Goal: Task Accomplishment & Management: Complete application form

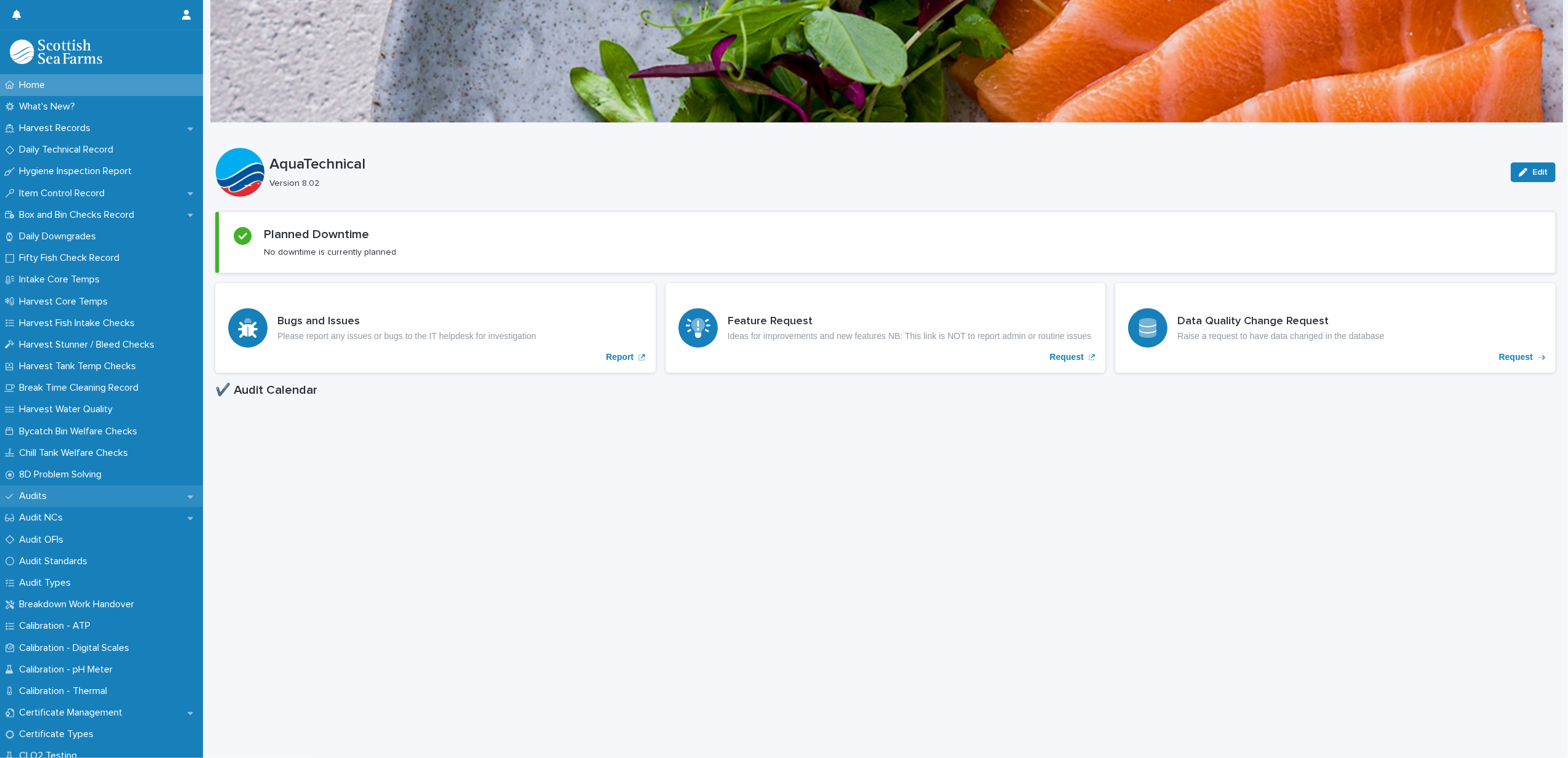
click at [46, 491] on p "Audits" at bounding box center [36, 496] width 43 height 11
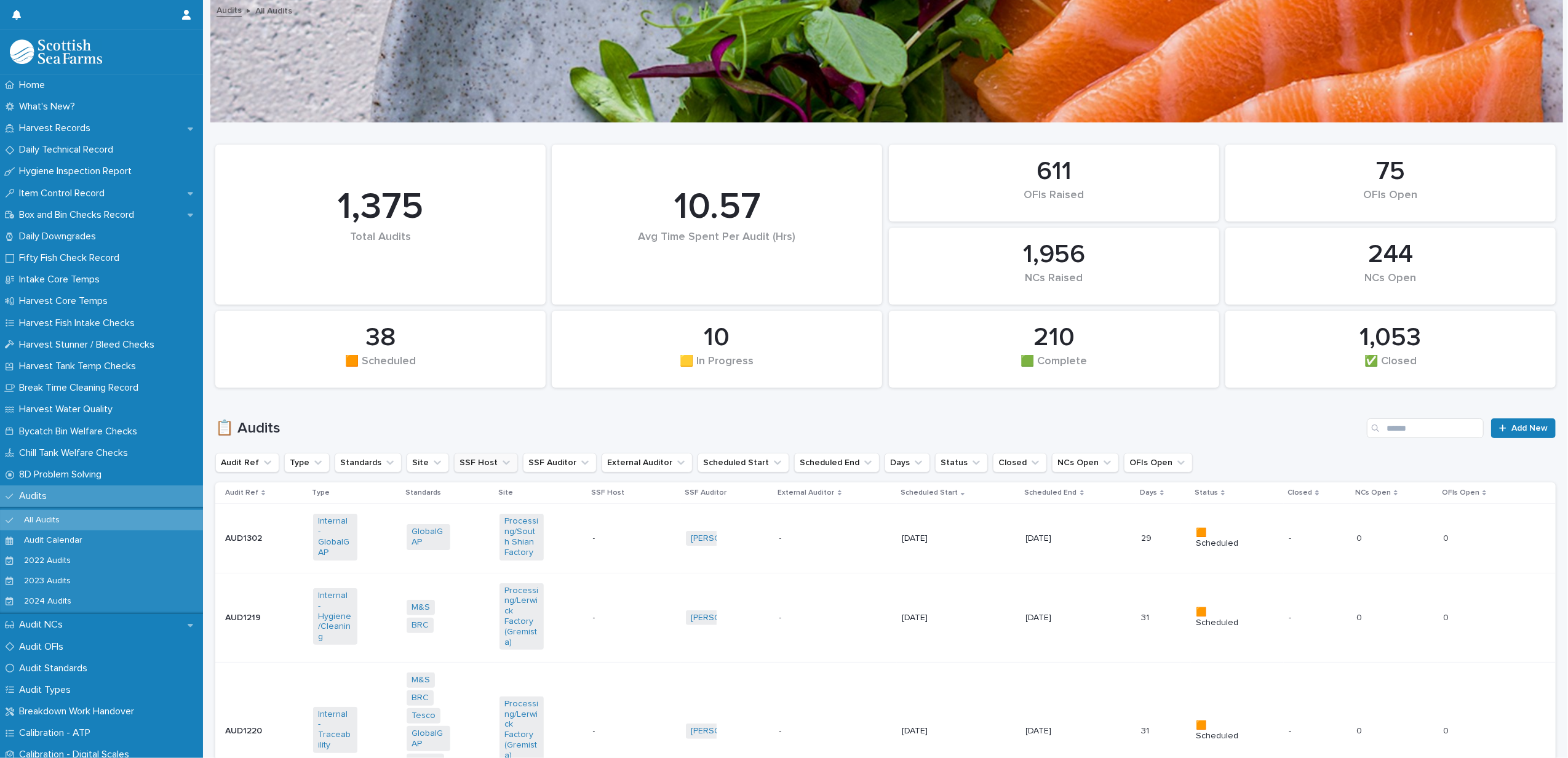
click at [500, 459] on icon "SSF Host" at bounding box center [506, 462] width 12 height 12
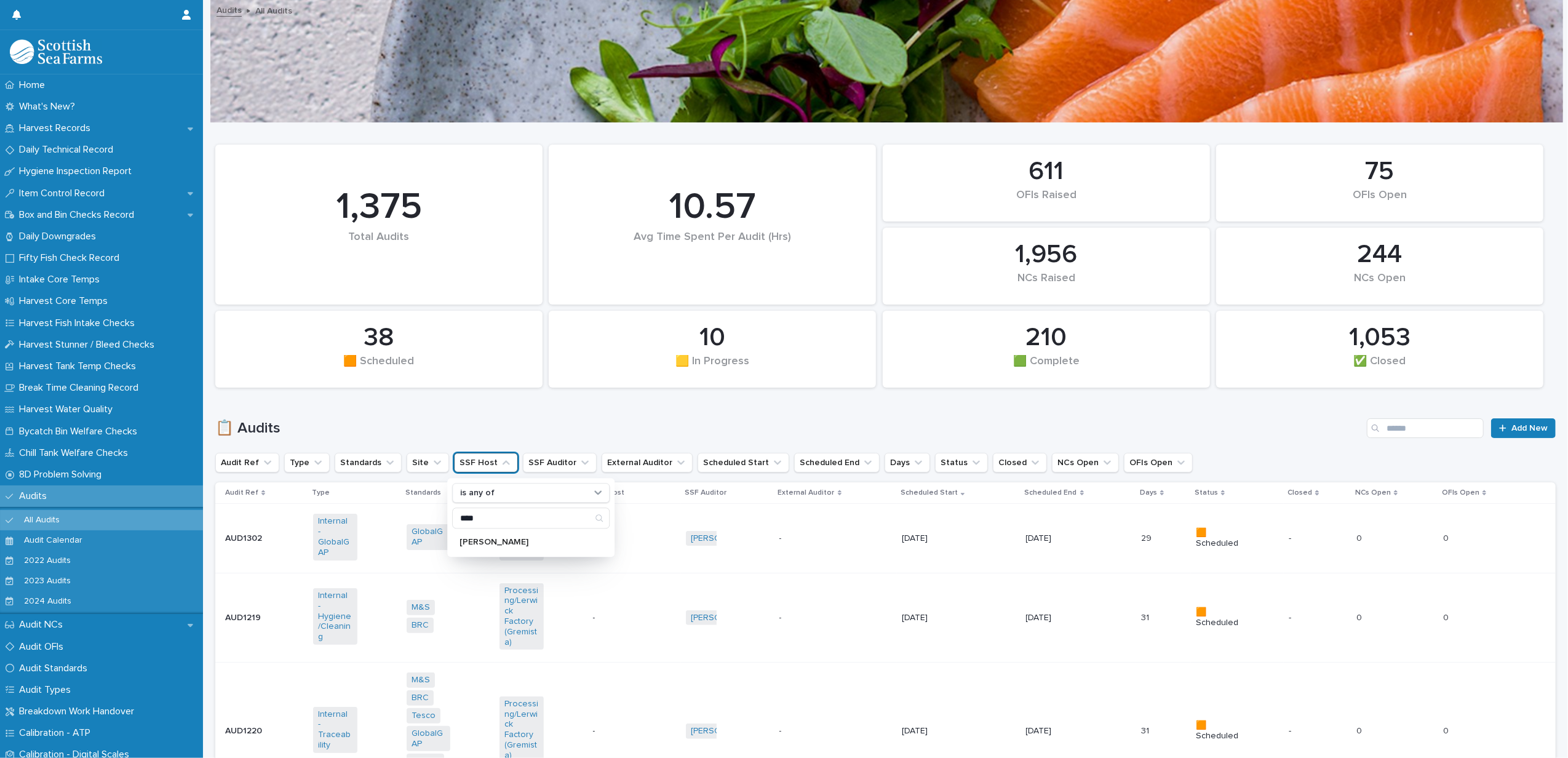
type input "****"
click at [521, 537] on div "[PERSON_NAME]" at bounding box center [531, 542] width 158 height 20
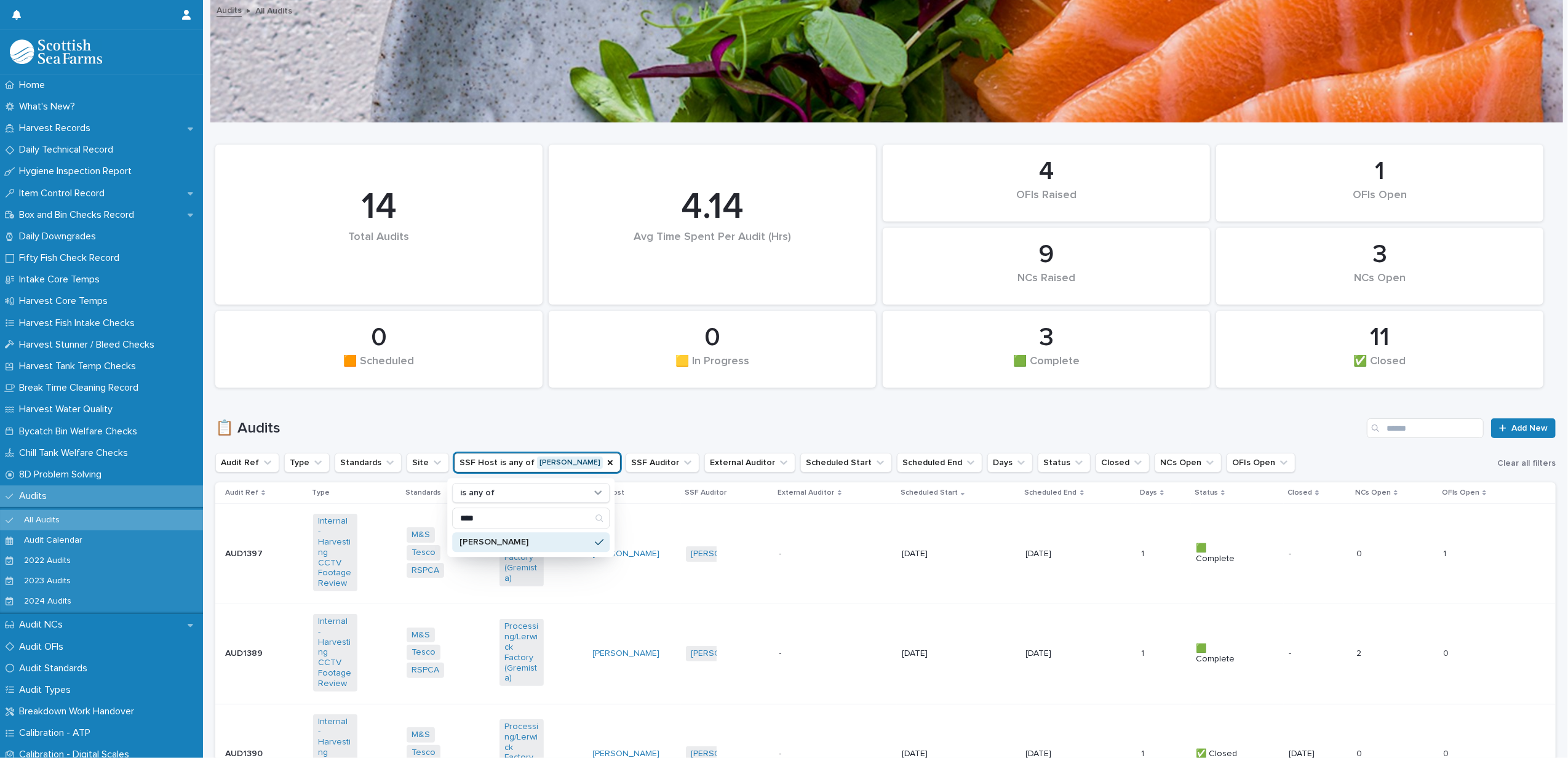
click at [532, 546] on p "[PERSON_NAME]" at bounding box center [525, 542] width 130 height 8
click at [659, 412] on div "📋 Audits Add New" at bounding box center [886, 424] width 1340 height 59
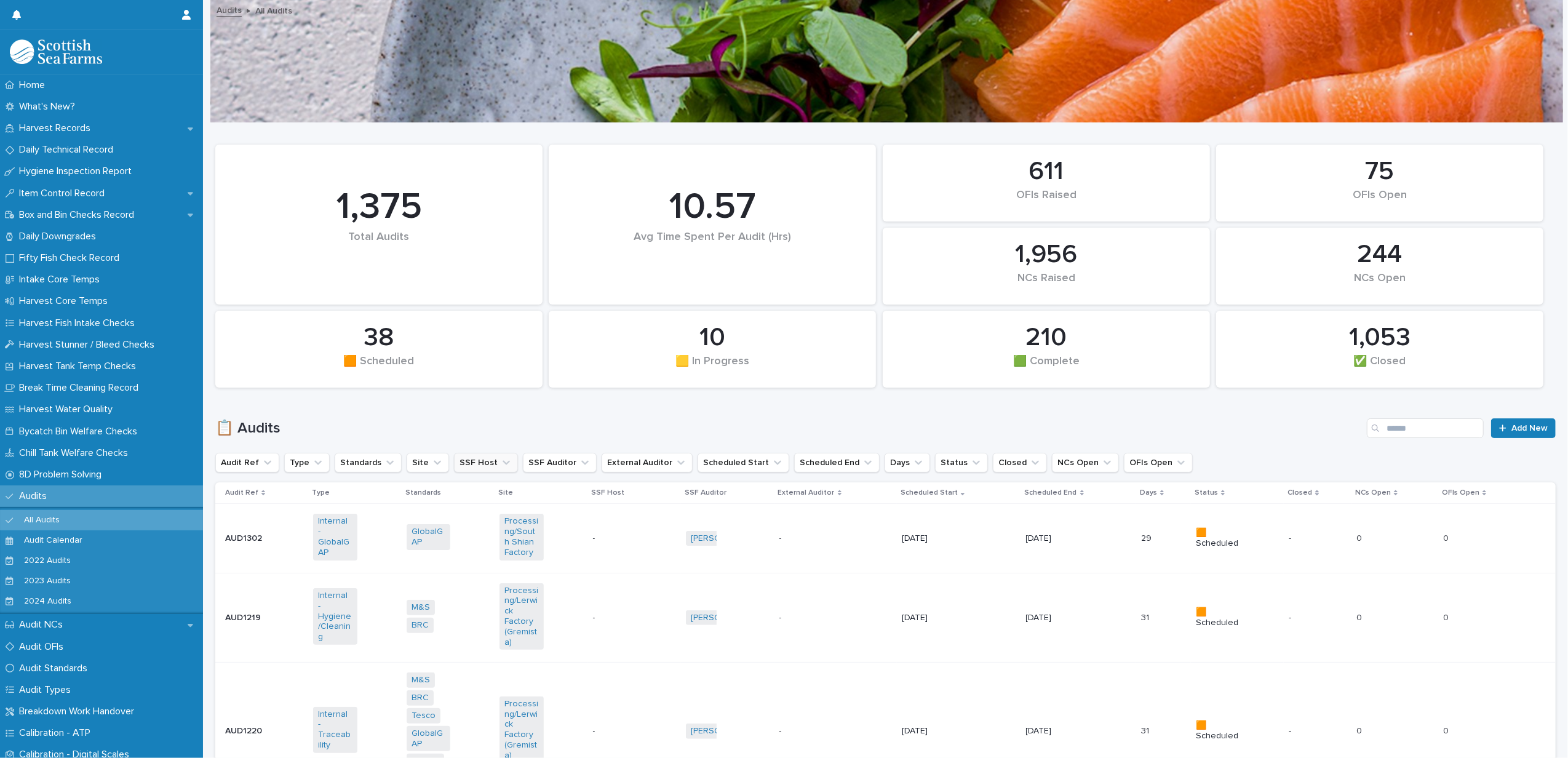
click at [463, 462] on button "SSF Host" at bounding box center [486, 463] width 64 height 20
type input "****"
click at [490, 537] on div "[PERSON_NAME]" at bounding box center [531, 542] width 158 height 20
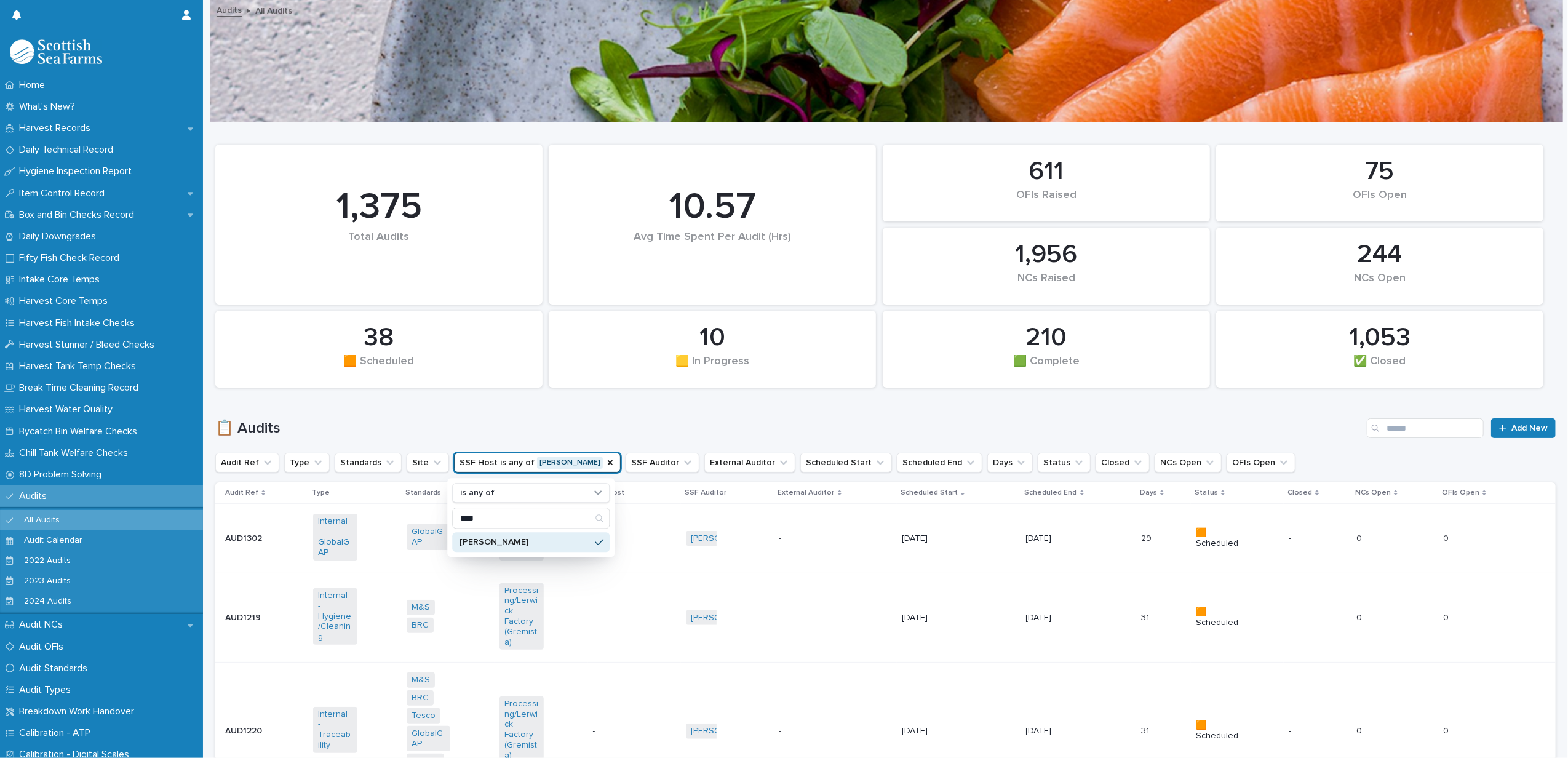
click at [530, 414] on div "📋 Audits Add New" at bounding box center [886, 424] width 1340 height 59
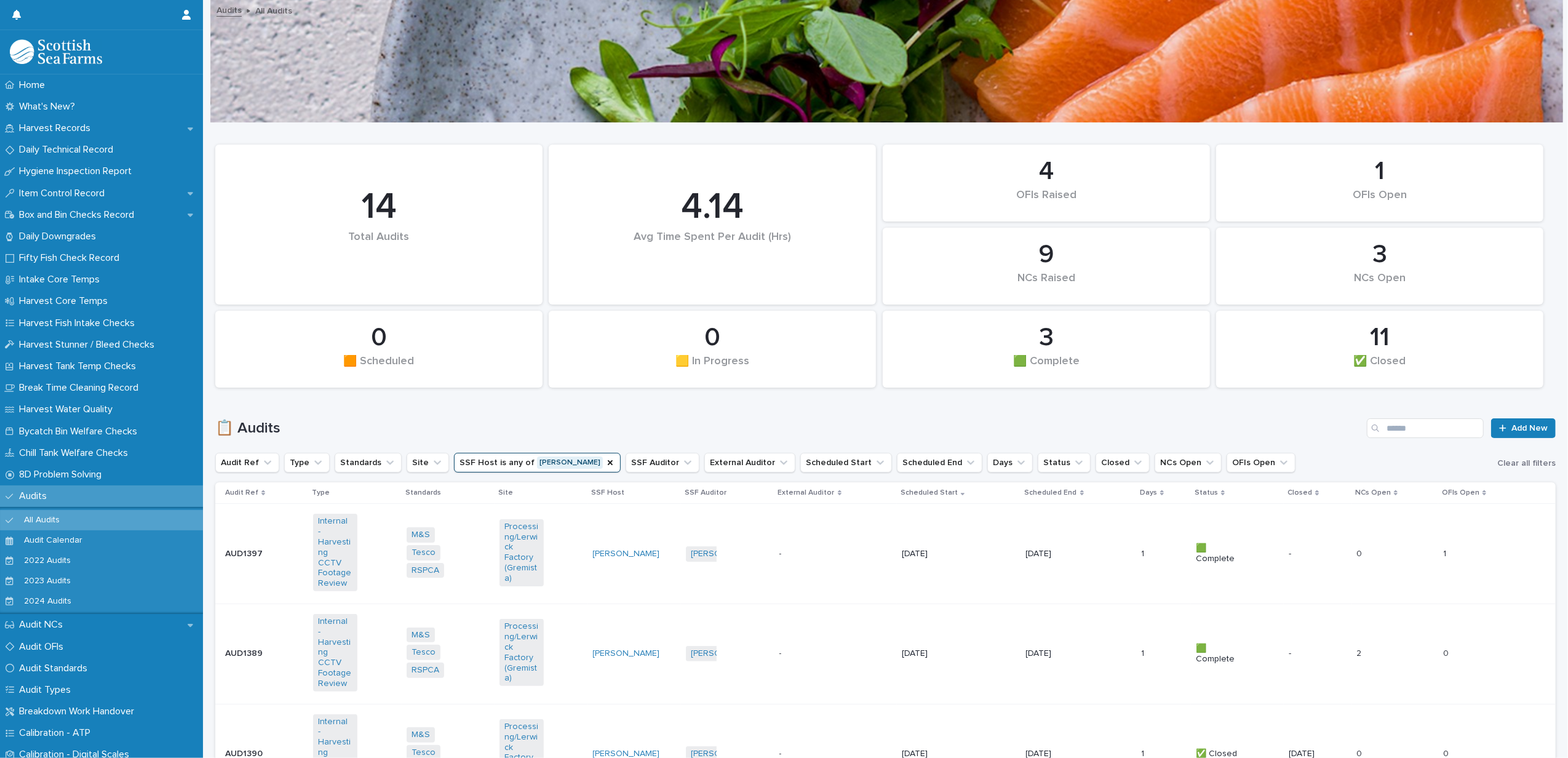
click at [566, 526] on div "Processing/Lerwick Factory (Gremista)" at bounding box center [541, 554] width 83 height 79
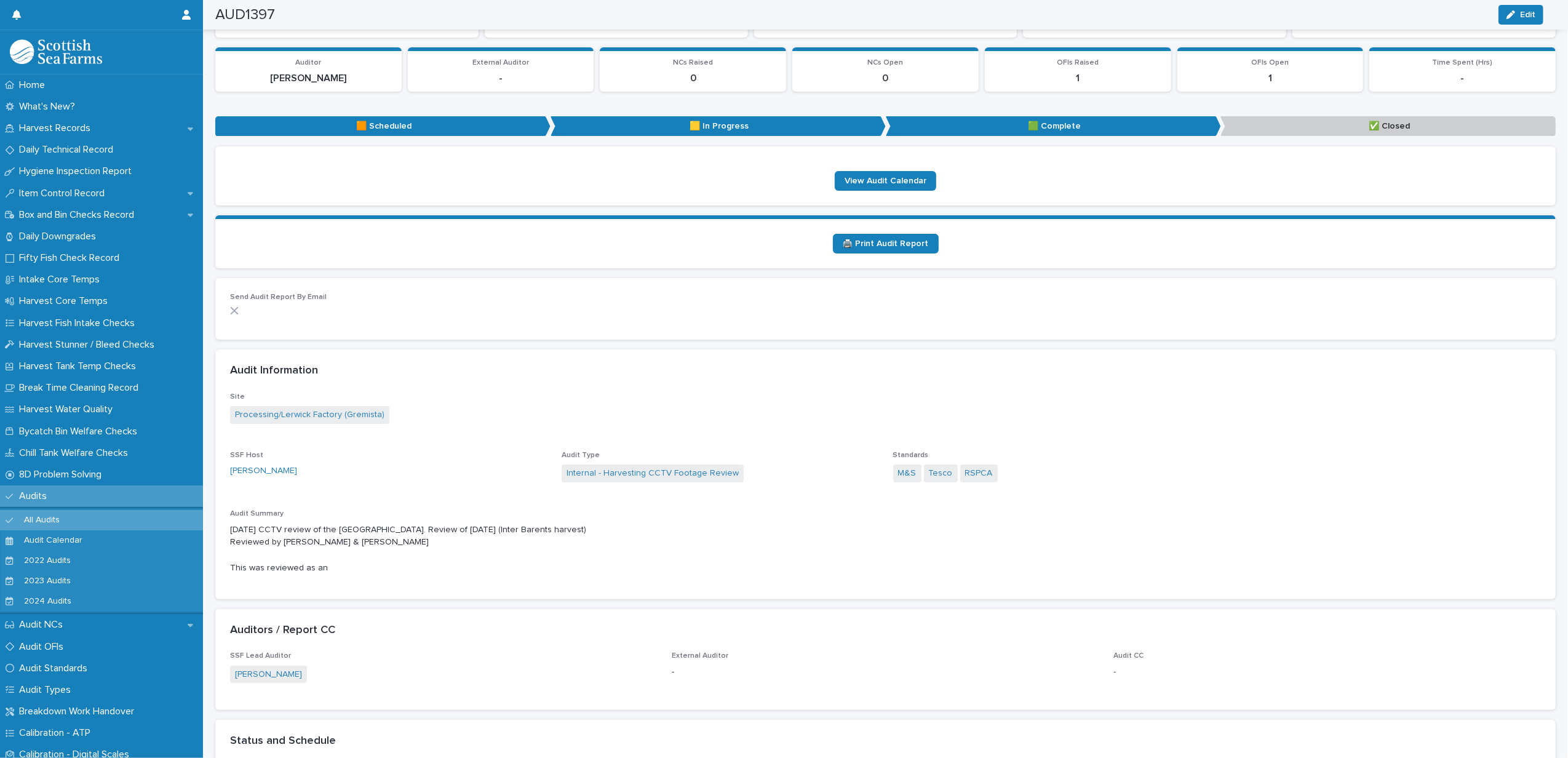
scroll to position [232, 0]
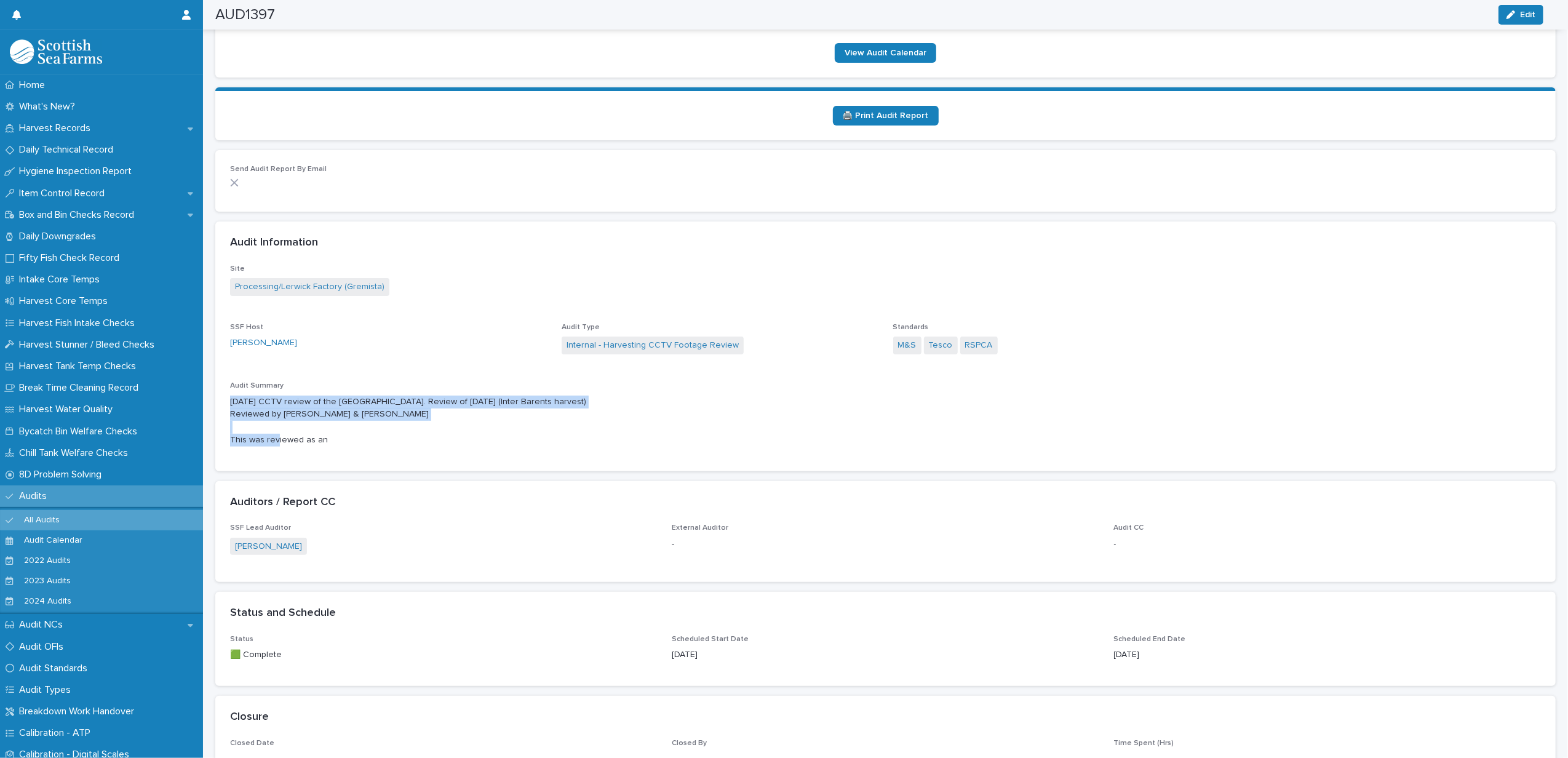
drag, startPoint x: 407, startPoint y: 410, endPoint x: 229, endPoint y: 401, distance: 178.2
click at [229, 401] on div "Site Processing/Lerwick Factory (Gremista) SSF Host [PERSON_NAME] Audit Type In…" at bounding box center [886, 367] width 1340 height 206
copy p "[DATE] CCTV review of the [GEOGRAPHIC_DATA]. Review of [DATE] (Inter Barents ha…"
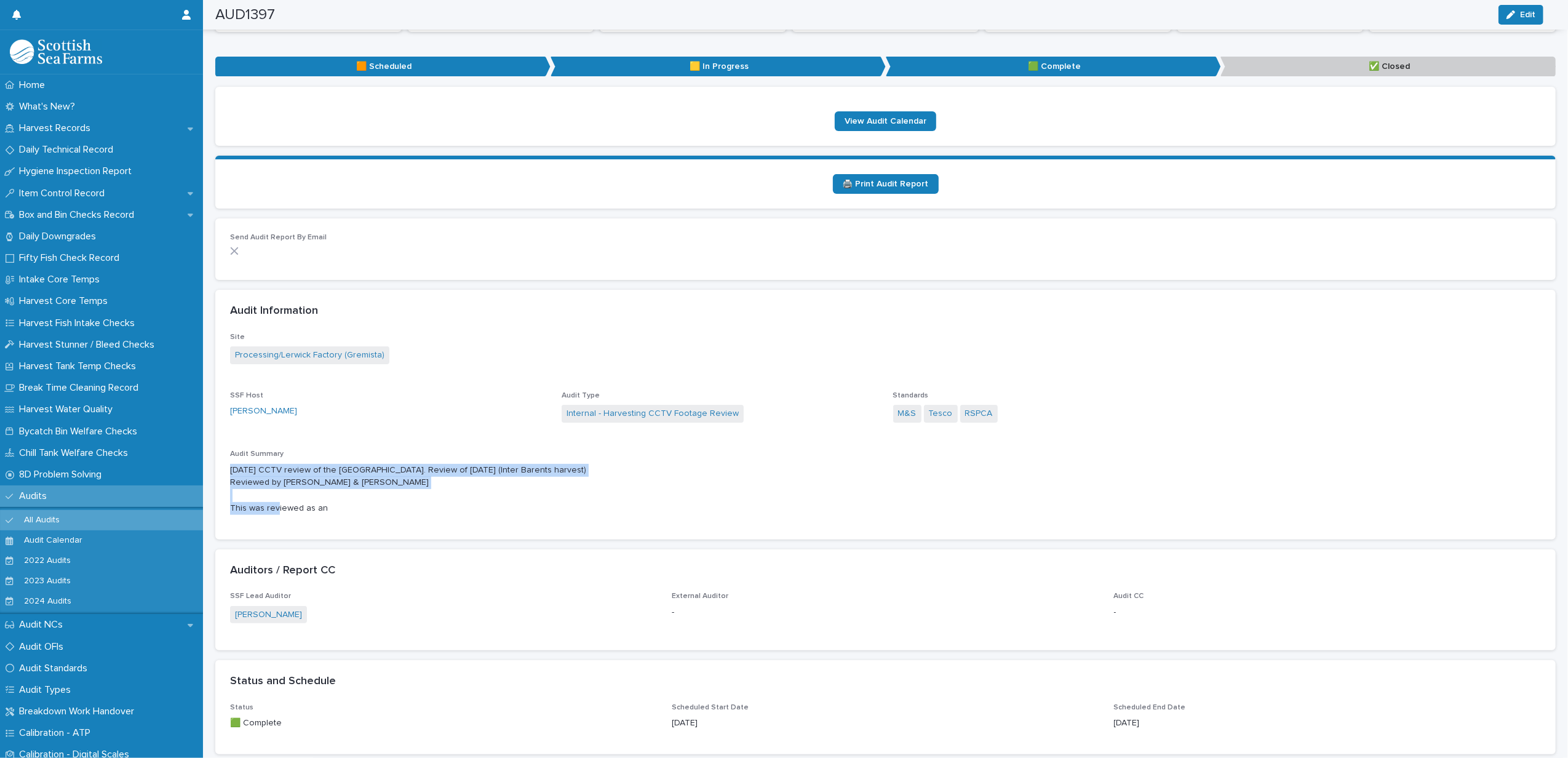
scroll to position [0, 0]
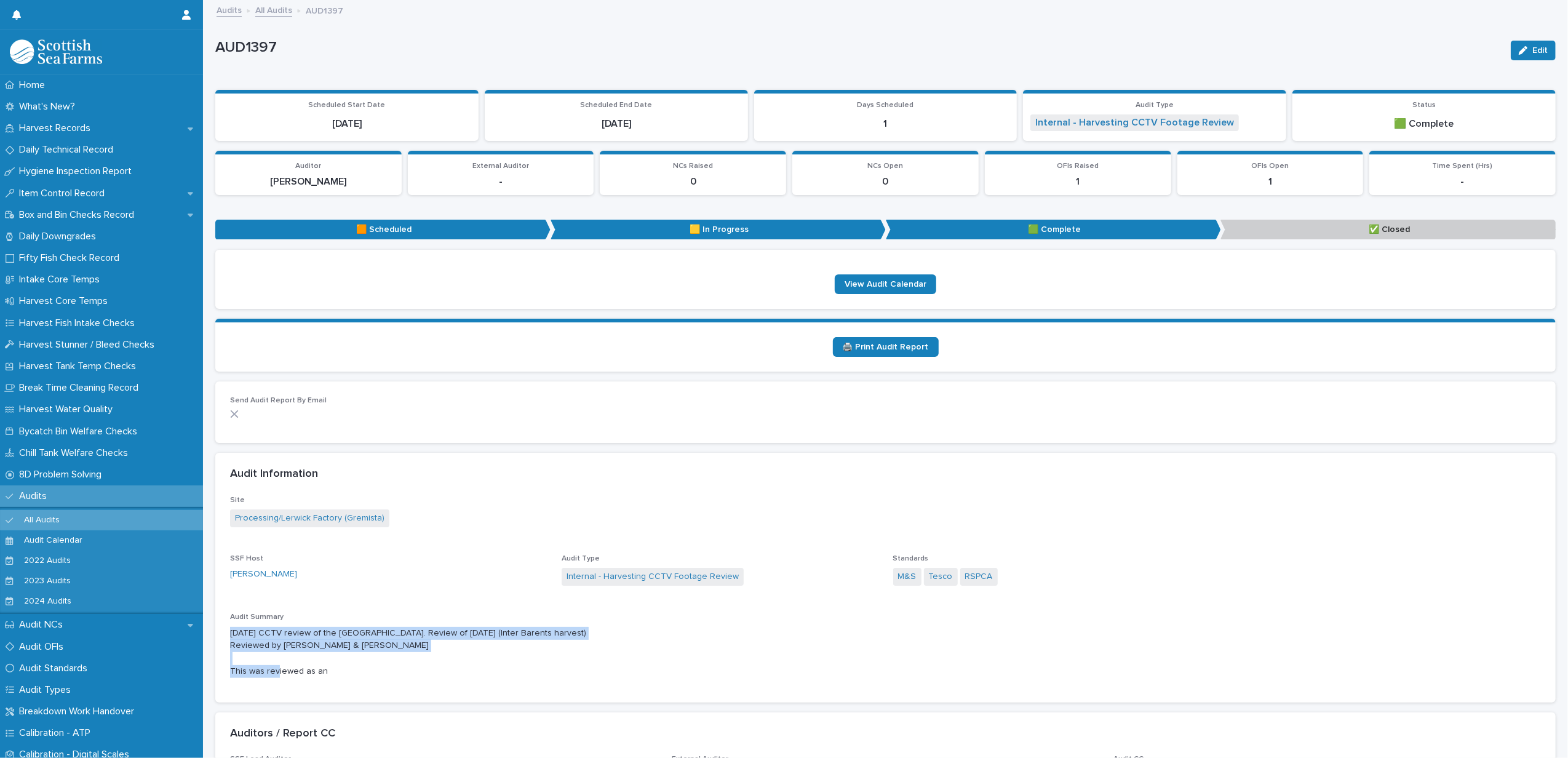
drag, startPoint x: 258, startPoint y: 11, endPoint x: 1568, endPoint y: 99, distance: 1313.0
click at [258, 11] on link "All Audits" at bounding box center [273, 9] width 37 height 14
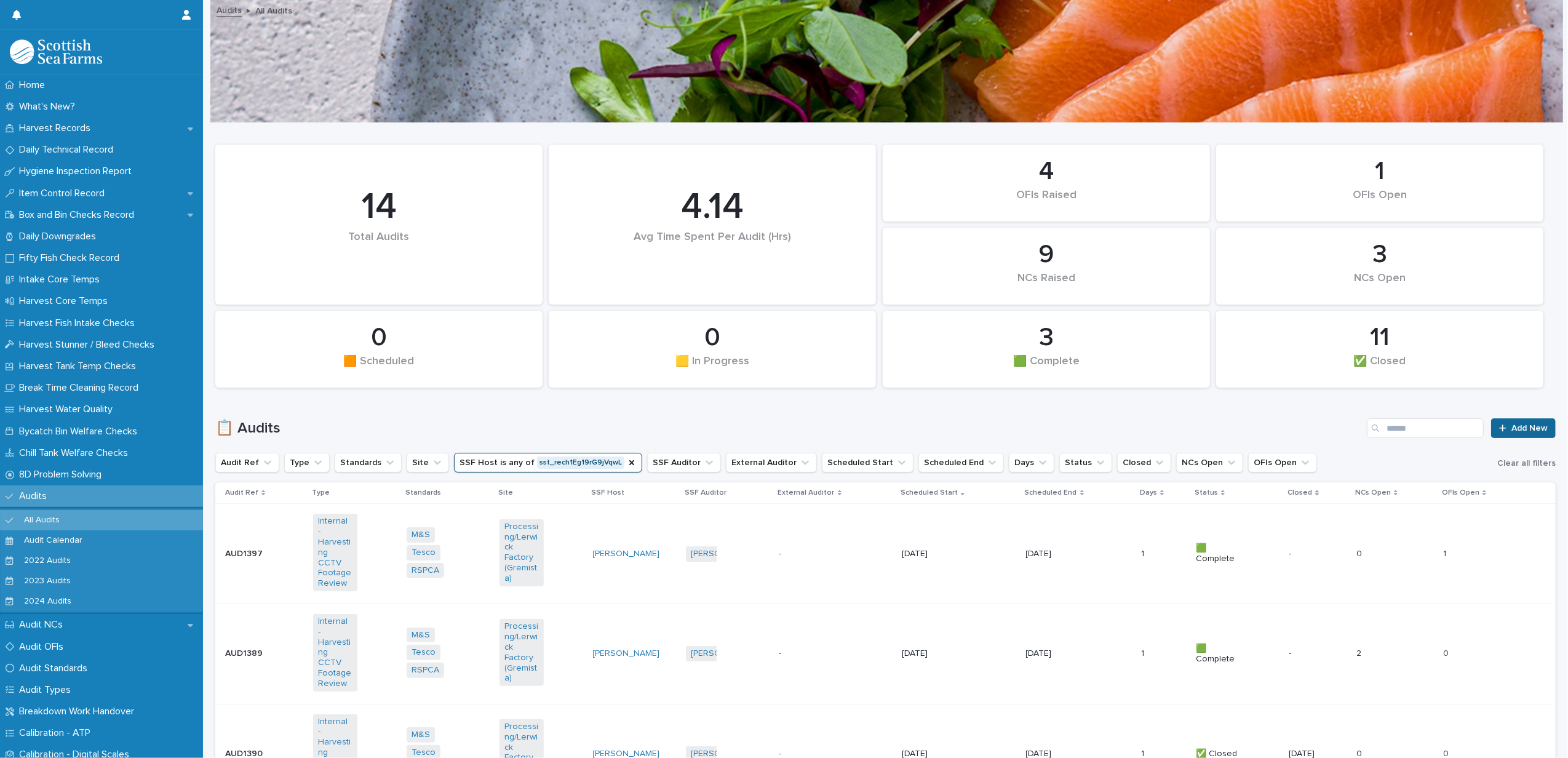
click at [1499, 430] on icon at bounding box center [1503, 428] width 8 height 8
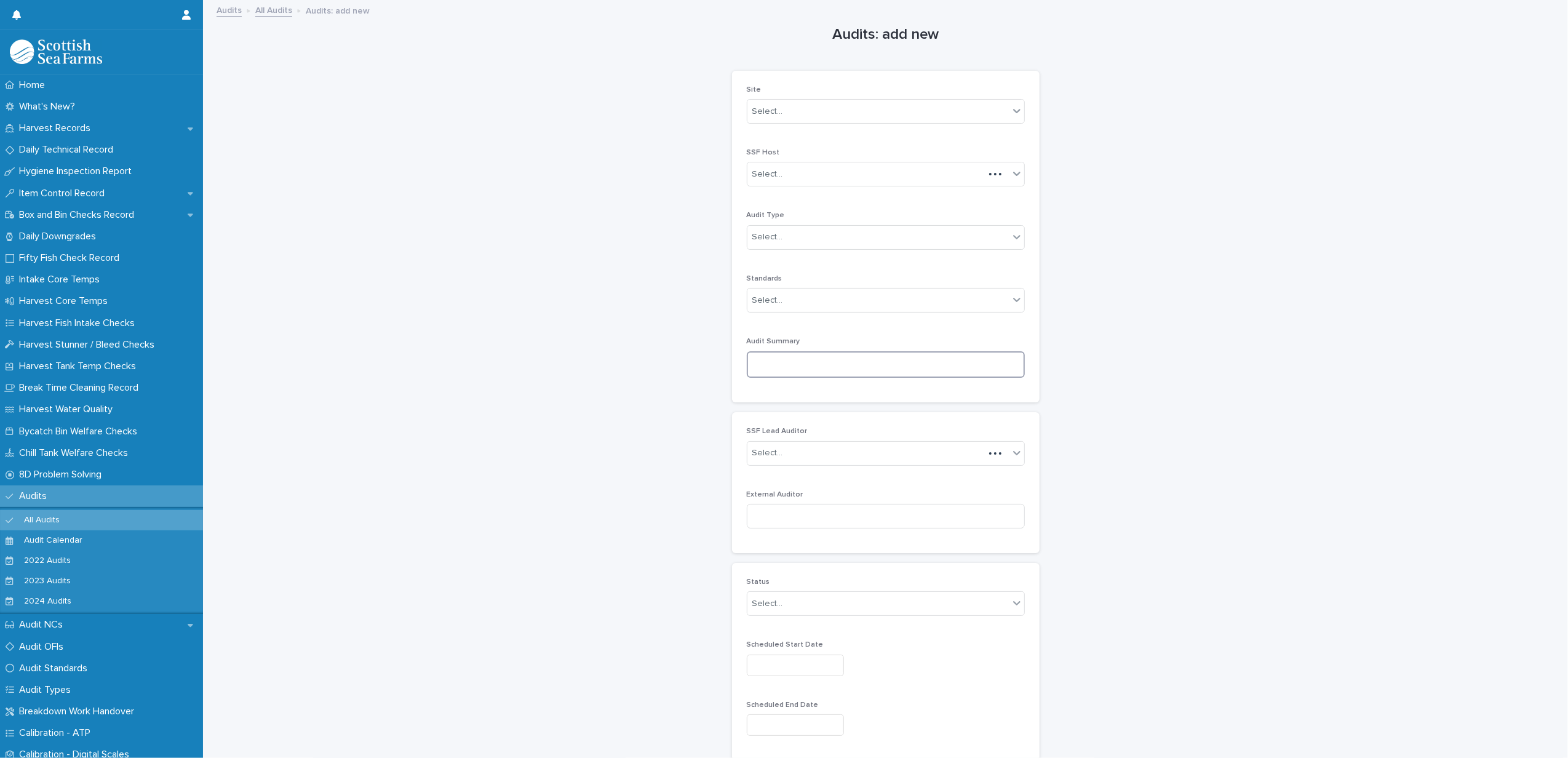
click at [751, 360] on textarea at bounding box center [886, 365] width 278 height 27
paste textarea "**********"
click at [749, 363] on textarea "**********" at bounding box center [886, 375] width 278 height 47
drag, startPoint x: 796, startPoint y: 364, endPoint x: 719, endPoint y: 363, distance: 77.0
click at [719, 363] on div "**********" at bounding box center [886, 437] width 1340 height 872
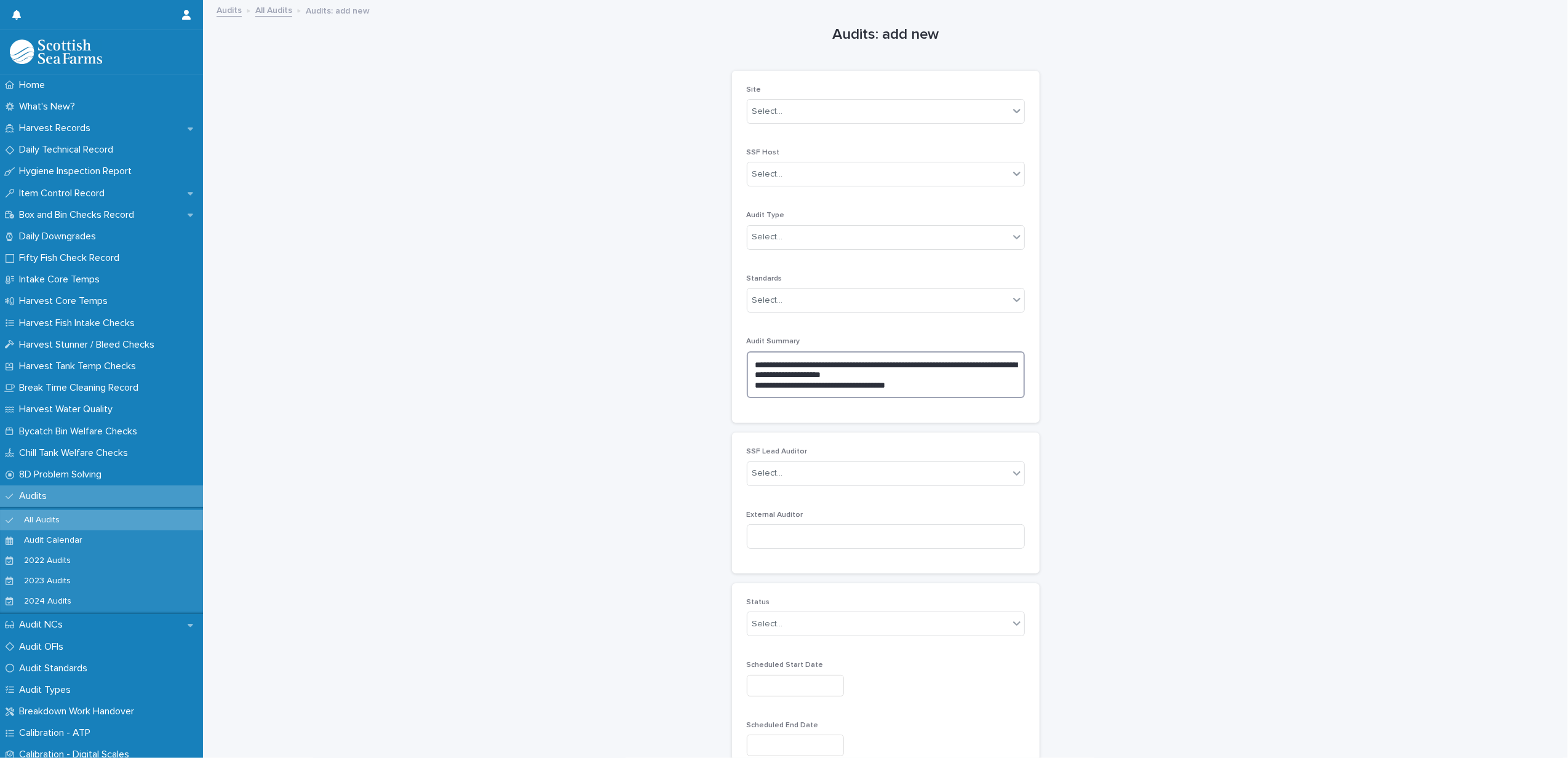
drag, startPoint x: 925, startPoint y: 382, endPoint x: 880, endPoint y: 382, distance: 45.0
click at [880, 382] on textarea "**********" at bounding box center [886, 375] width 278 height 47
click at [871, 383] on textarea "**********" at bounding box center [886, 375] width 278 height 47
drag, startPoint x: 864, startPoint y: 385, endPoint x: 959, endPoint y: 389, distance: 95.1
click at [959, 389] on textarea "**********" at bounding box center [886, 375] width 278 height 47
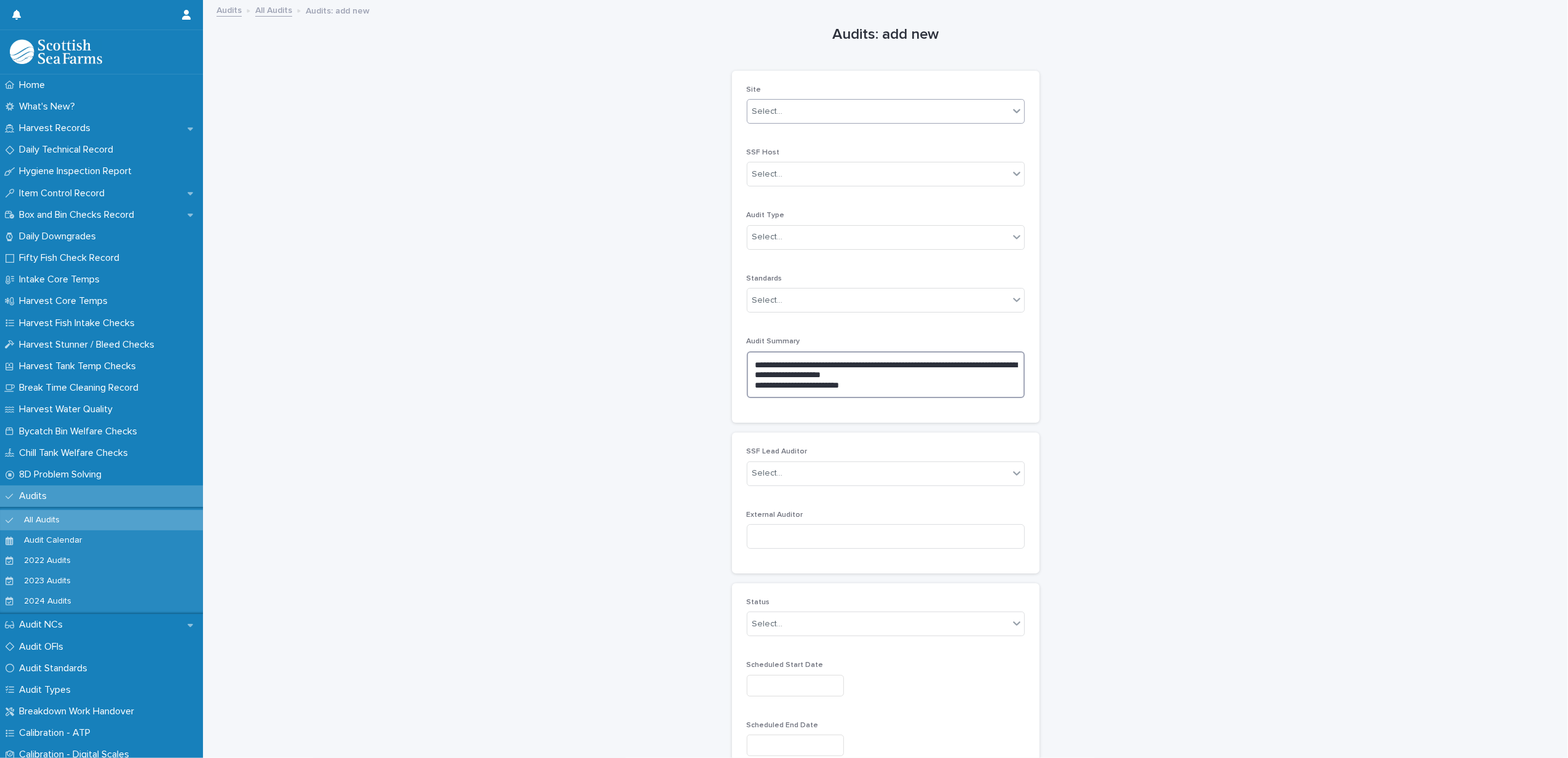
type textarea "**********"
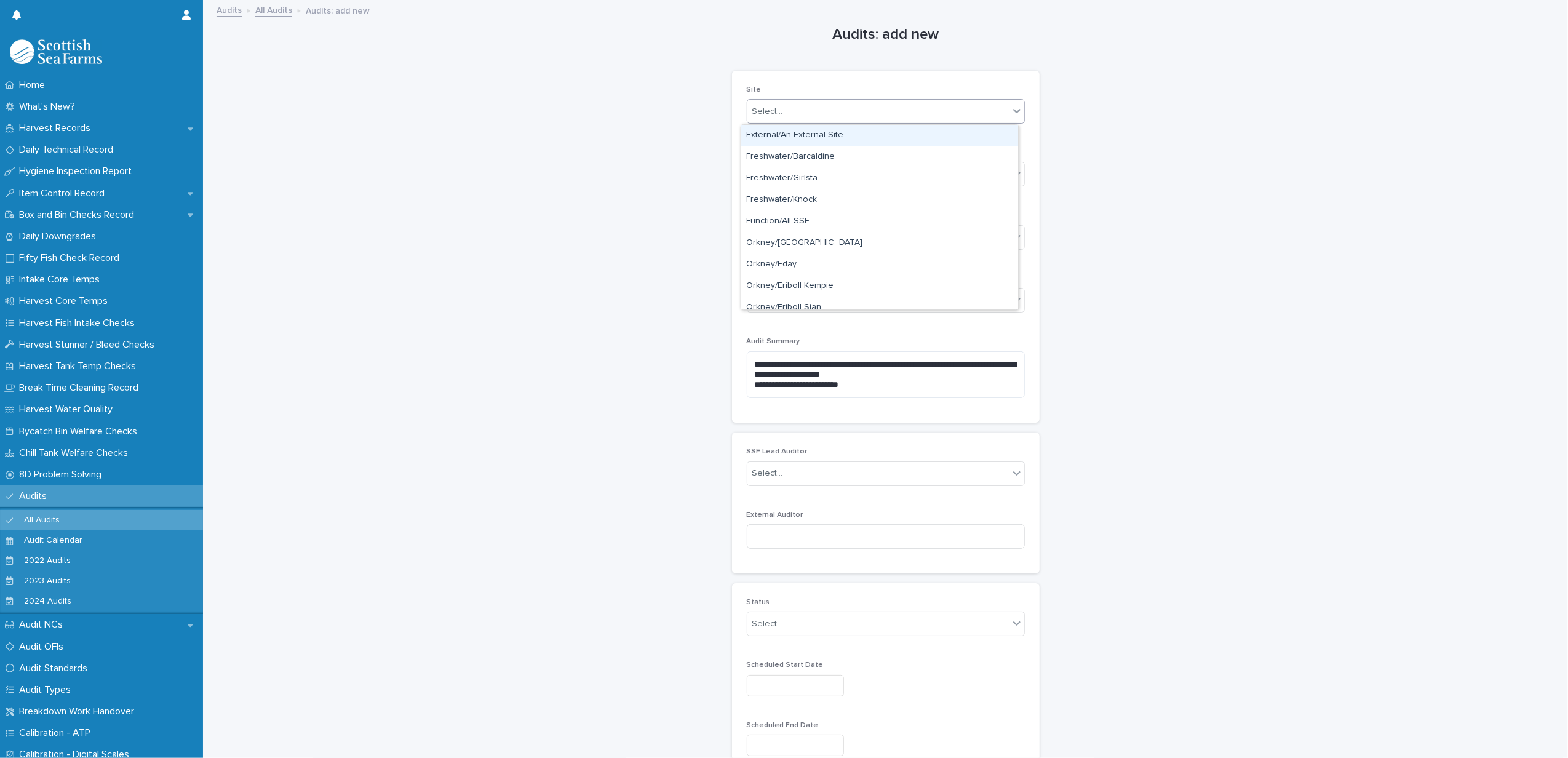
click at [780, 116] on div "Select..." at bounding box center [878, 111] width 261 height 21
type input "*******"
click at [778, 130] on div "Processing/Lerwick Factory (Gremista)" at bounding box center [880, 136] width 277 height 21
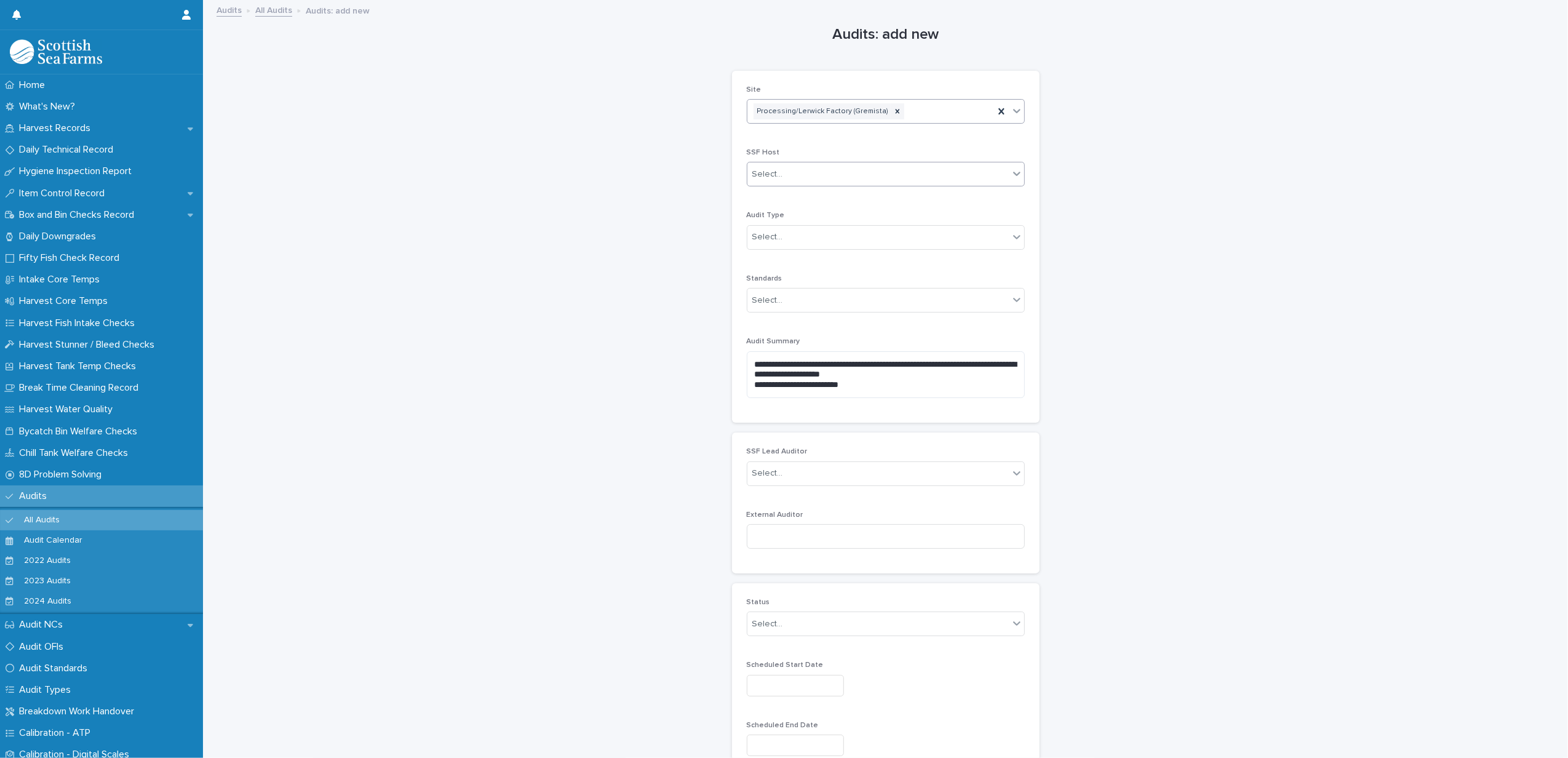
click at [766, 165] on div "Select..." at bounding box center [878, 174] width 261 height 21
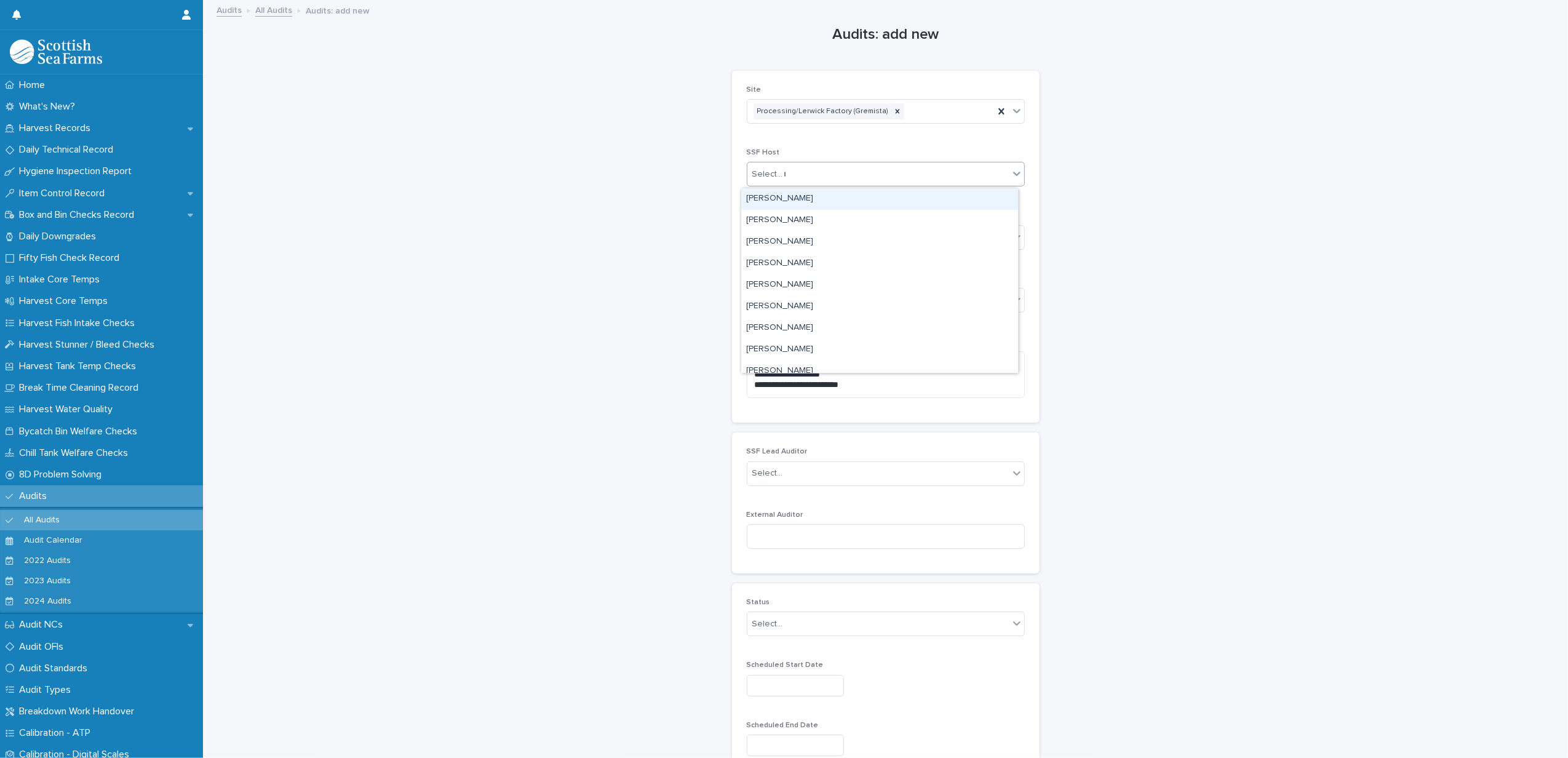
type input "***"
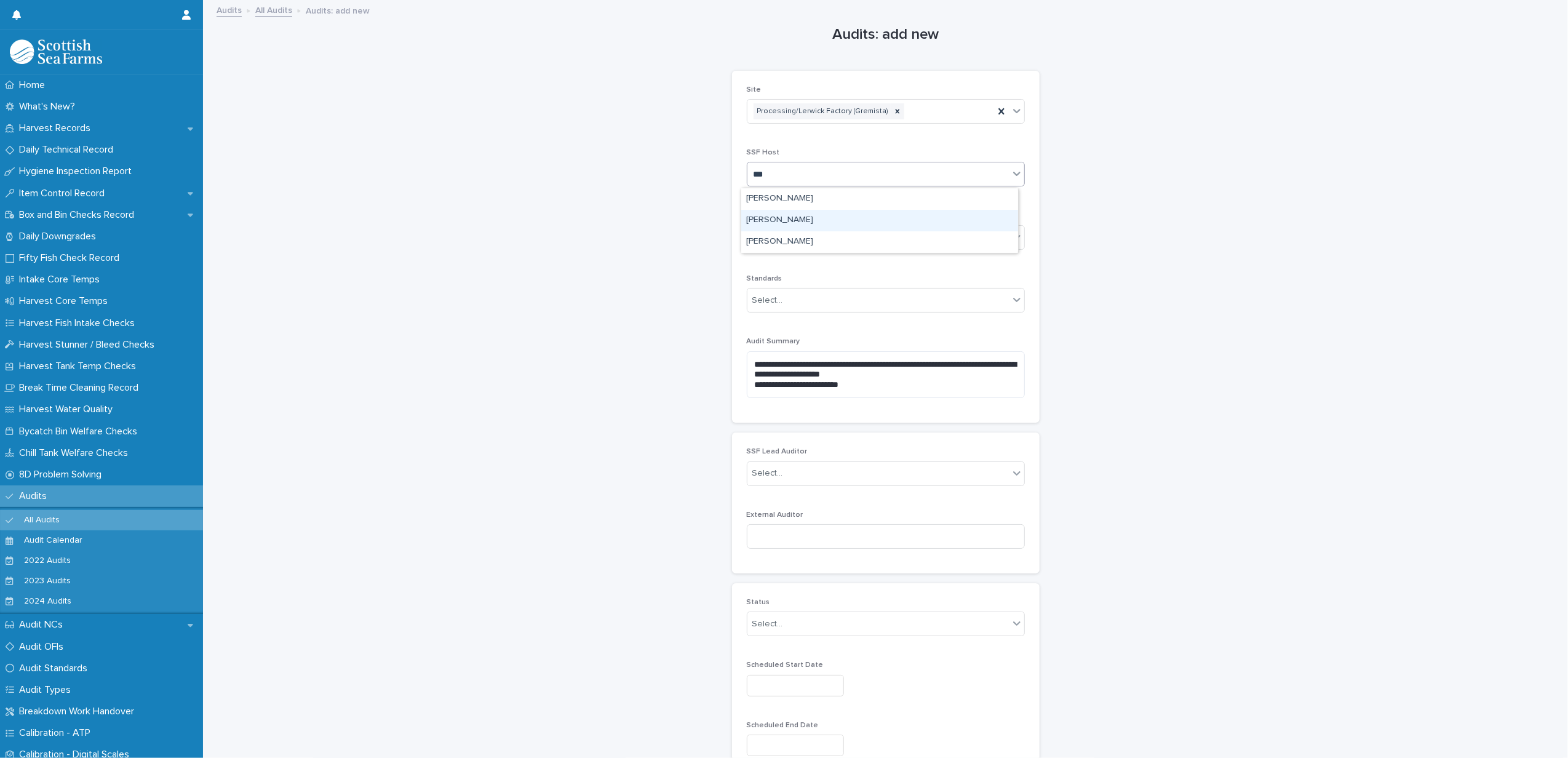
click at [777, 214] on div "[PERSON_NAME]" at bounding box center [880, 221] width 277 height 21
click at [776, 229] on div "Select..." at bounding box center [878, 237] width 261 height 21
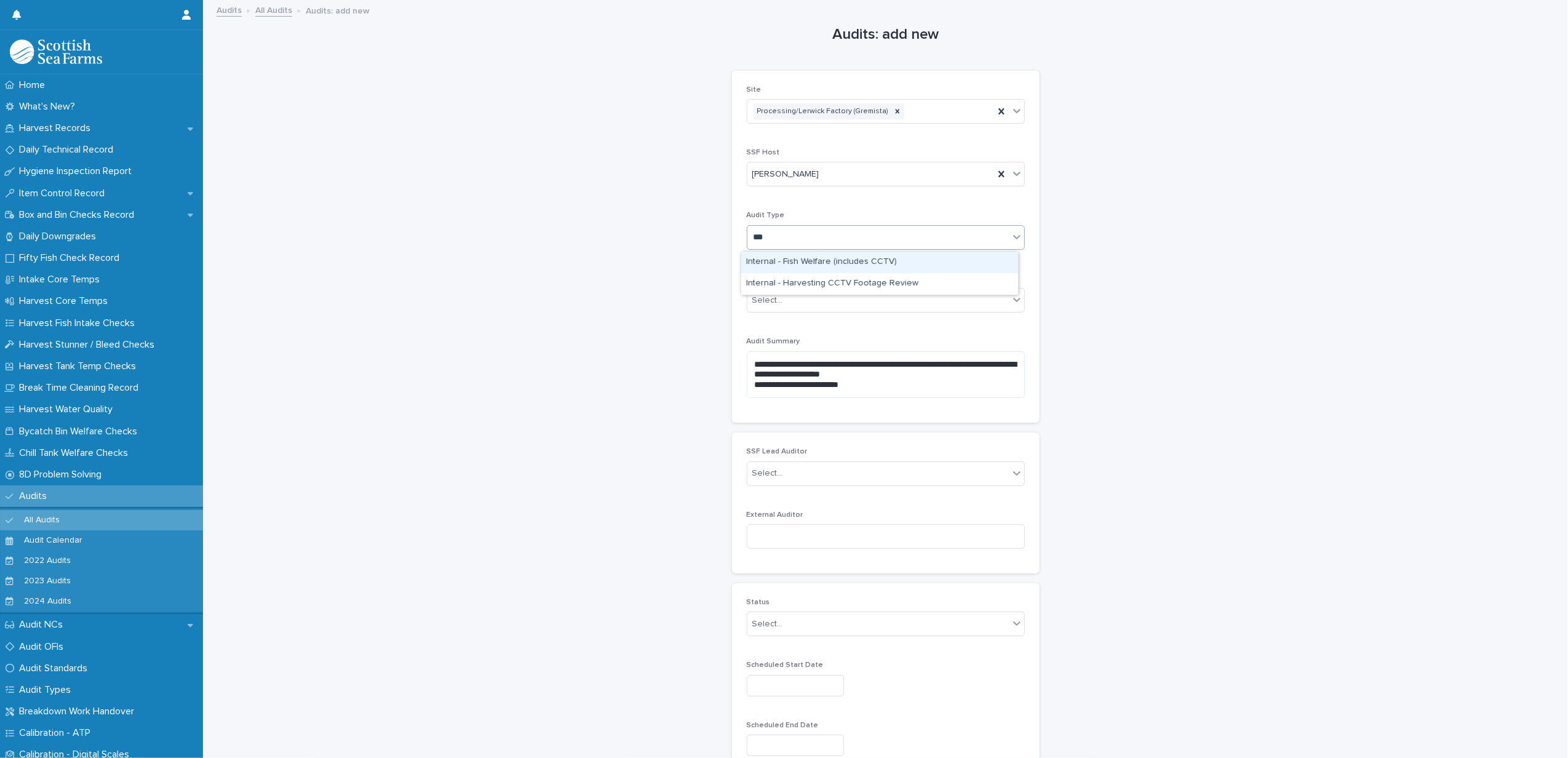
type input "****"
drag, startPoint x: 789, startPoint y: 272, endPoint x: 787, endPoint y: 280, distance: 8.2
click at [787, 280] on div "Internal - Harvesting CCTV Footage Review" at bounding box center [880, 284] width 277 height 21
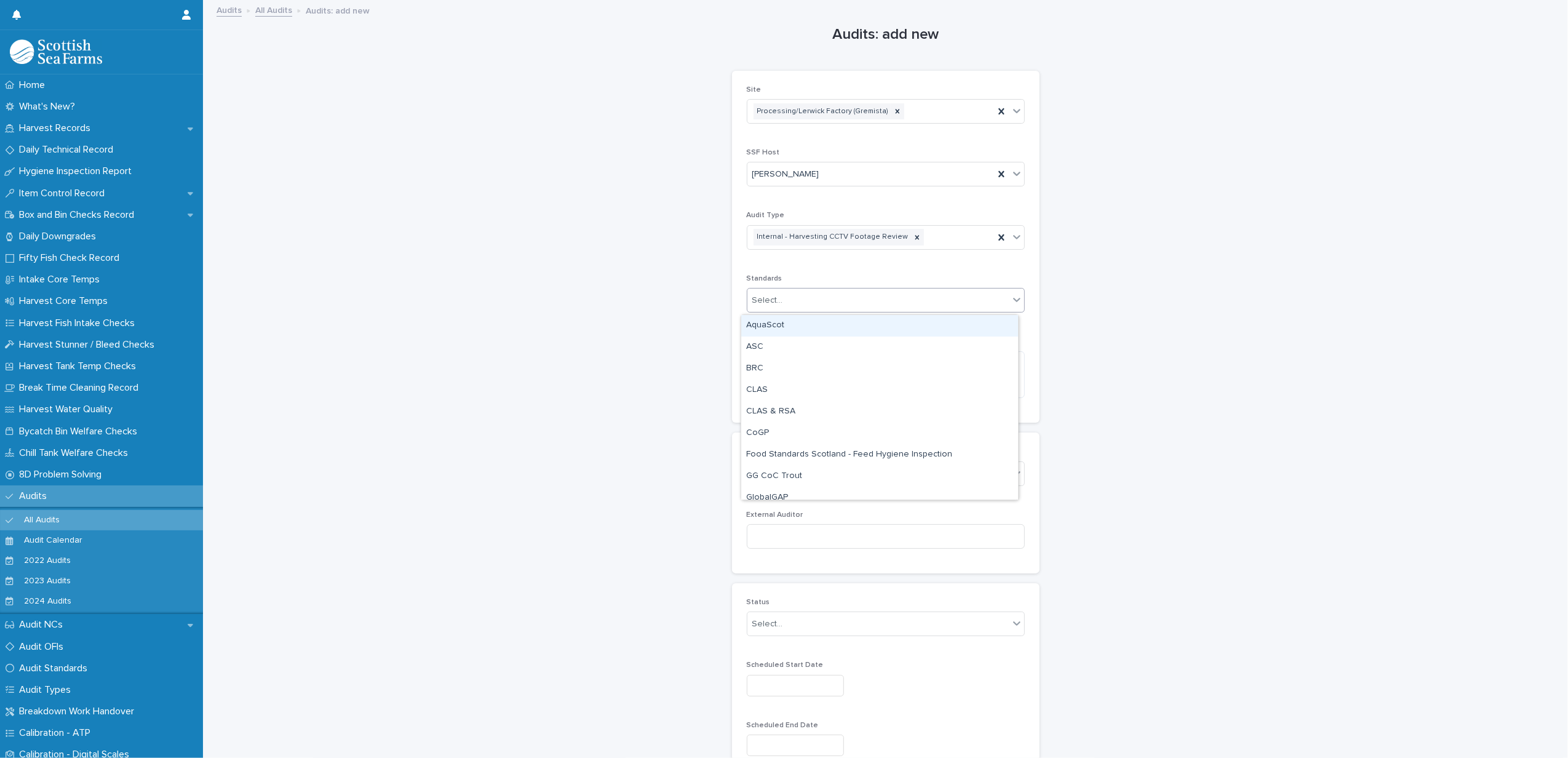
click at [783, 292] on div "Select..." at bounding box center [878, 300] width 261 height 21
type input "*"
click at [768, 315] on div "M&S" at bounding box center [880, 326] width 277 height 21
type input "**"
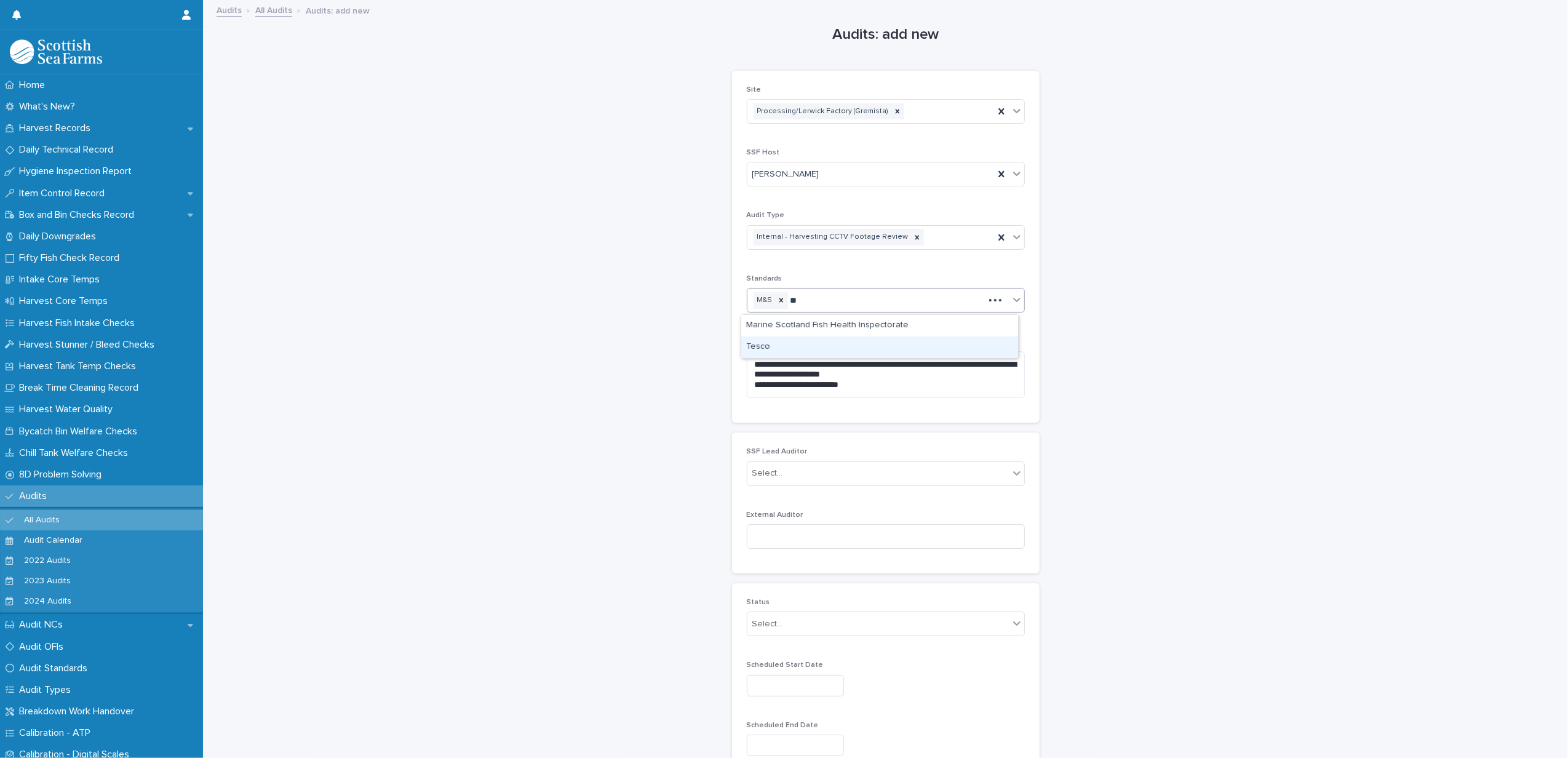
click at [774, 344] on div "Tesco" at bounding box center [880, 347] width 277 height 21
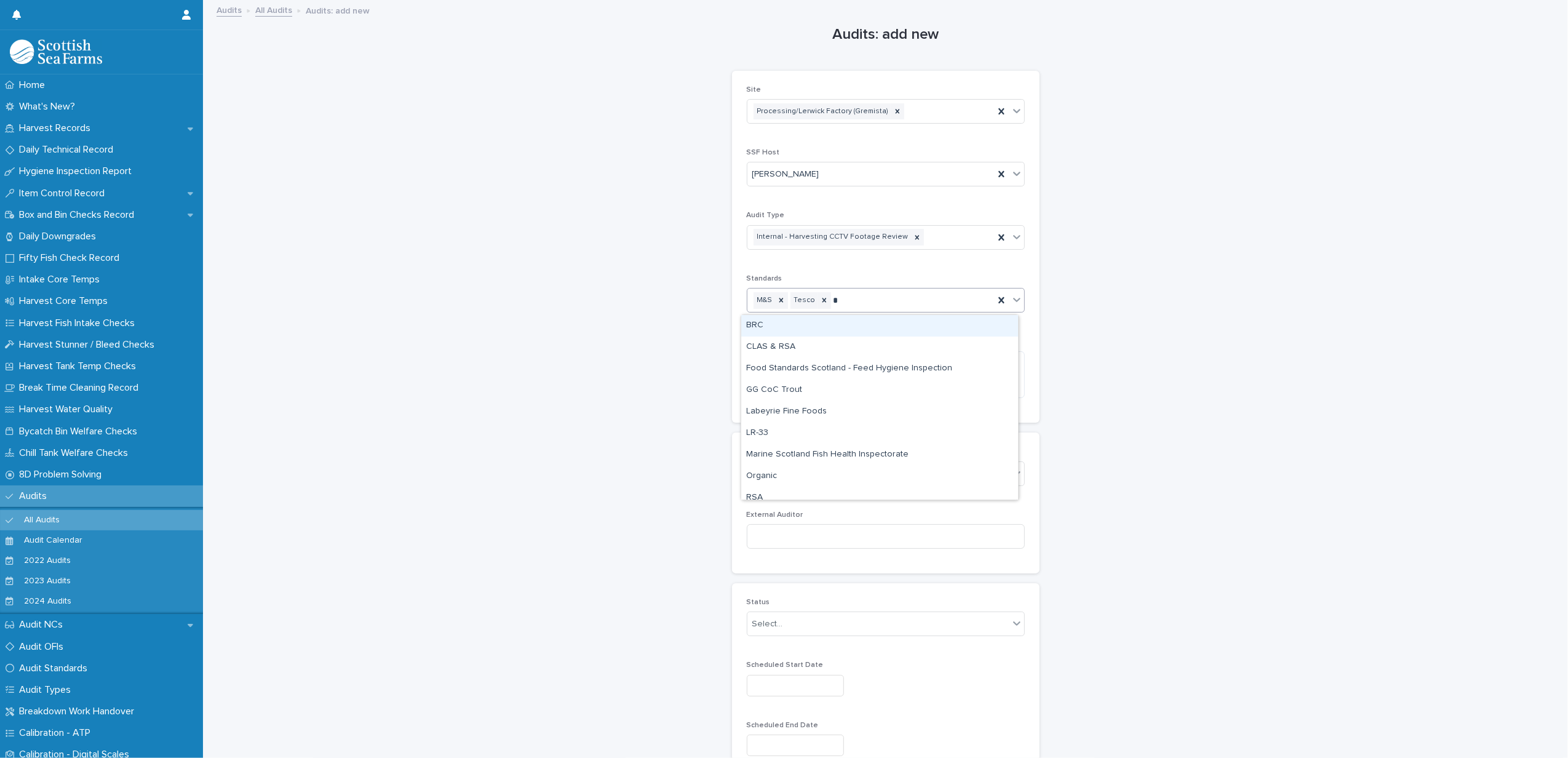
type input "**"
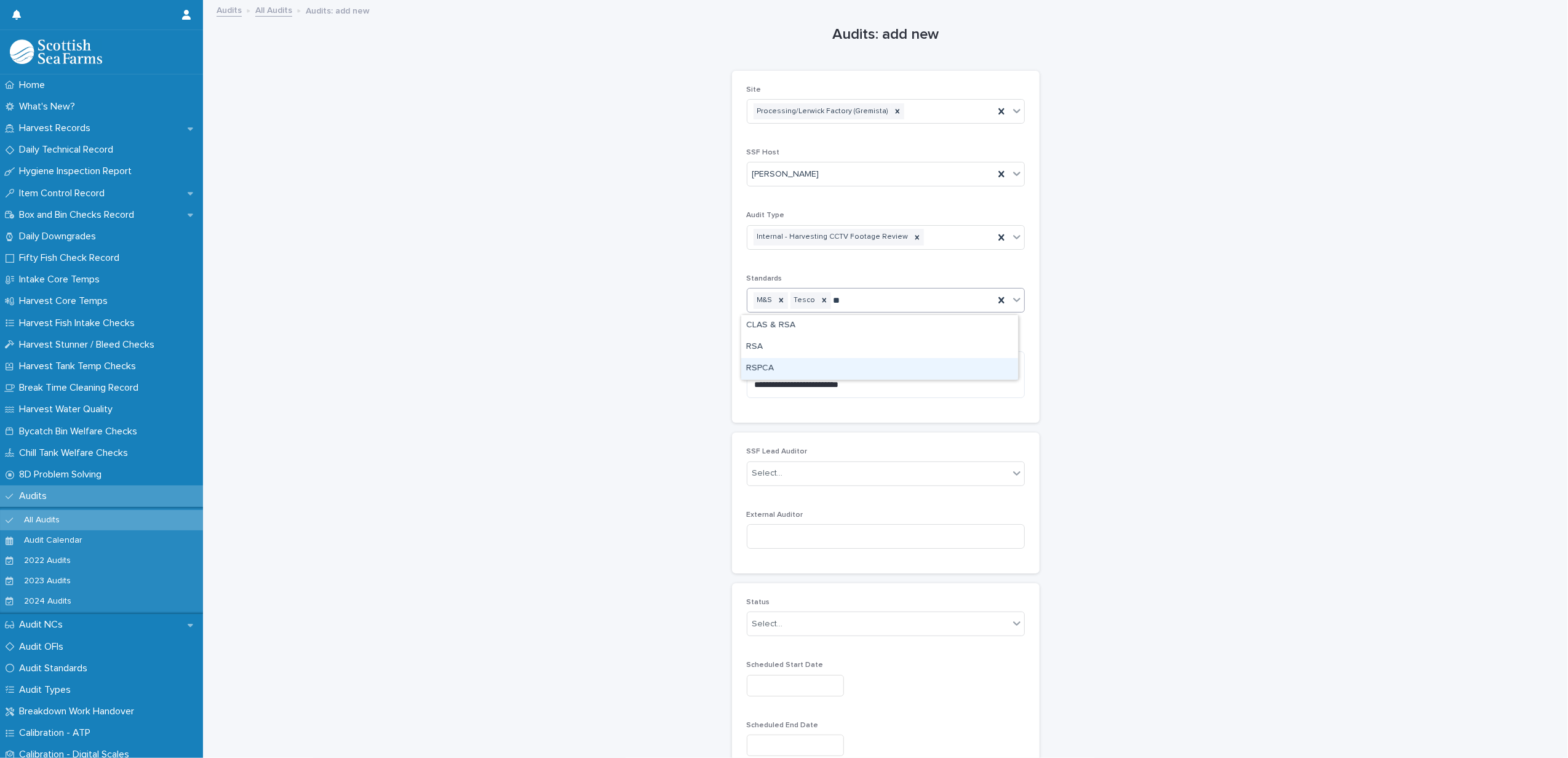
click at [755, 363] on div "RSPCA" at bounding box center [880, 369] width 277 height 21
click at [775, 545] on input at bounding box center [886, 536] width 278 height 24
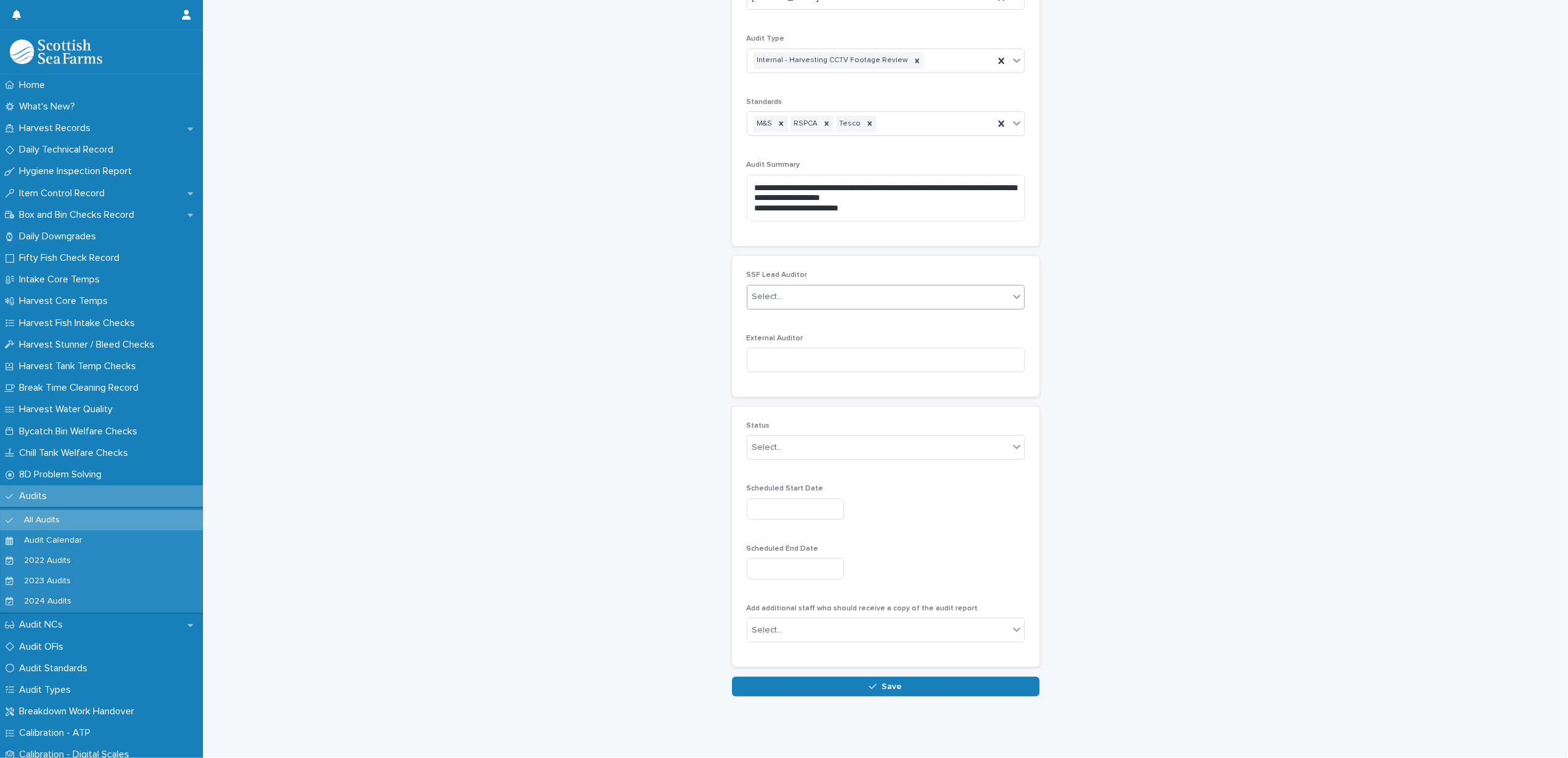
click at [786, 286] on div "Select..." at bounding box center [878, 296] width 261 height 21
type input "*"
click at [783, 286] on div "Select..." at bounding box center [878, 296] width 261 height 21
type input "******"
click at [779, 305] on div "[PERSON_NAME]" at bounding box center [880, 307] width 277 height 21
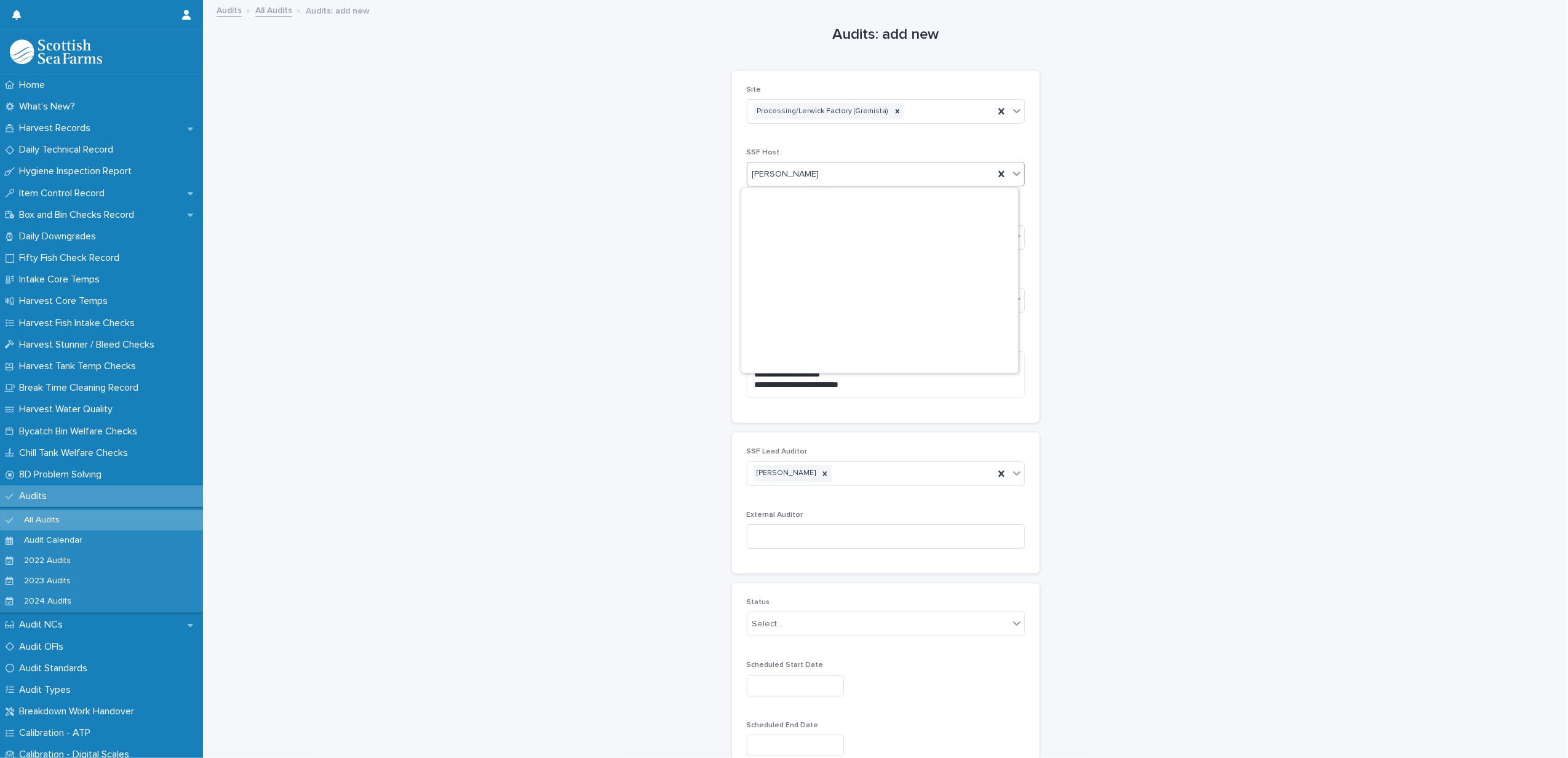
scroll to position [6290, 0]
click at [998, 176] on icon at bounding box center [1001, 174] width 12 height 12
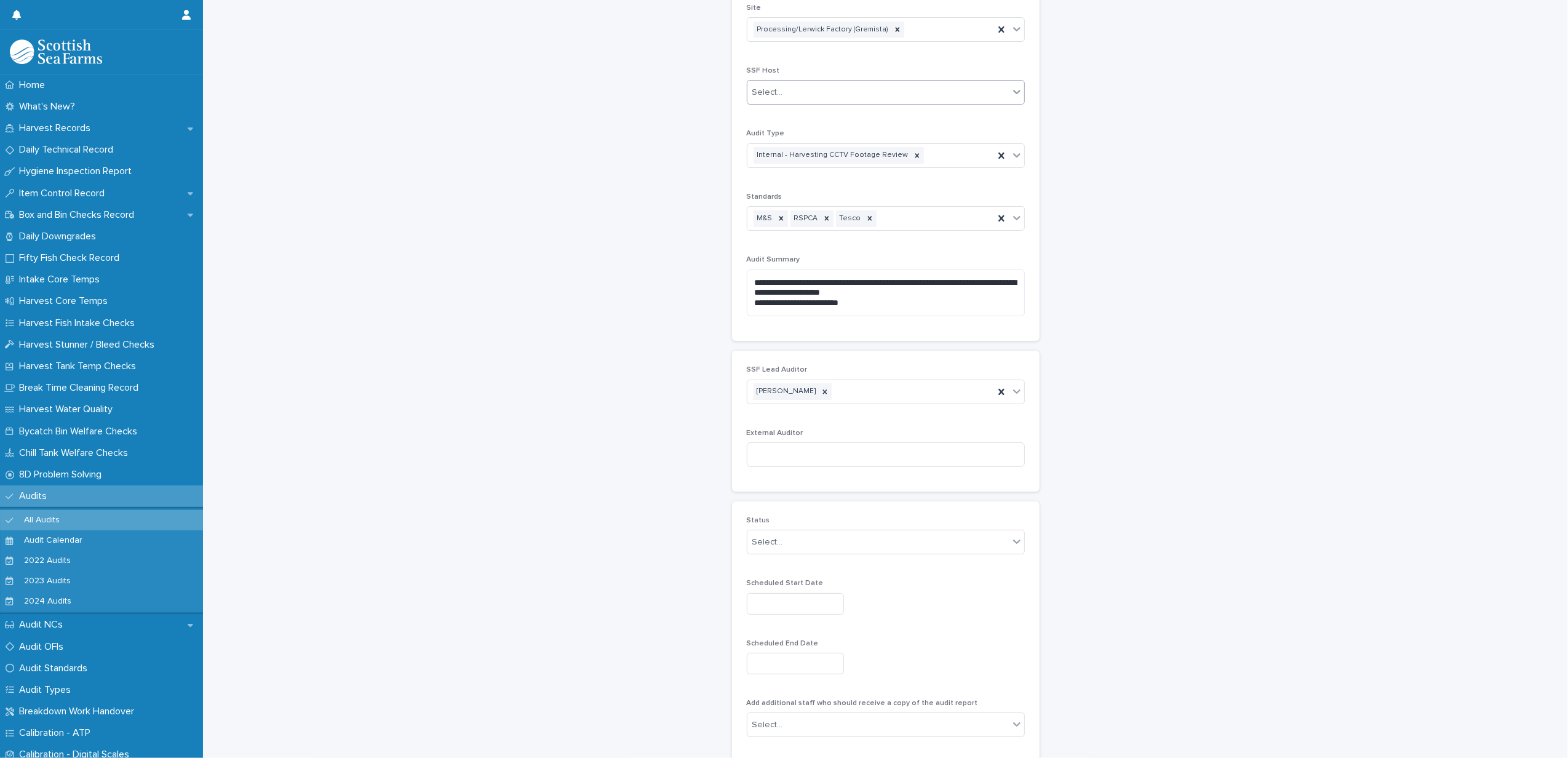
scroll to position [193, 0]
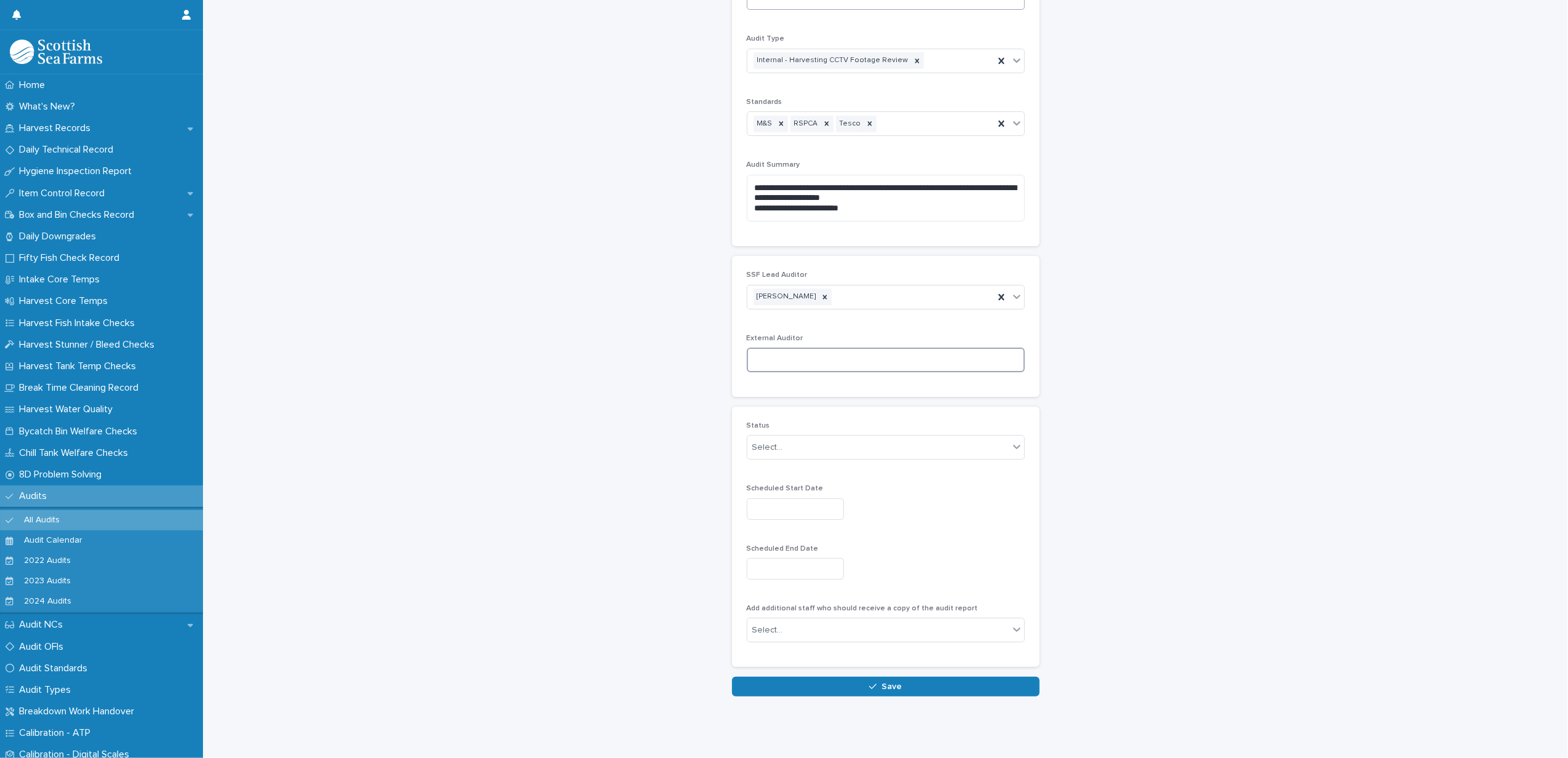
click at [755, 347] on input at bounding box center [886, 360] width 278 height 24
click at [776, 437] on div "Select..." at bounding box center [878, 447] width 261 height 21
click at [778, 502] on div "🟩 Complete" at bounding box center [880, 501] width 277 height 21
click at [767, 498] on input "text" at bounding box center [796, 509] width 97 height 21
click at [739, 414] on div "19" at bounding box center [742, 415] width 17 height 17
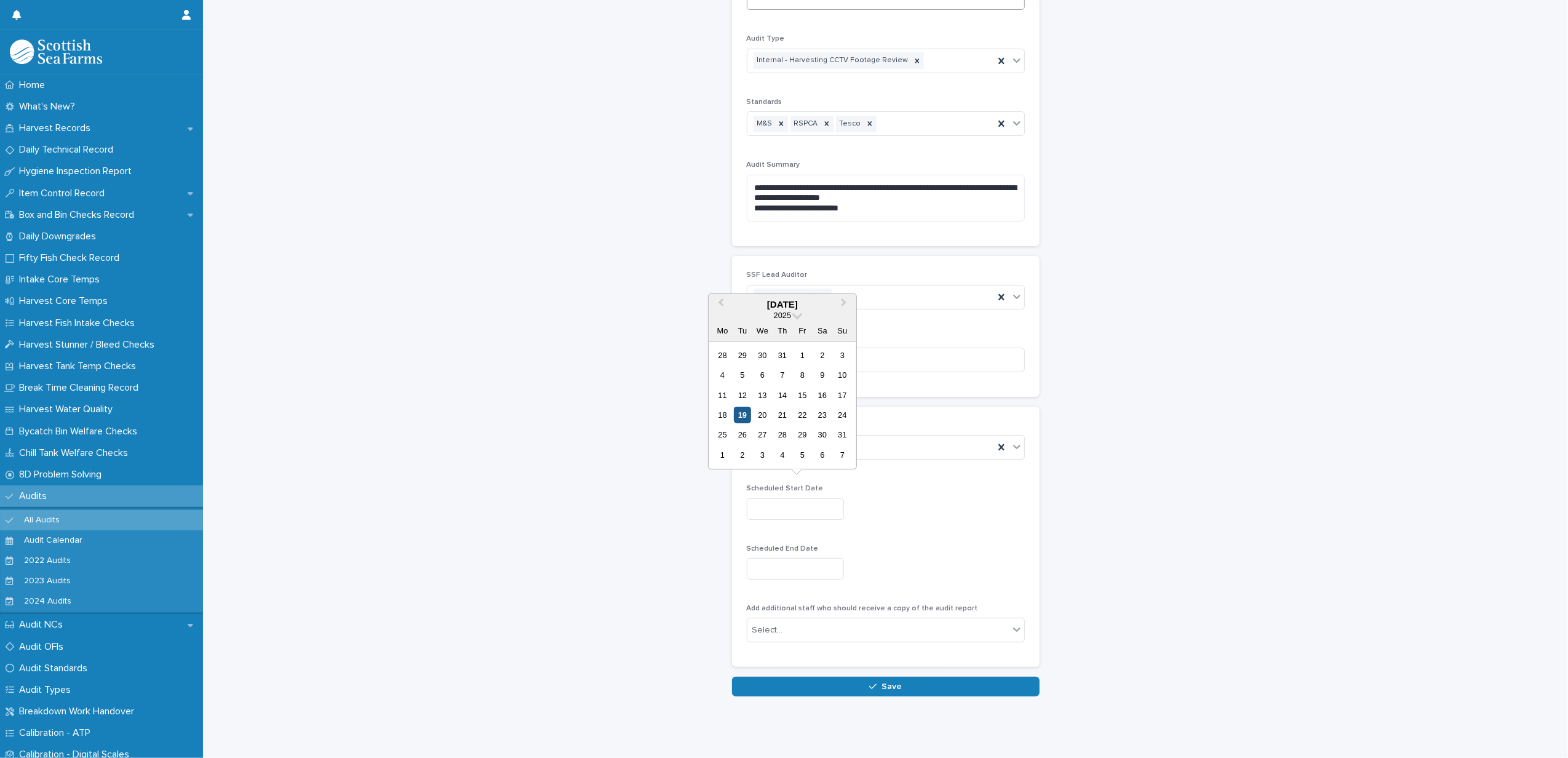
type input "*********"
click at [787, 559] on input "text" at bounding box center [796, 569] width 97 height 21
click at [746, 471] on div "19" at bounding box center [742, 475] width 17 height 17
type input "*********"
click at [809, 620] on div "Select..." at bounding box center [878, 630] width 261 height 21
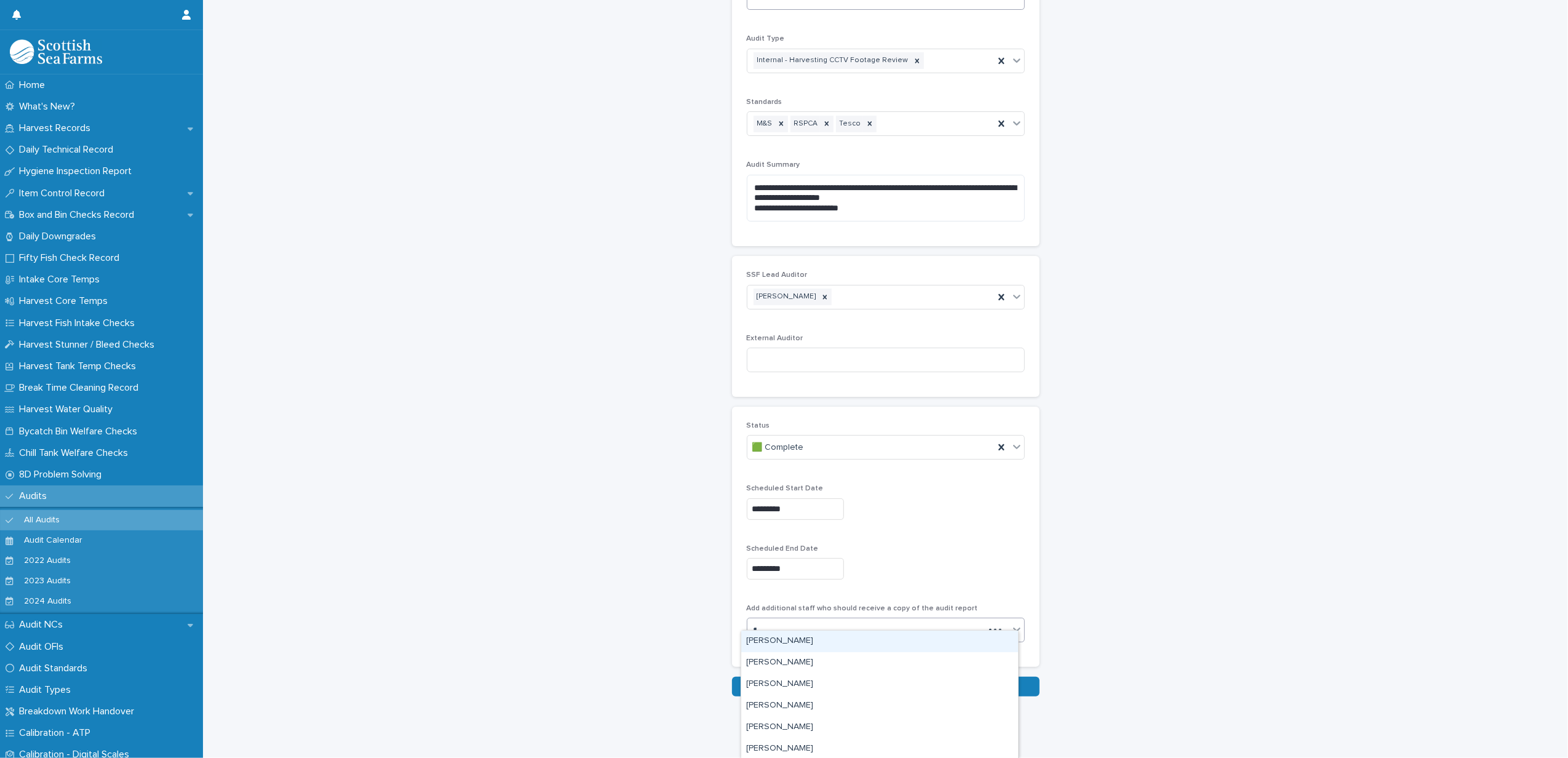
type input "***"
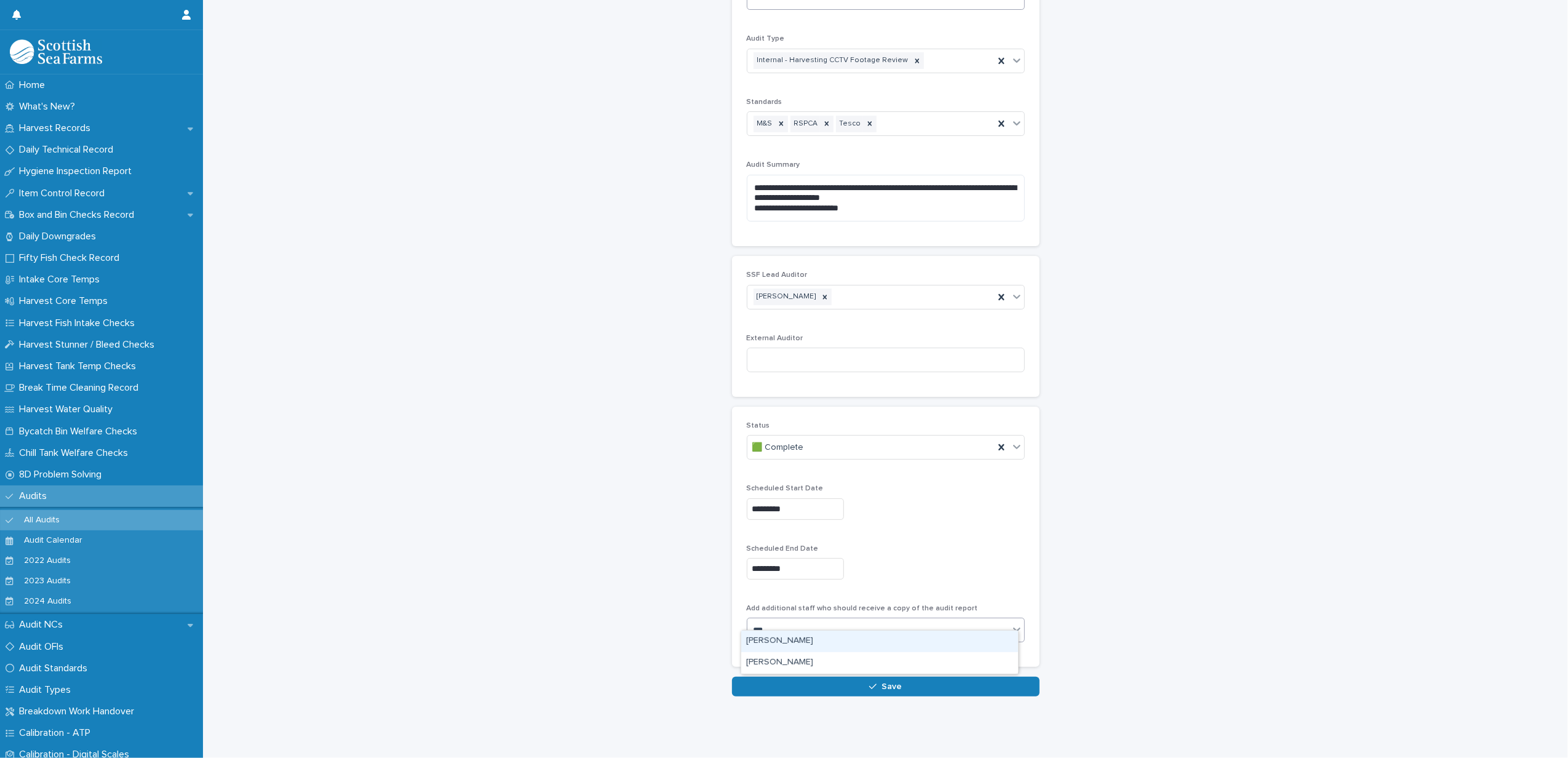
click at [797, 645] on div "[PERSON_NAME]" at bounding box center [880, 641] width 277 height 21
click at [793, 658] on div "**********" at bounding box center [886, 286] width 308 height 783
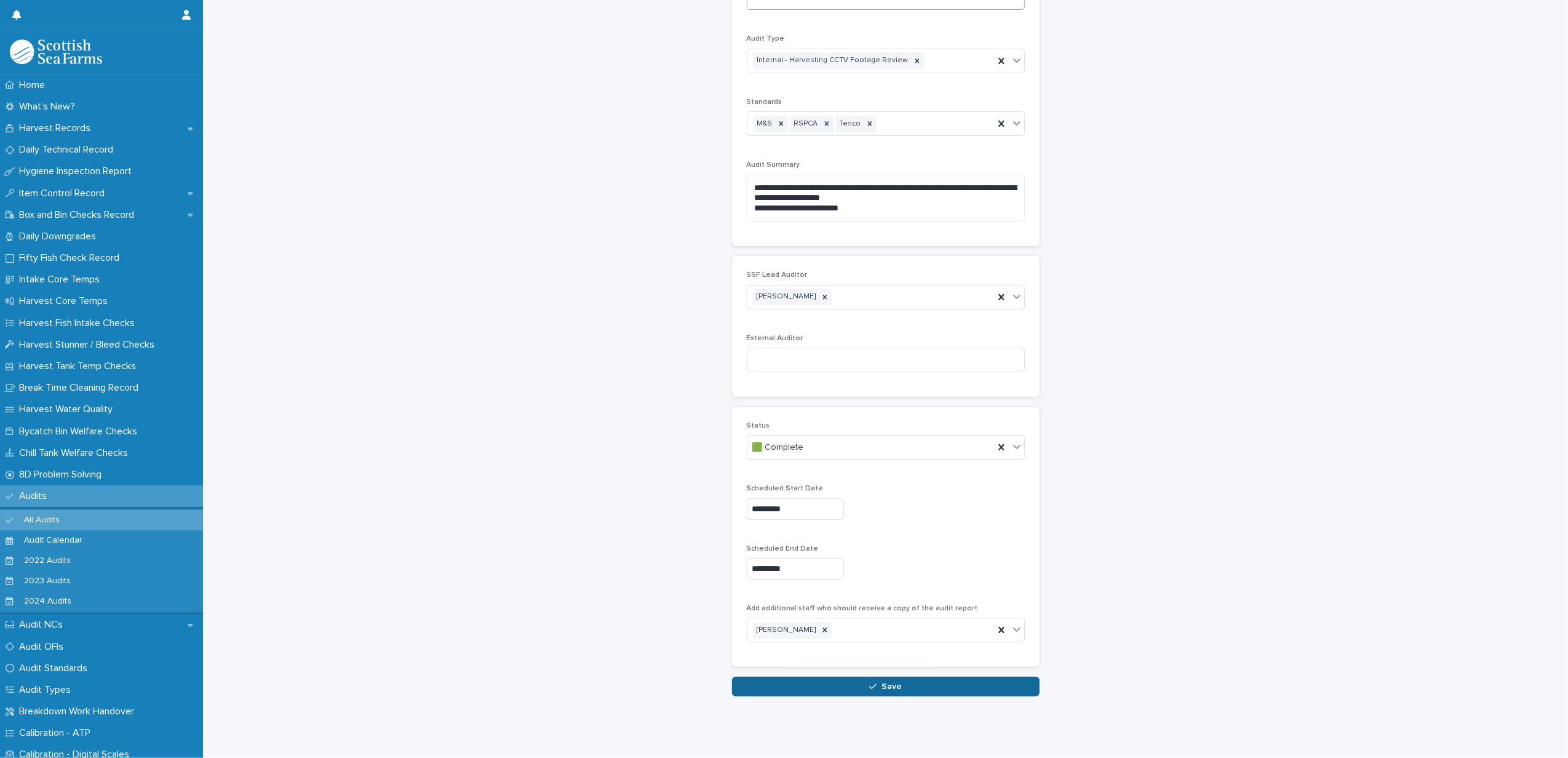
click at [769, 678] on button "Save" at bounding box center [886, 687] width 308 height 20
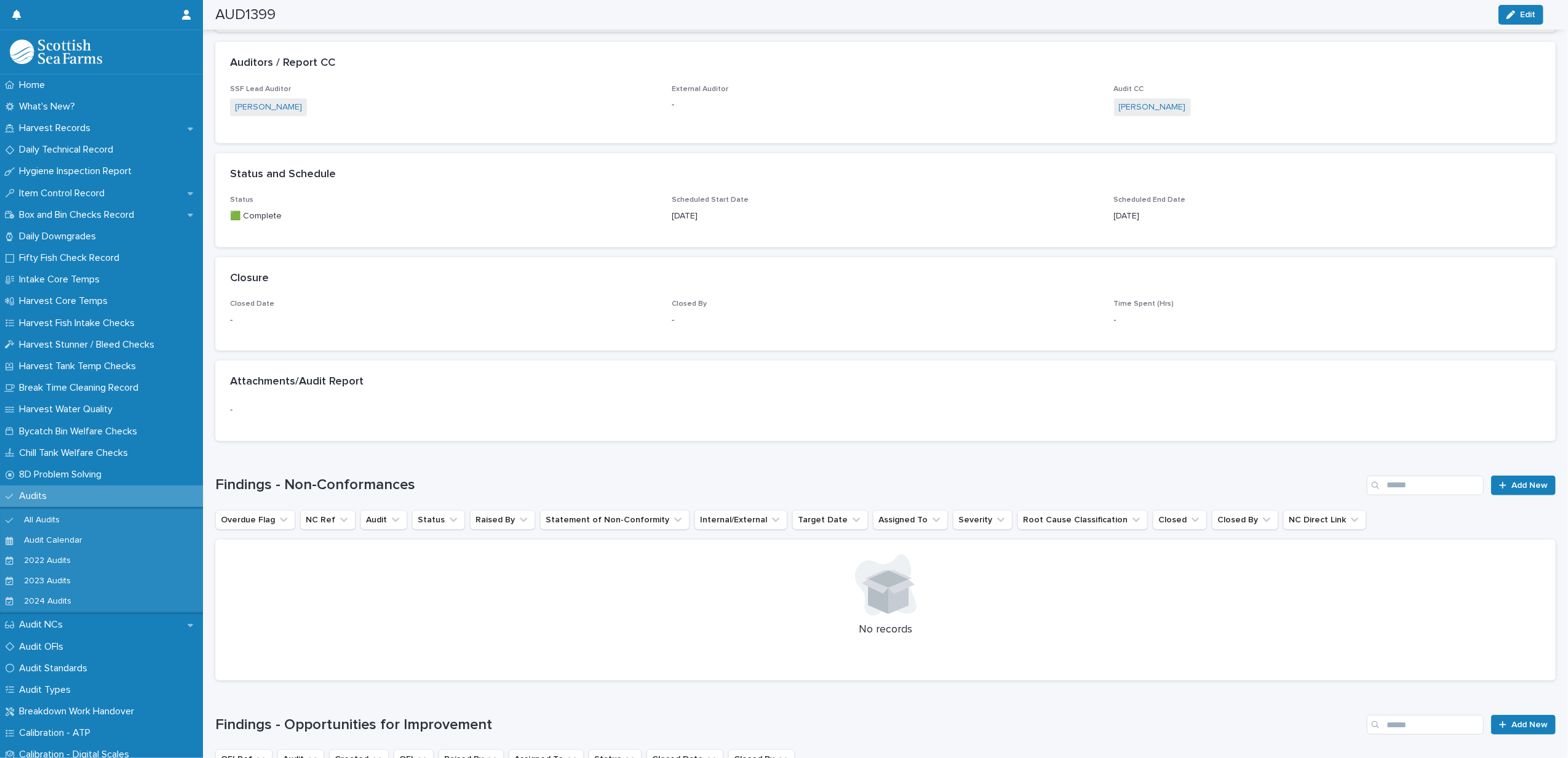
scroll to position [891, 0]
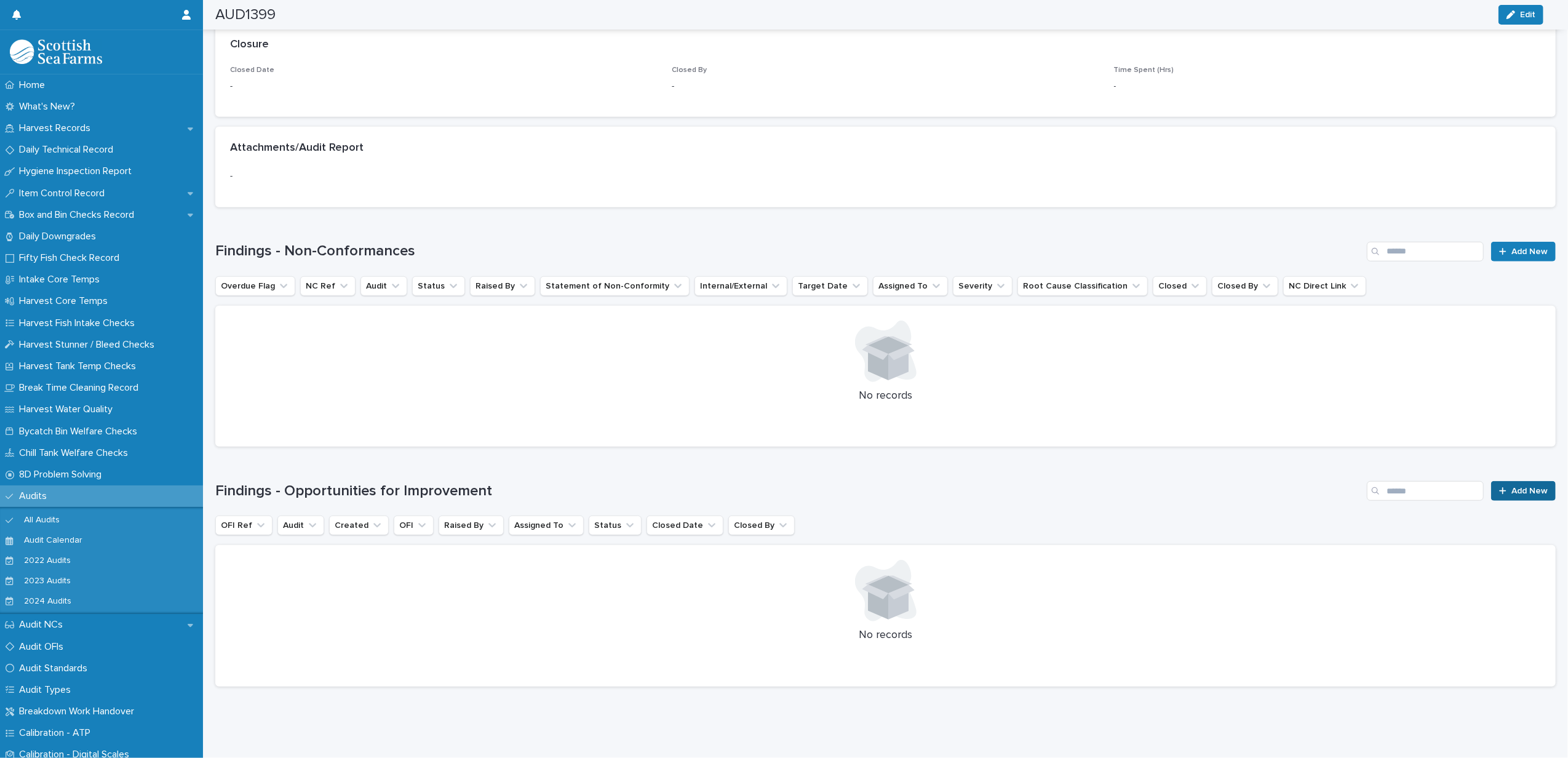
click at [1512, 487] on span "Add New" at bounding box center [1530, 491] width 37 height 8
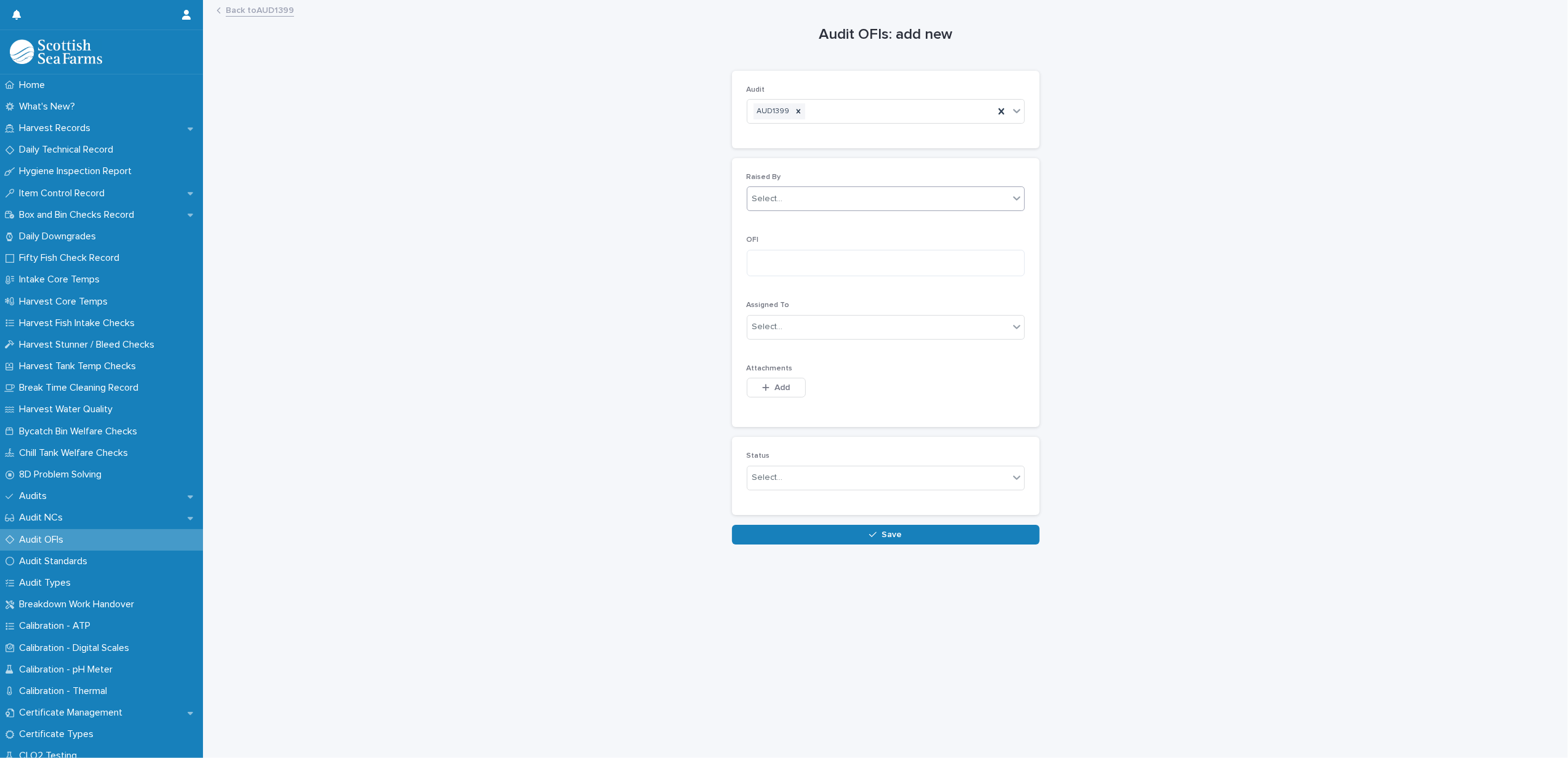
click at [765, 202] on div "Select..." at bounding box center [768, 199] width 30 height 13
type input "******"
click at [768, 225] on div "[PERSON_NAME]" at bounding box center [880, 224] width 277 height 21
click at [783, 269] on textarea at bounding box center [886, 264] width 278 height 27
click at [783, 258] on textarea at bounding box center [886, 264] width 278 height 27
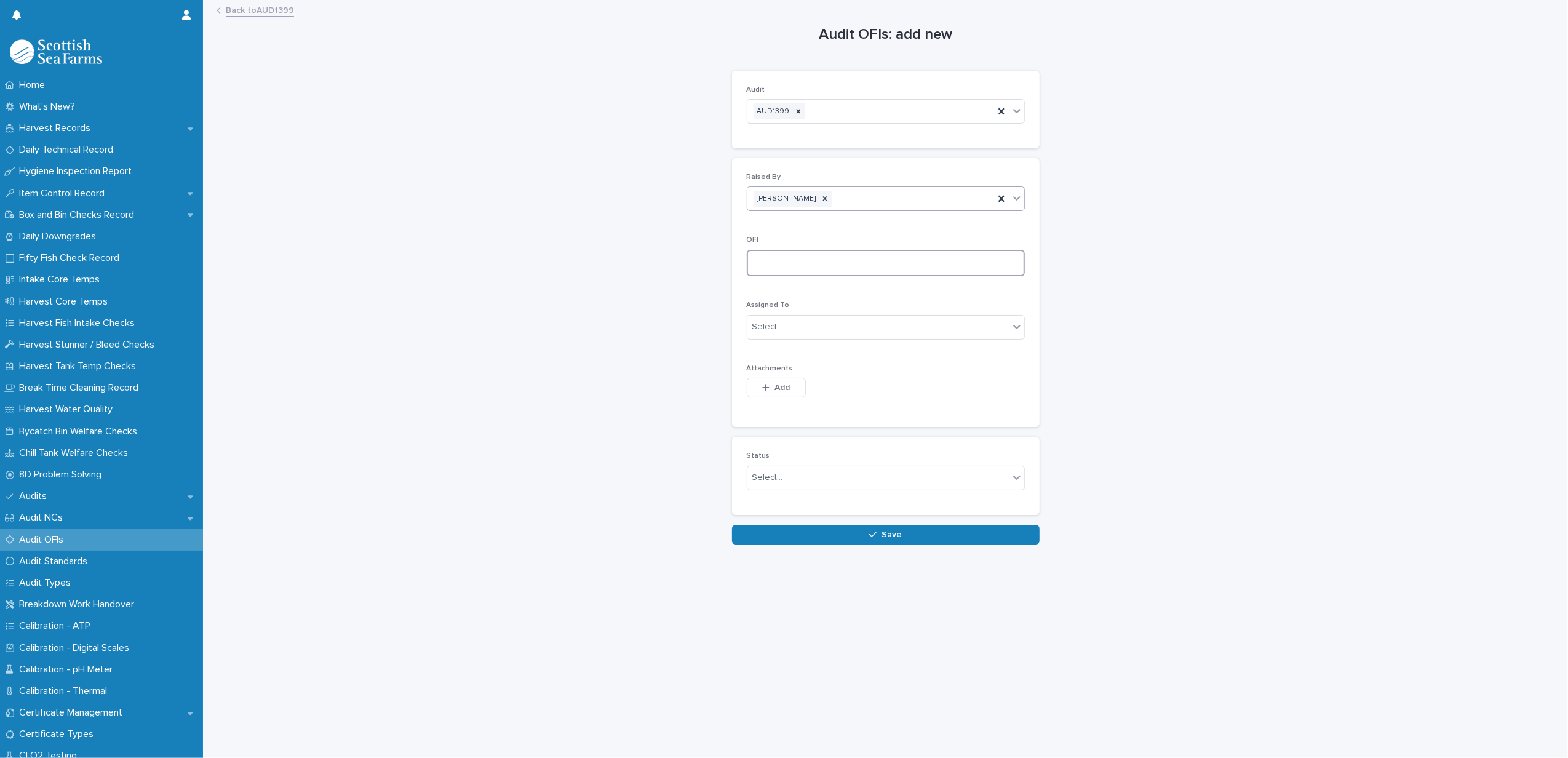
paste textarea "**********"
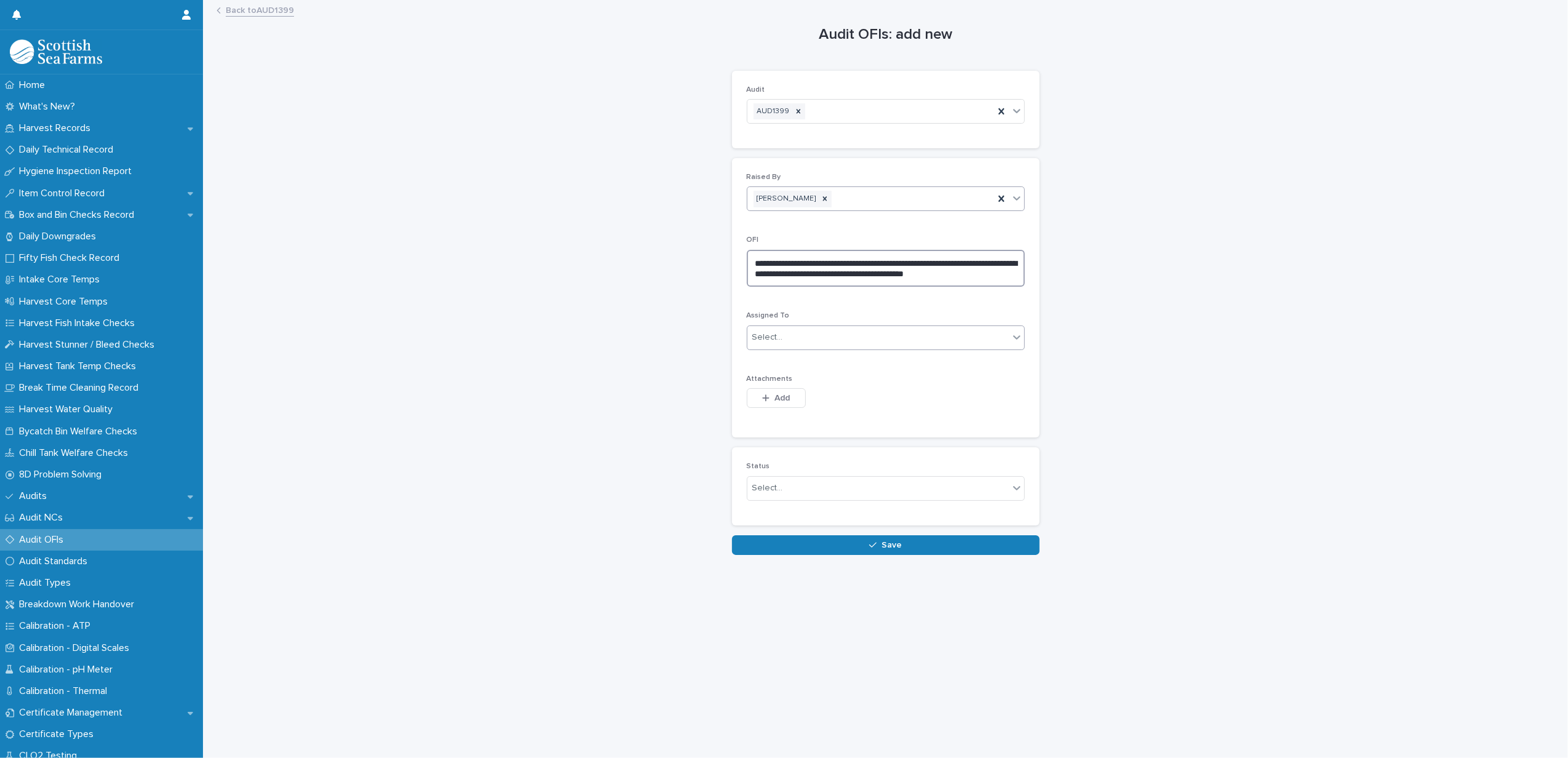
type textarea "**********"
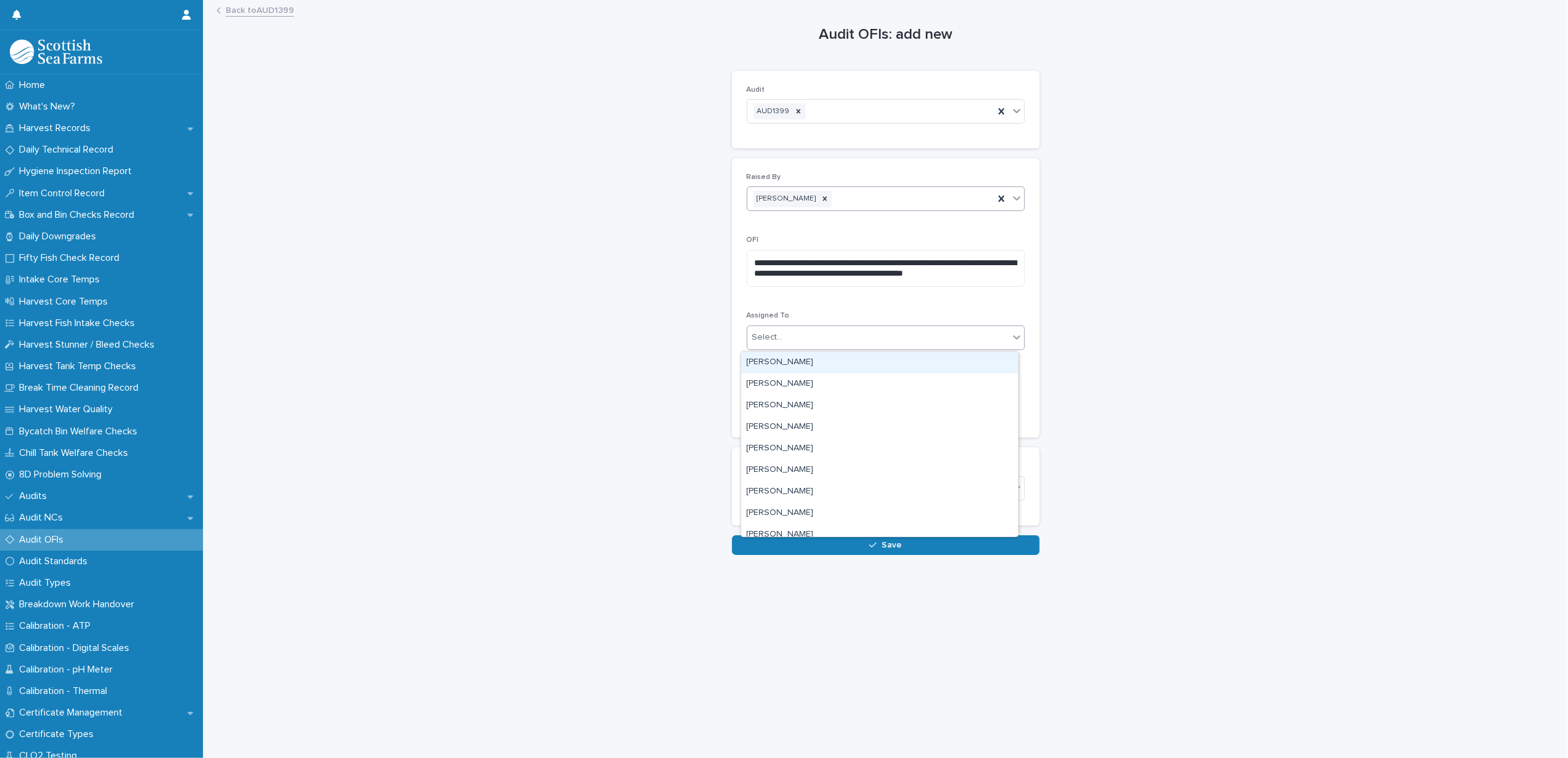
click at [811, 334] on div "Select..." at bounding box center [878, 337] width 261 height 21
type input "***"
click at [806, 363] on div "[PERSON_NAME]" at bounding box center [880, 363] width 277 height 21
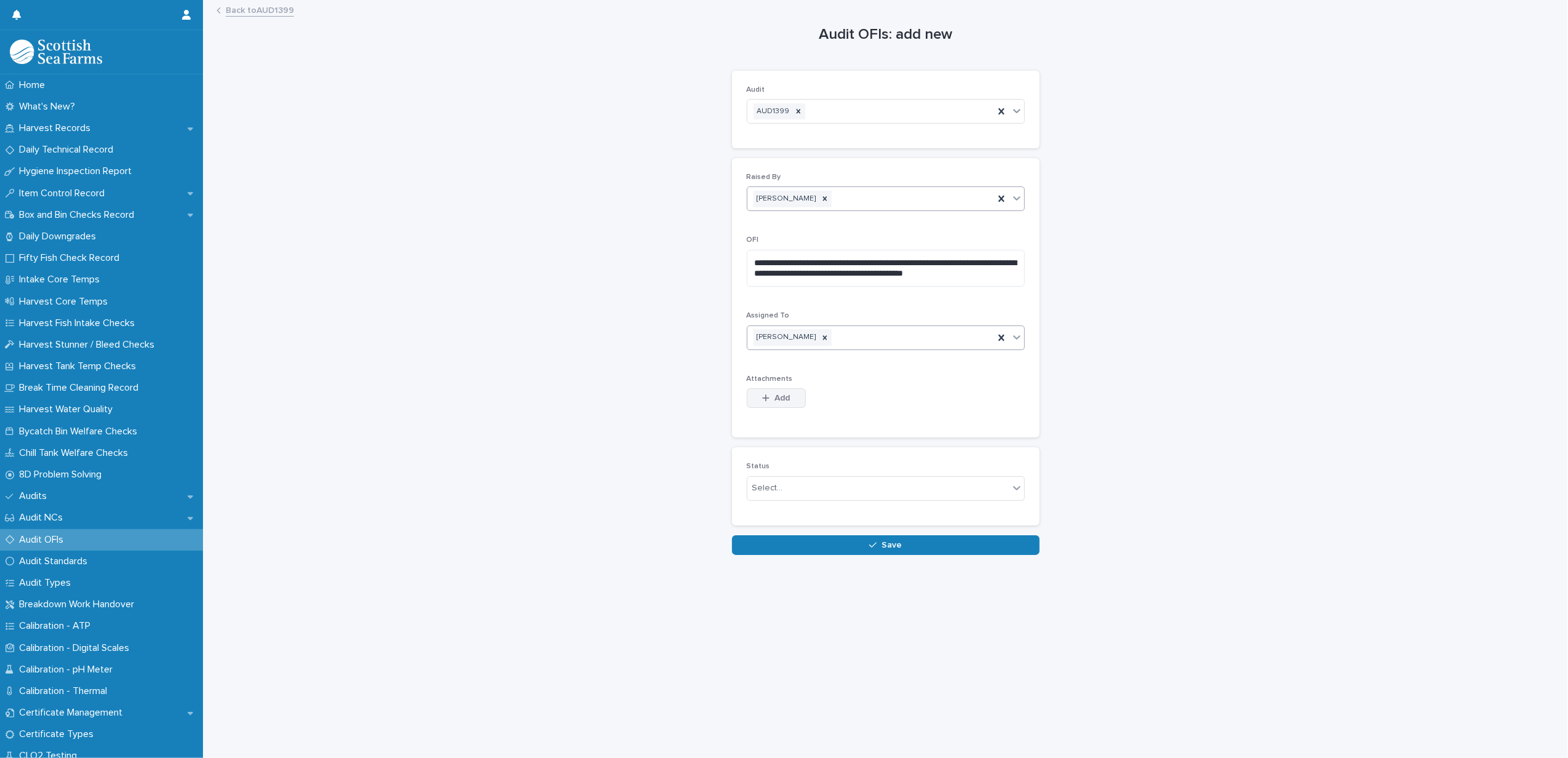
click at [787, 395] on button "Add" at bounding box center [777, 398] width 59 height 20
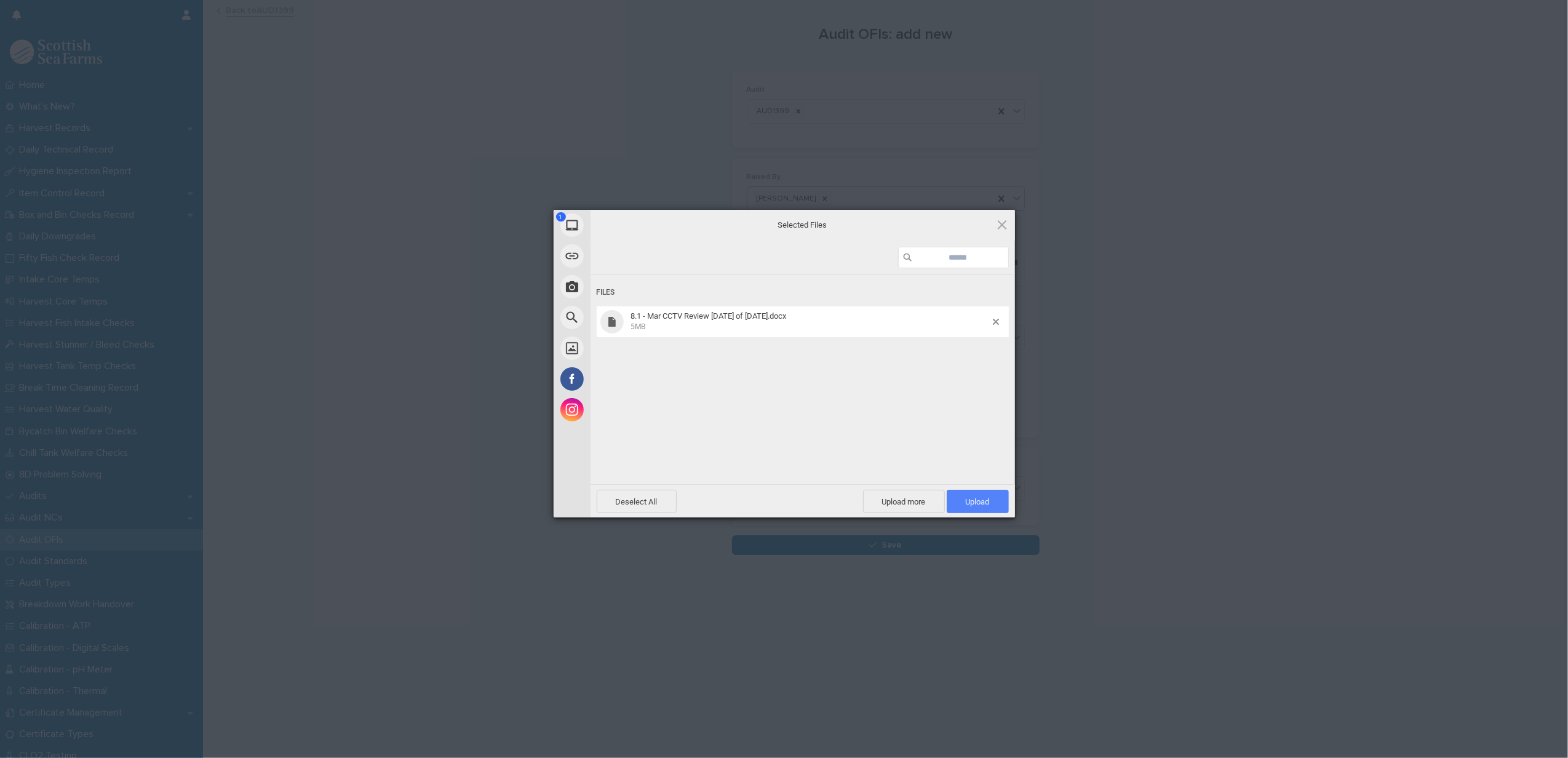
click at [992, 491] on span "Upload 1" at bounding box center [978, 501] width 62 height 24
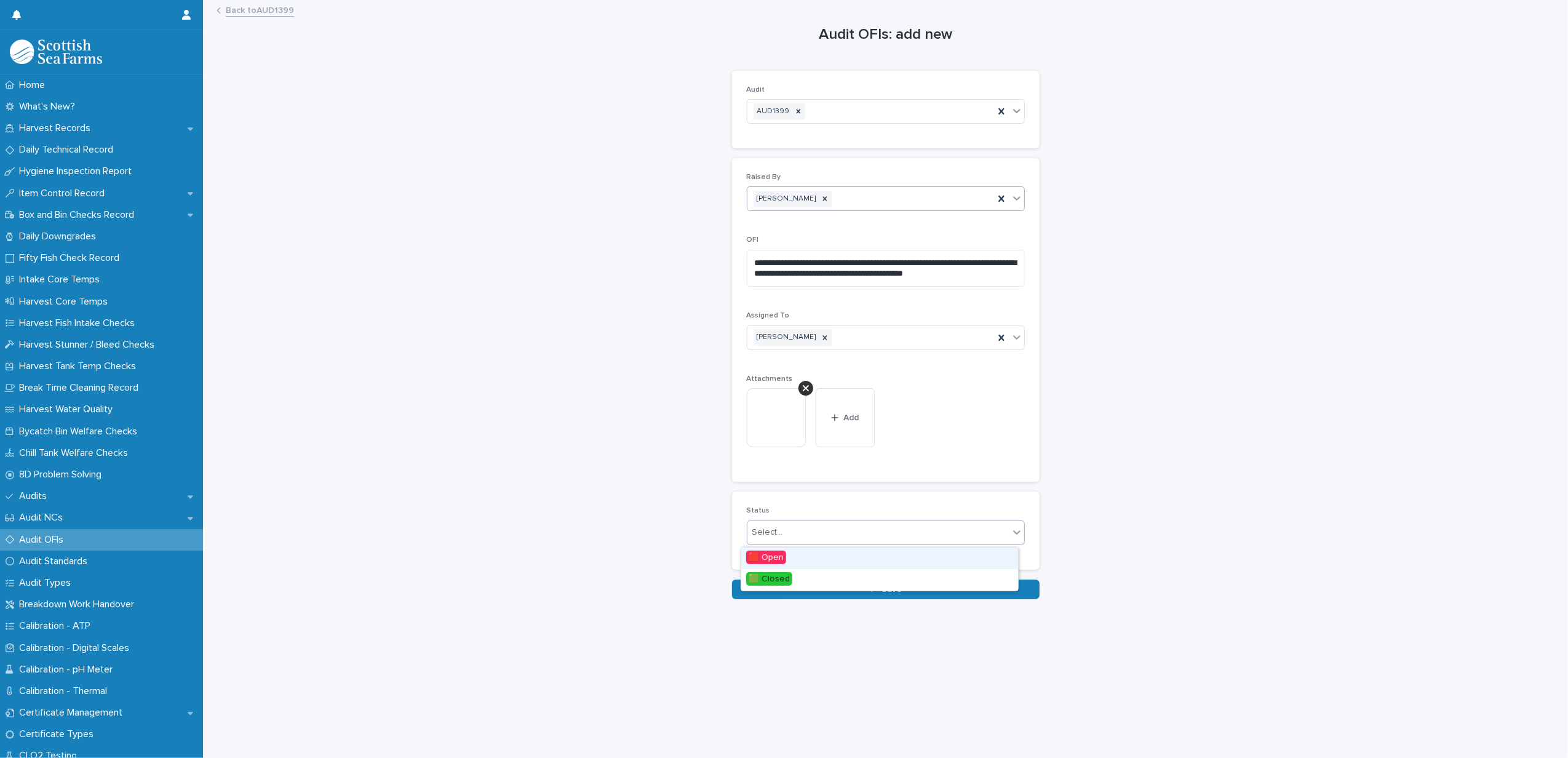
click at [841, 530] on div "Select..." at bounding box center [878, 533] width 261 height 21
click at [783, 555] on span "🟥 Open" at bounding box center [766, 558] width 40 height 14
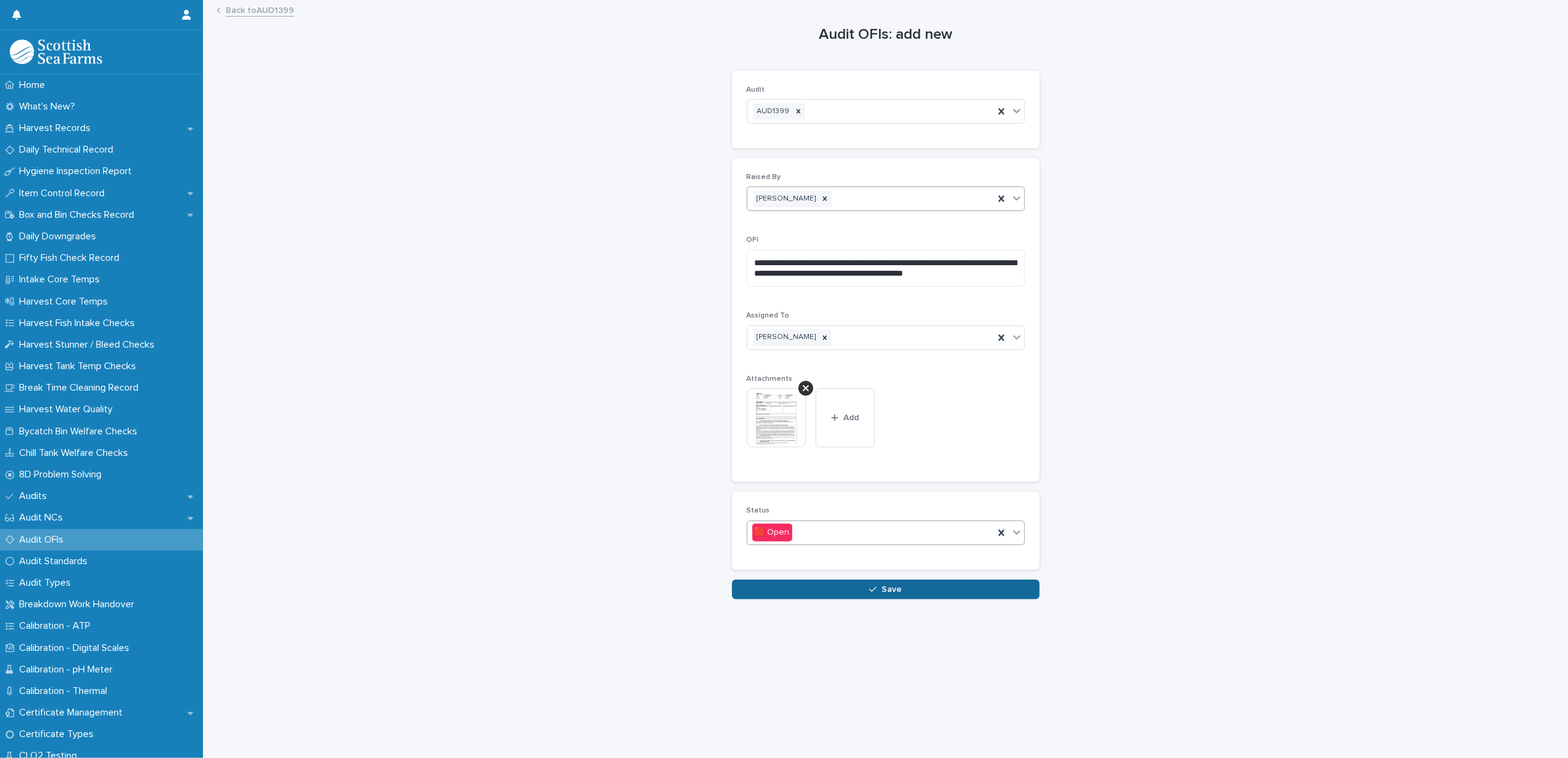
click at [808, 587] on button "Save" at bounding box center [886, 590] width 308 height 20
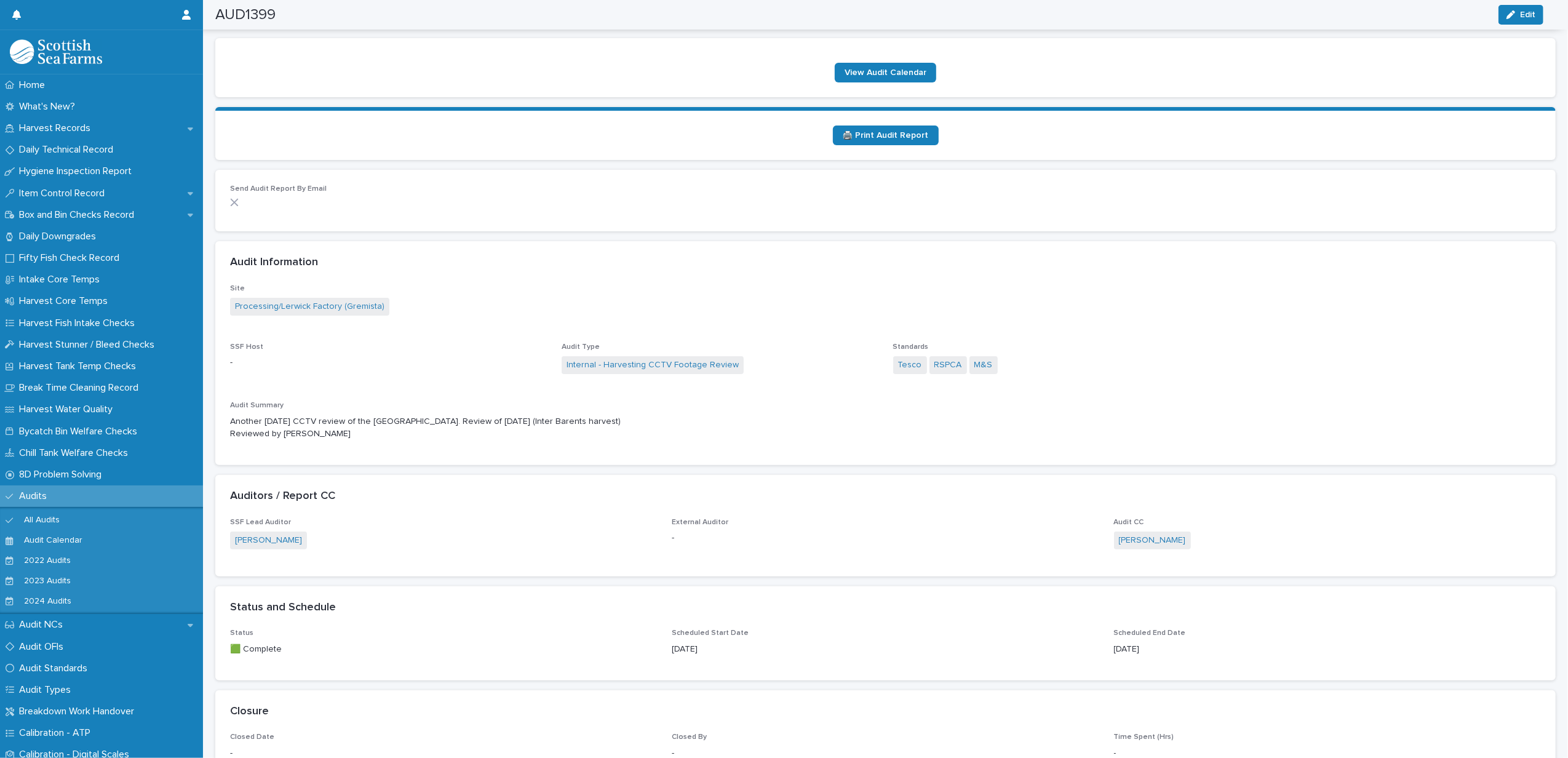
scroll to position [82, 0]
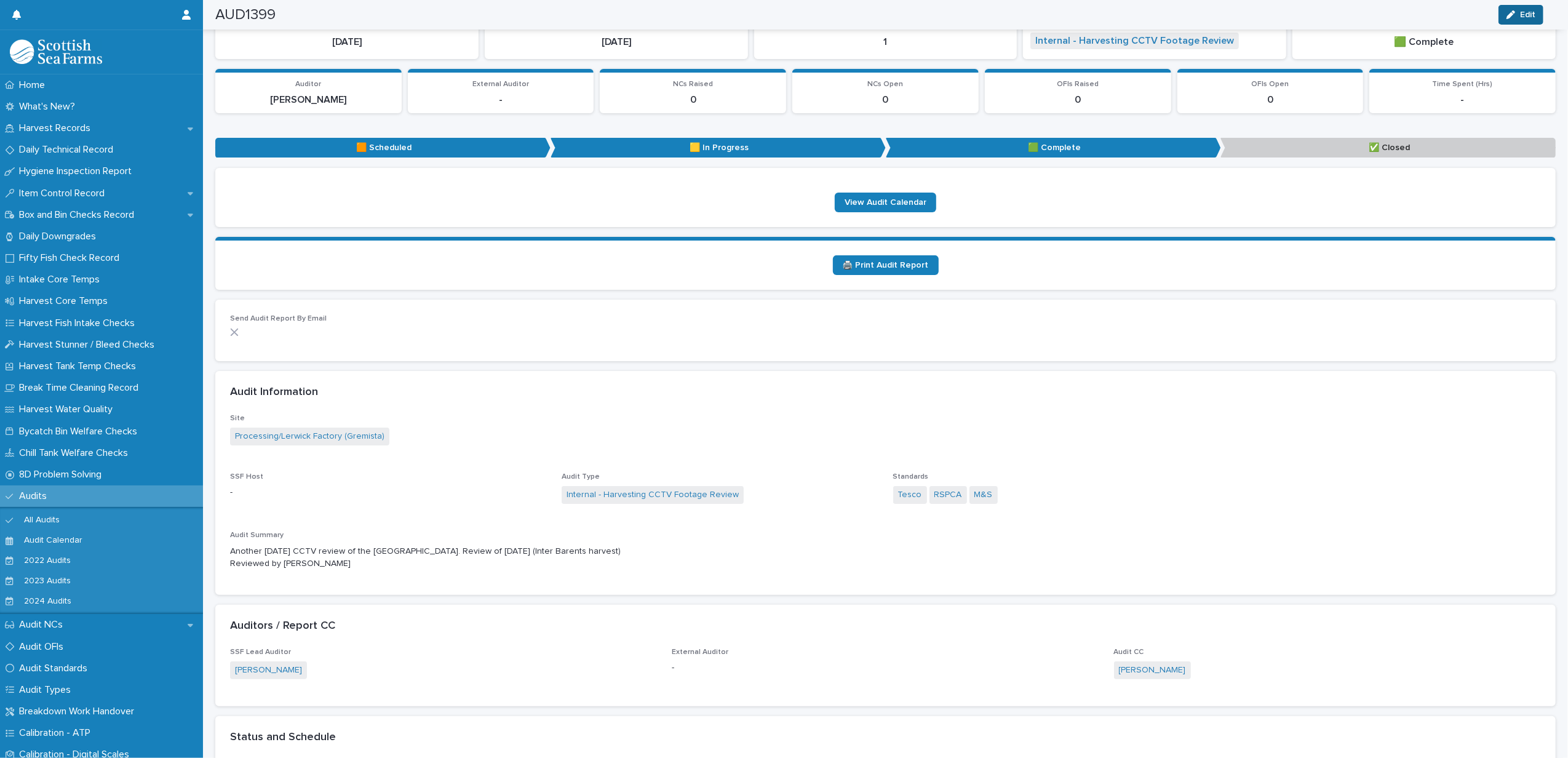
click at [1530, 20] on button "Edit" at bounding box center [1521, 14] width 45 height 20
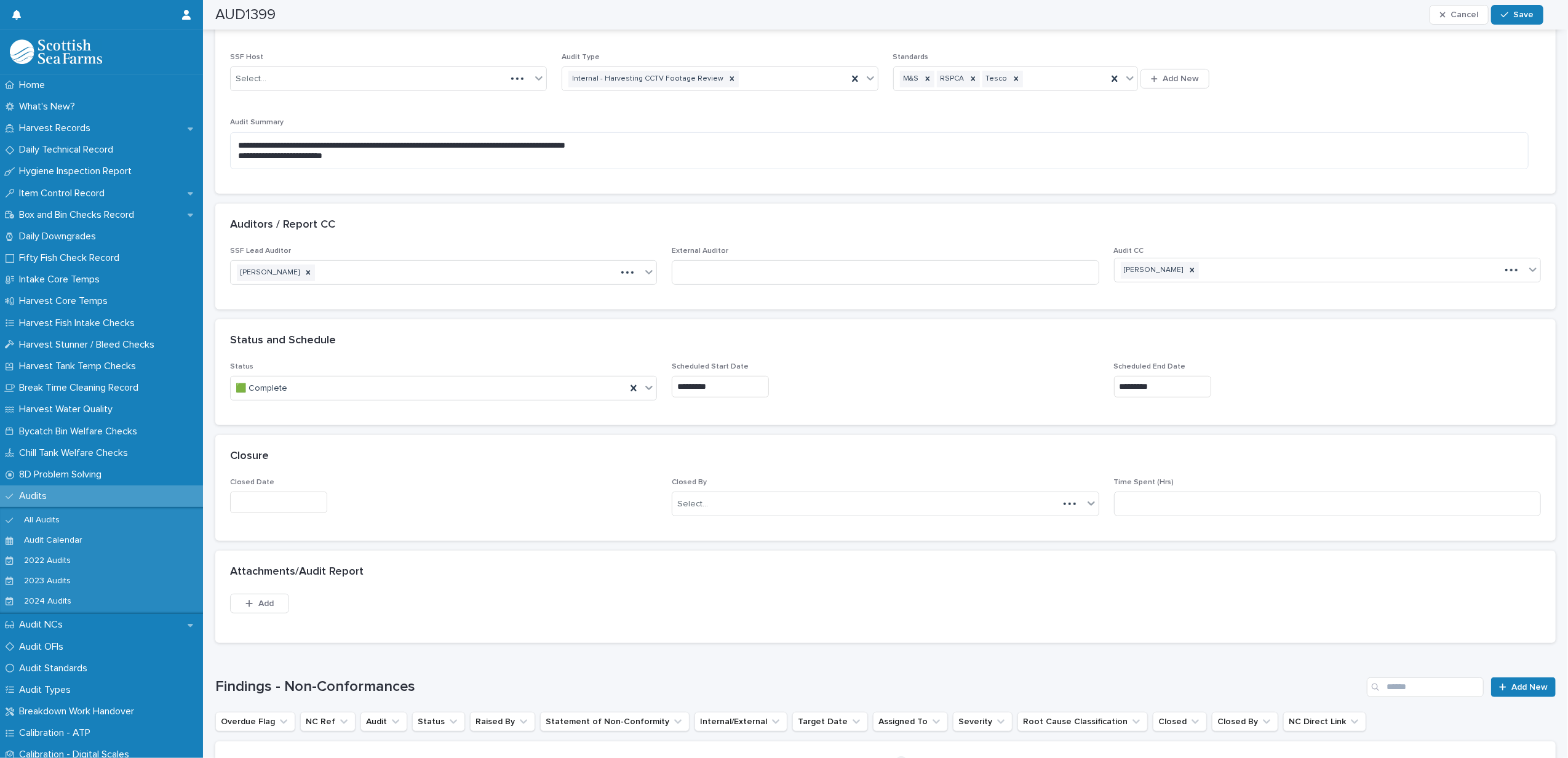
scroll to position [529, 0]
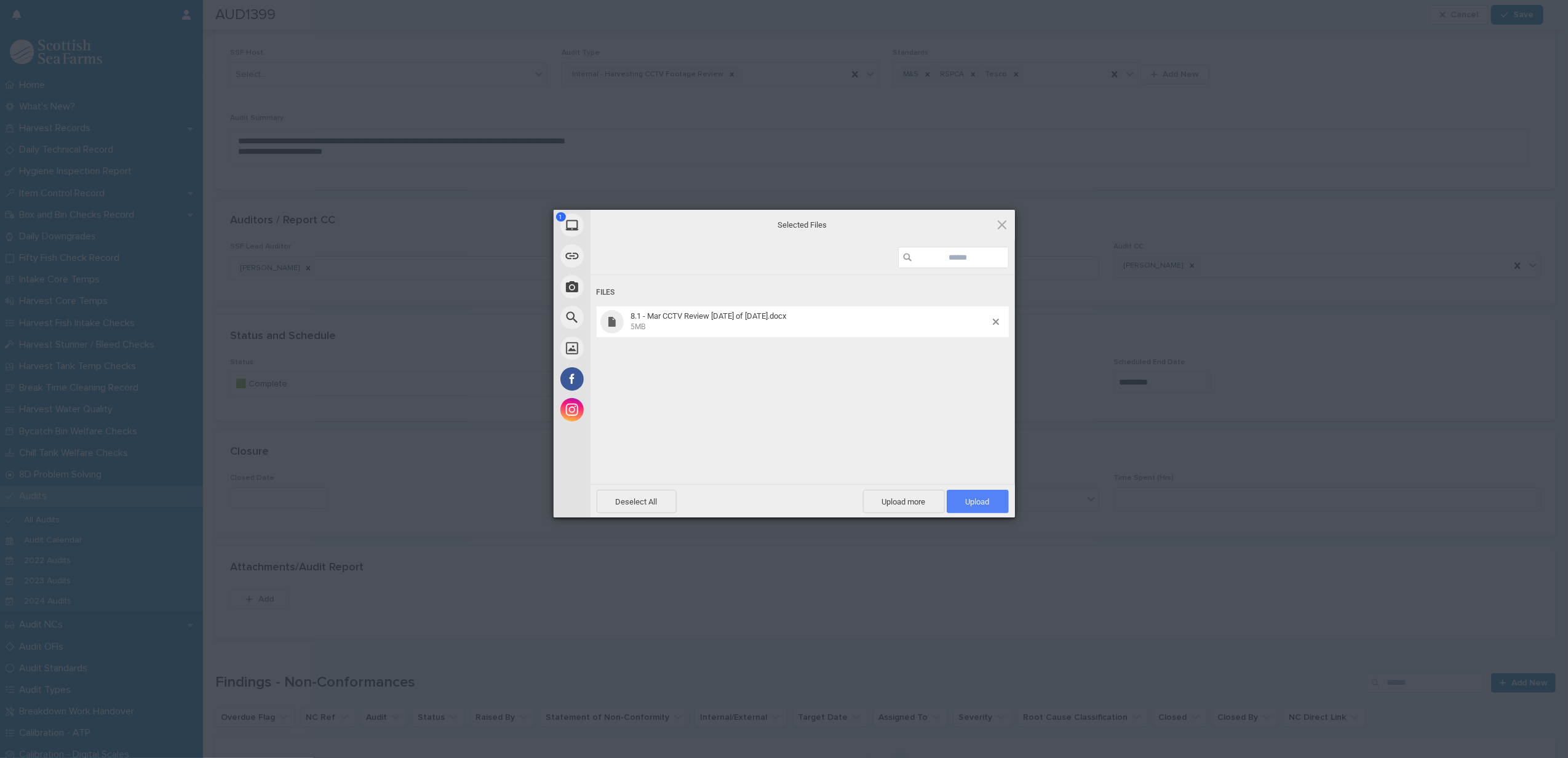
click at [988, 501] on span "Upload 1" at bounding box center [978, 502] width 24 height 9
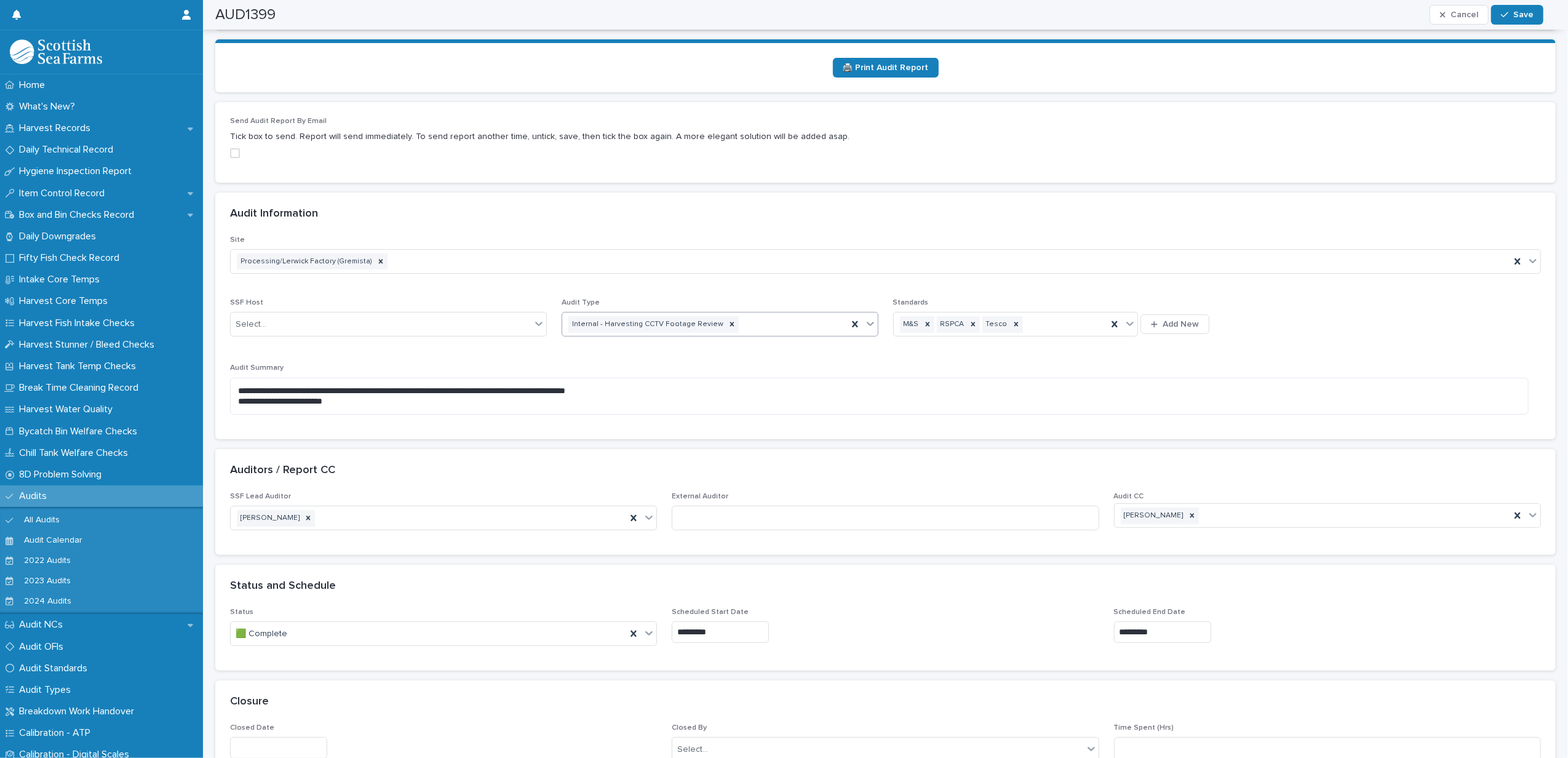
scroll to position [0, 0]
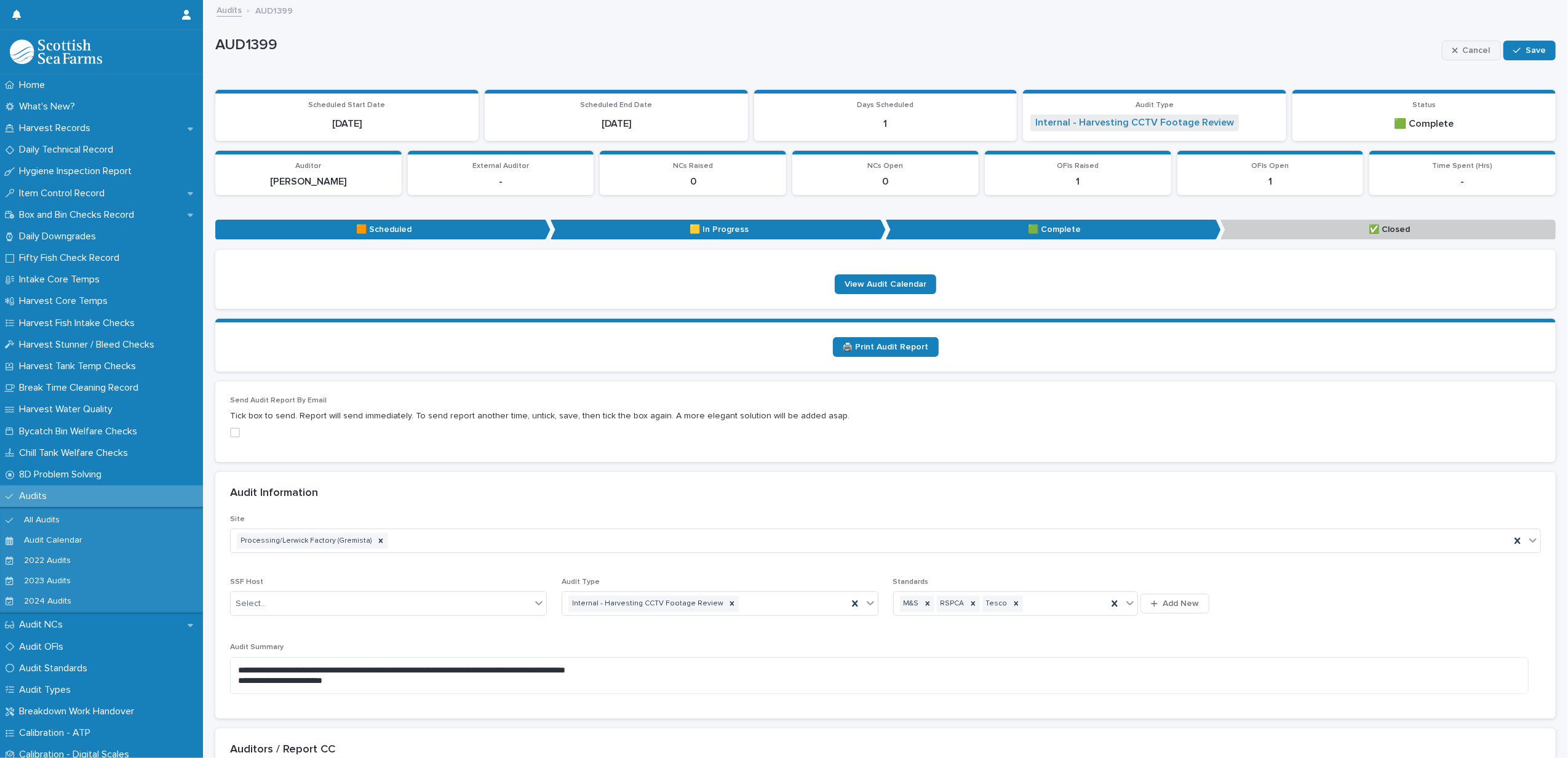
drag, startPoint x: 1501, startPoint y: 50, endPoint x: 1456, endPoint y: 57, distance: 45.5
click at [1504, 50] on button "Save" at bounding box center [1530, 50] width 53 height 20
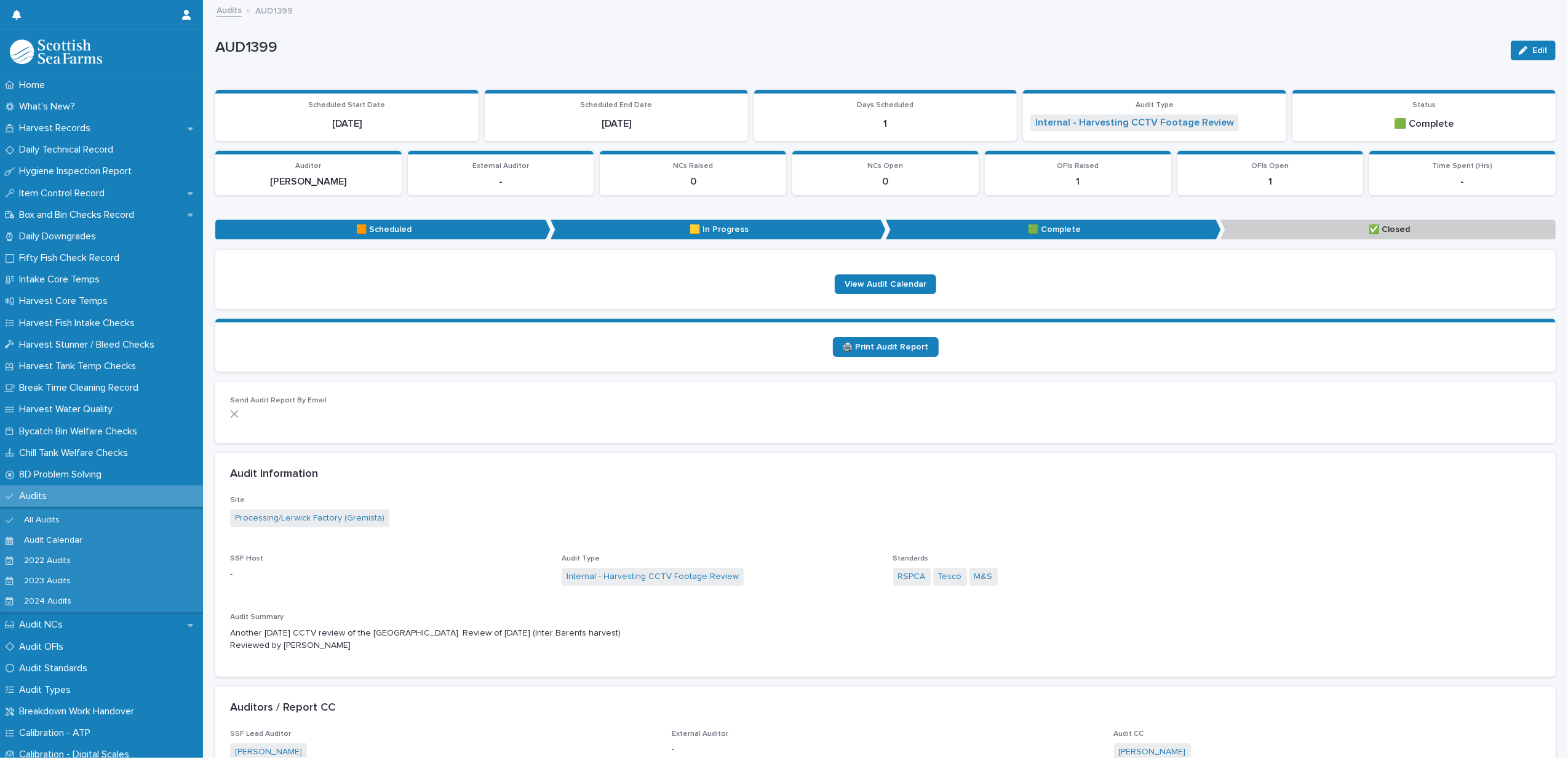
click at [226, 6] on link "Audits" at bounding box center [228, 9] width 25 height 14
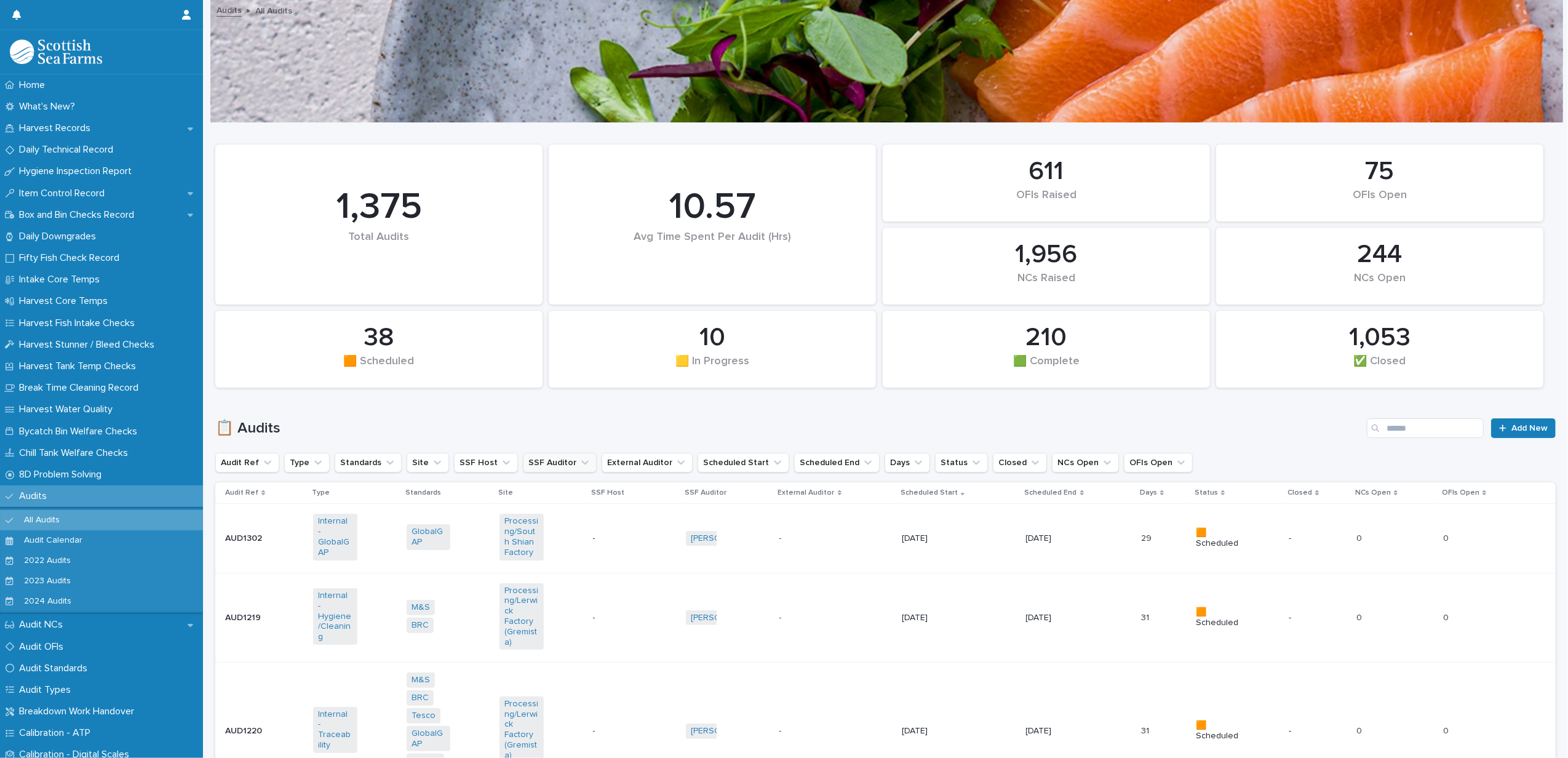
click at [545, 460] on button "SSF Auditor" at bounding box center [560, 463] width 74 height 20
type input "******"
click at [538, 546] on p "[PERSON_NAME]" at bounding box center [591, 542] width 130 height 8
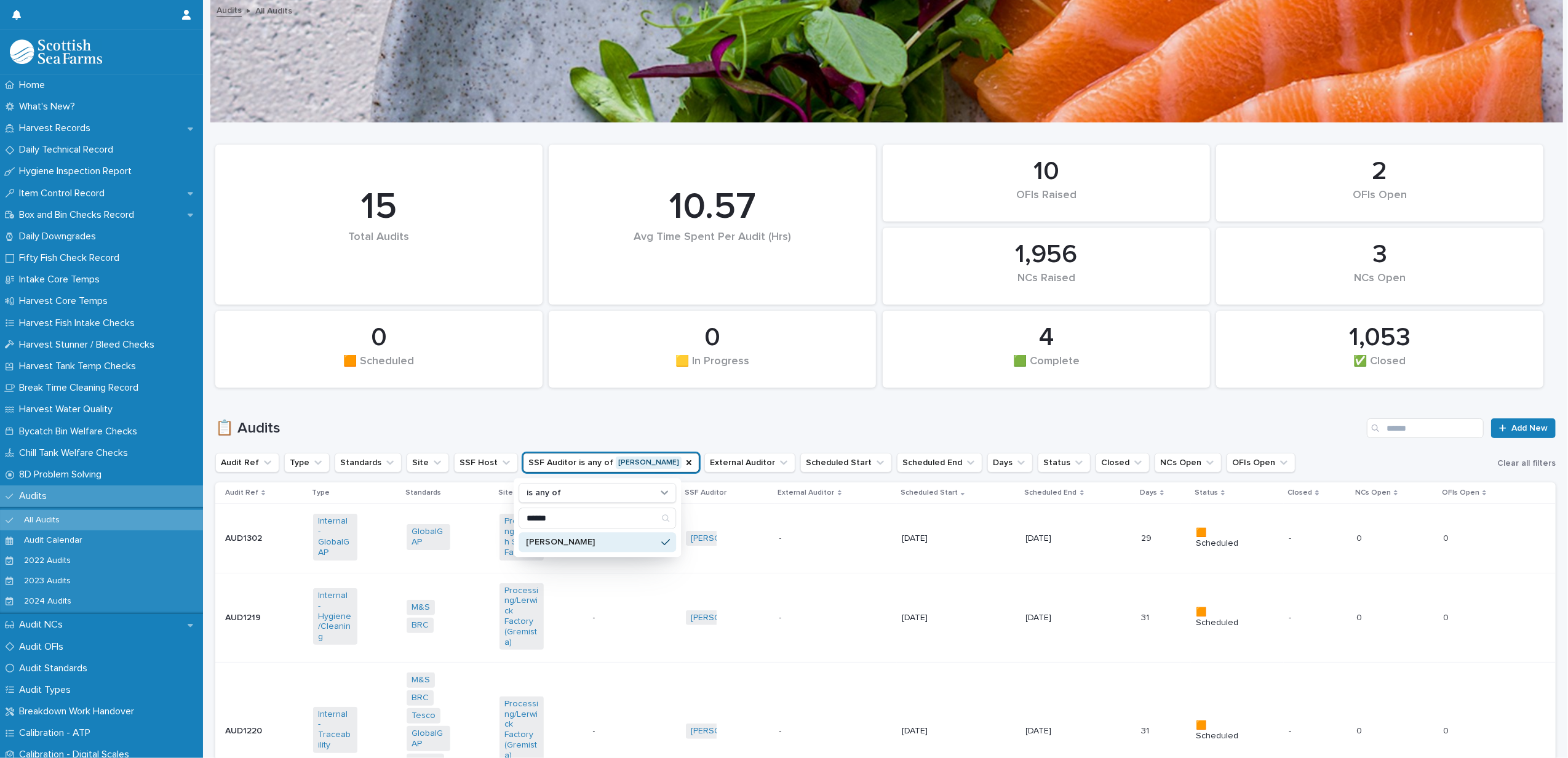
click at [687, 392] on div "2 OFIs Open 10 OFIs Raised 0 🟨 In Progress 15 Total Audits 3 NCs Open 0 🟧 Sched…" at bounding box center [886, 266] width 1353 height 255
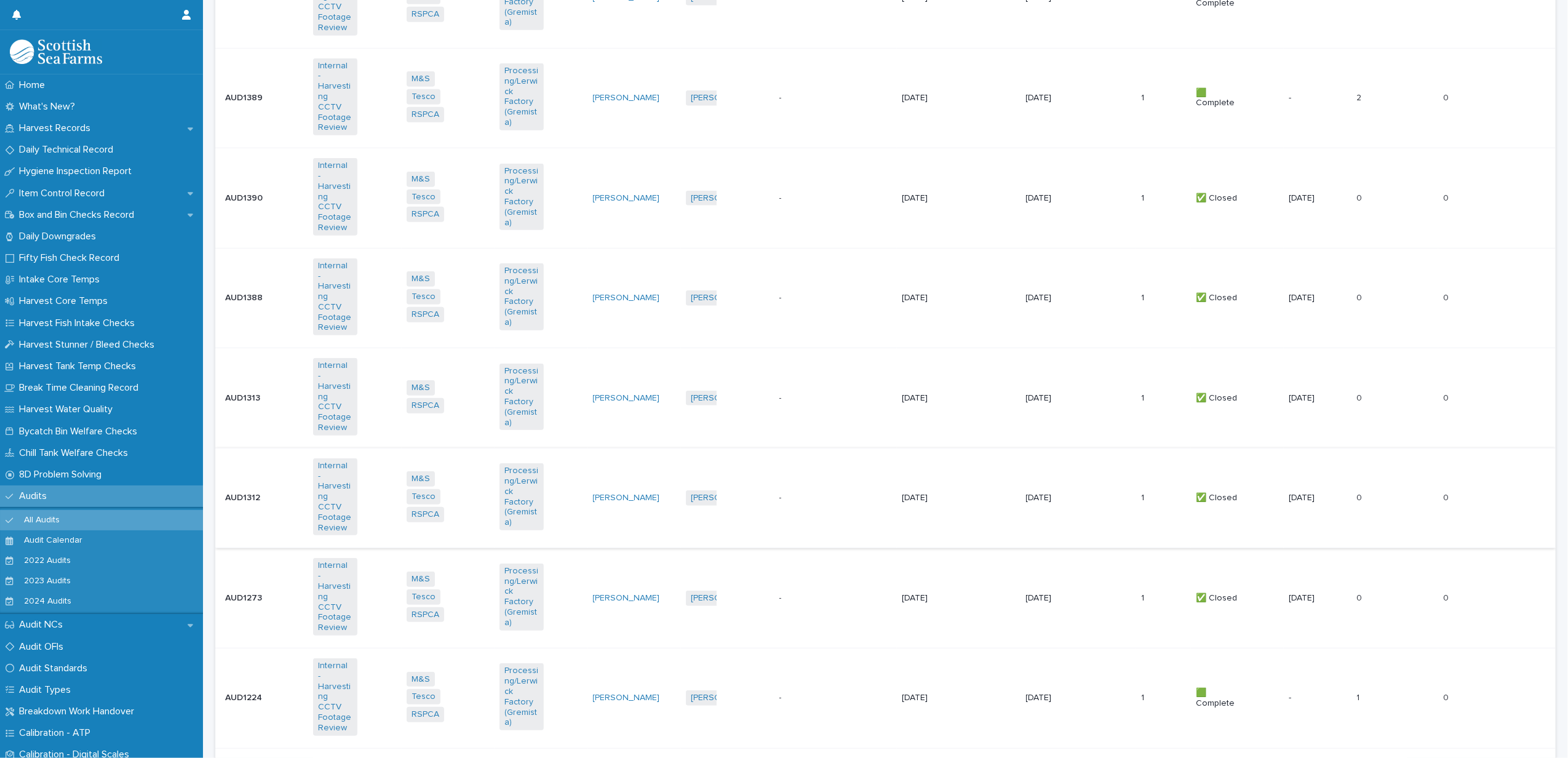
scroll to position [1067, 0]
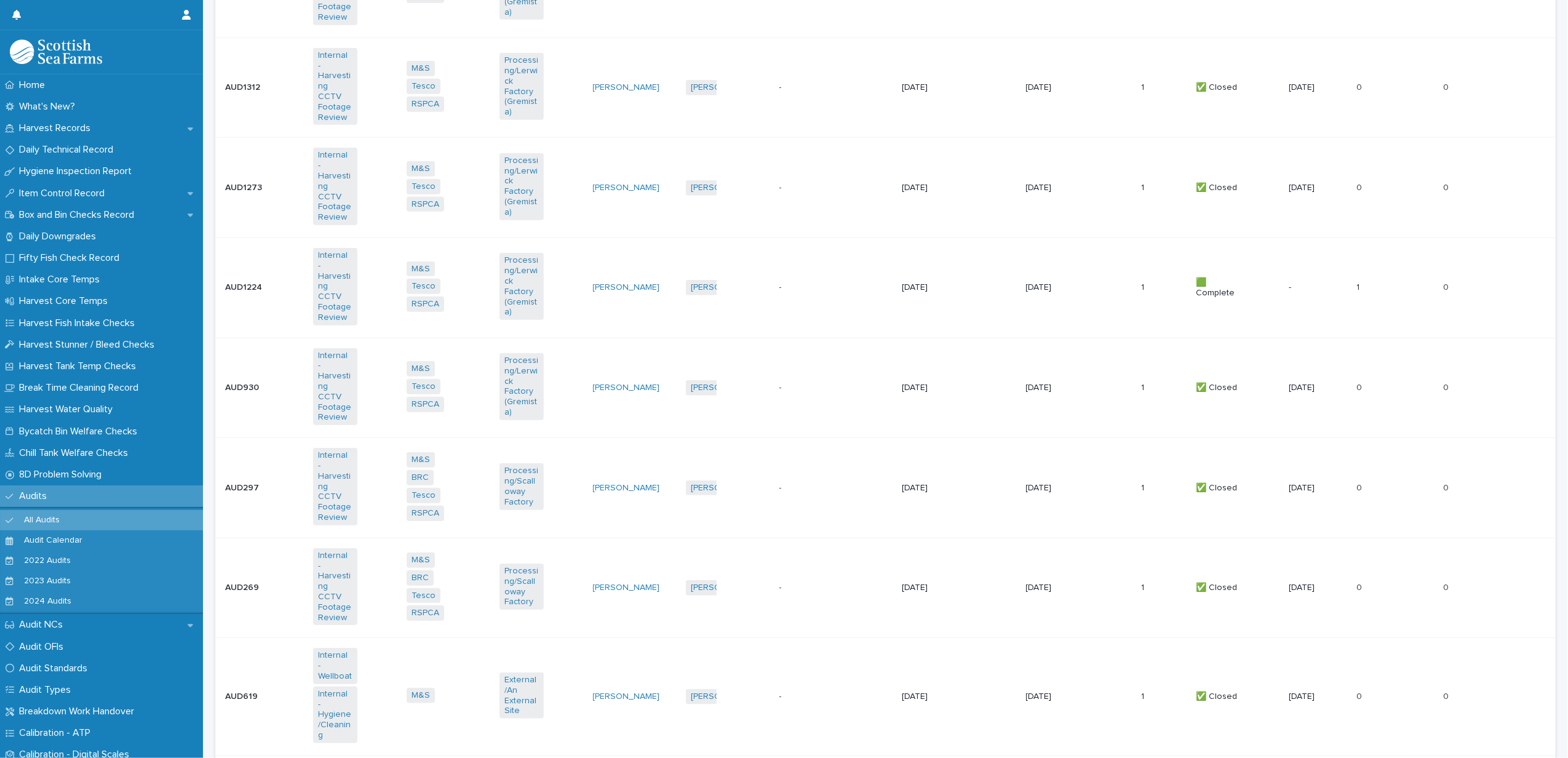
click at [783, 238] on td "- -" at bounding box center [836, 289] width 123 height 101
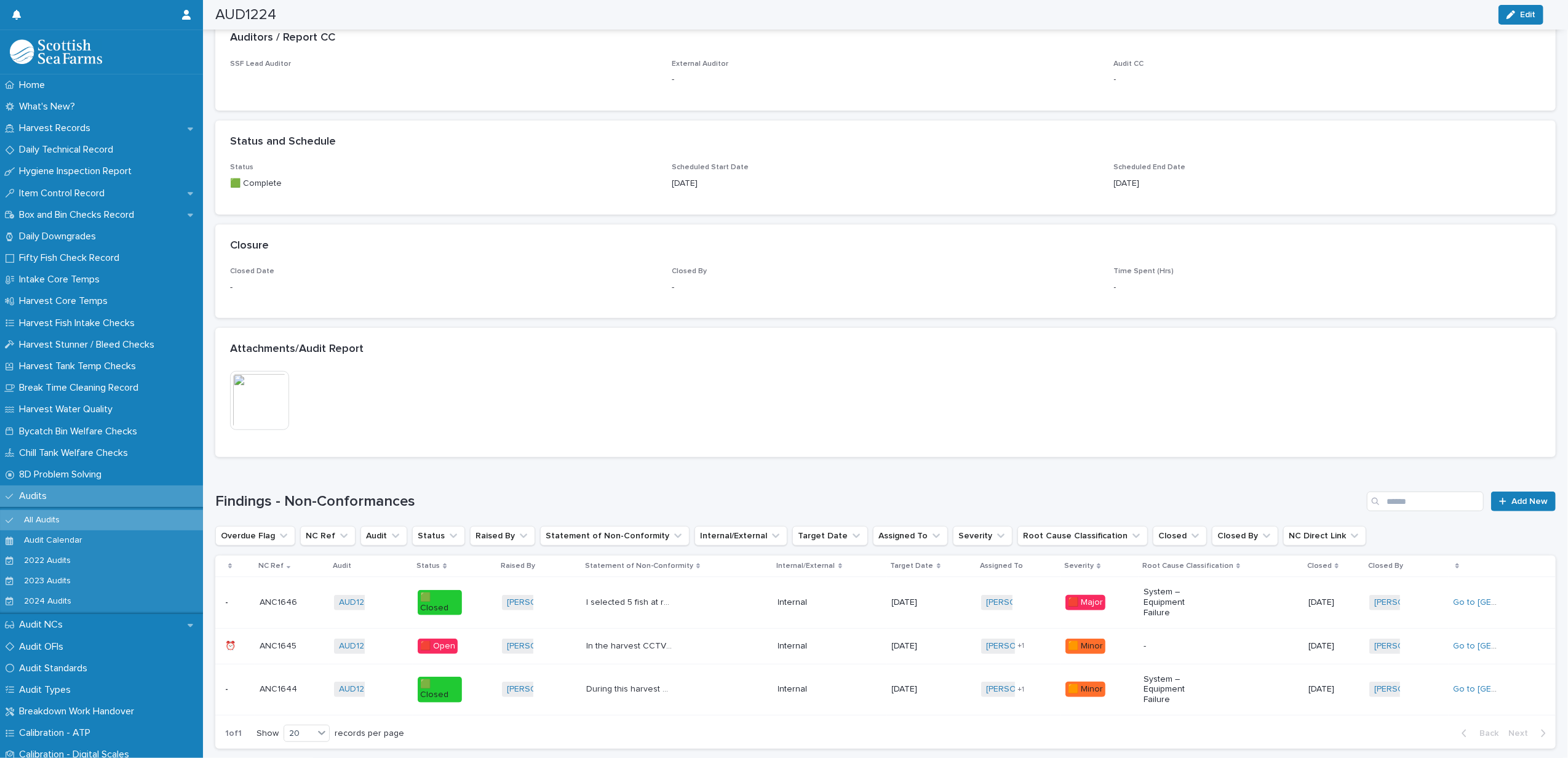
scroll to position [882, 0]
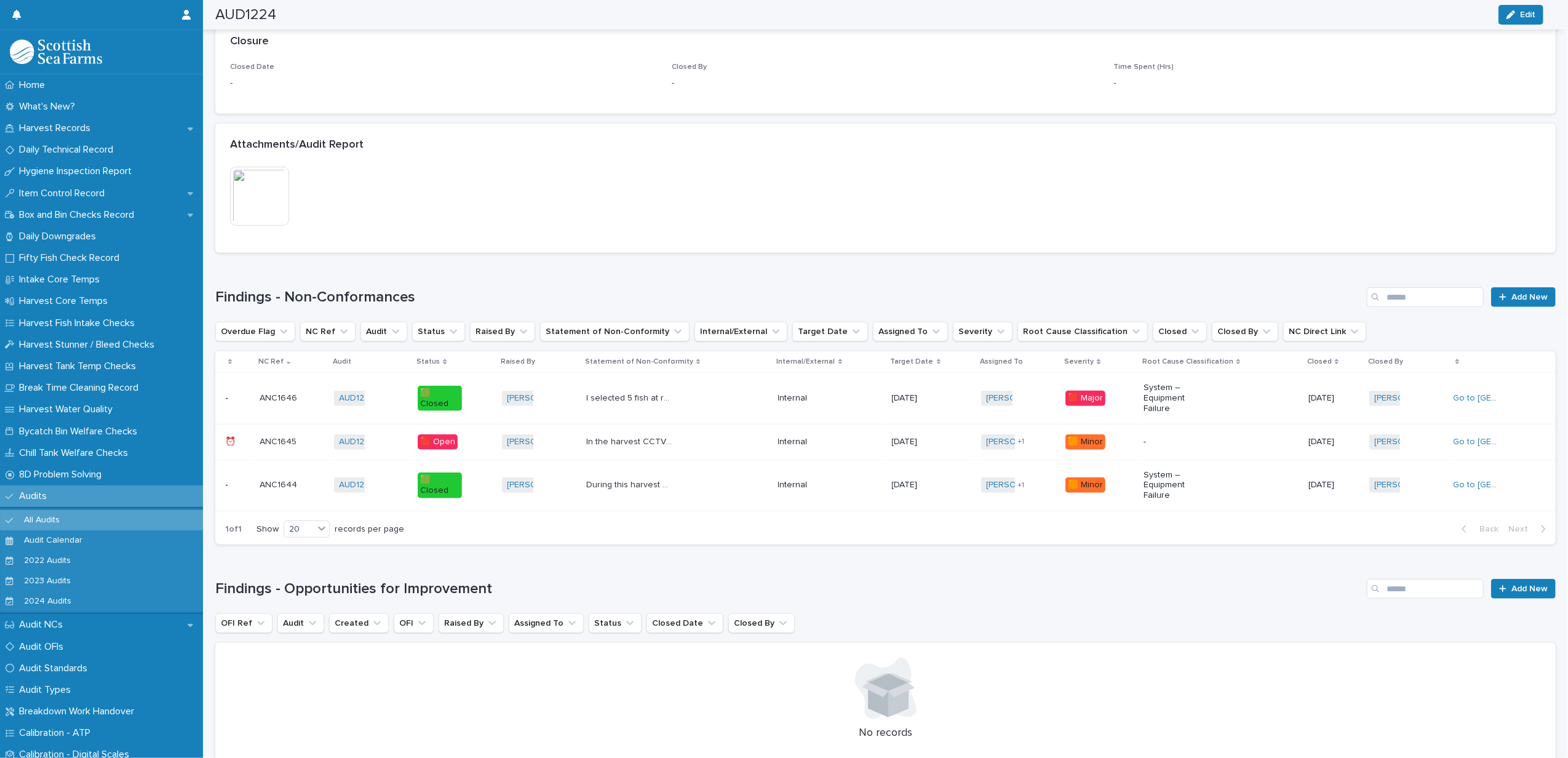
click at [723, 434] on div "In the harvest CCTV review Fish pusher being used because fish are becoming sta…" at bounding box center [677, 442] width 182 height 21
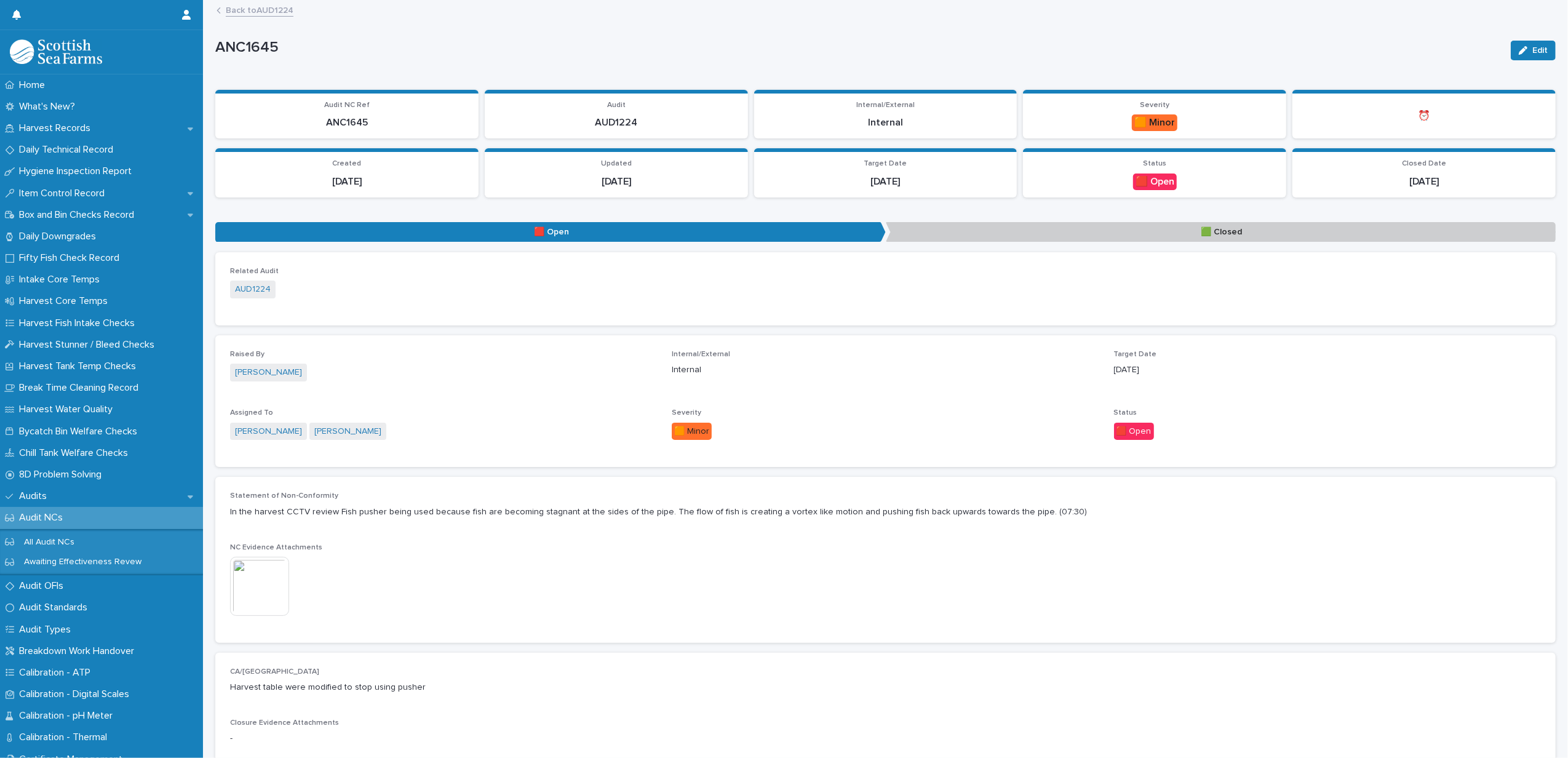
click at [259, 13] on link "Back to AUD1224" at bounding box center [260, 9] width 68 height 14
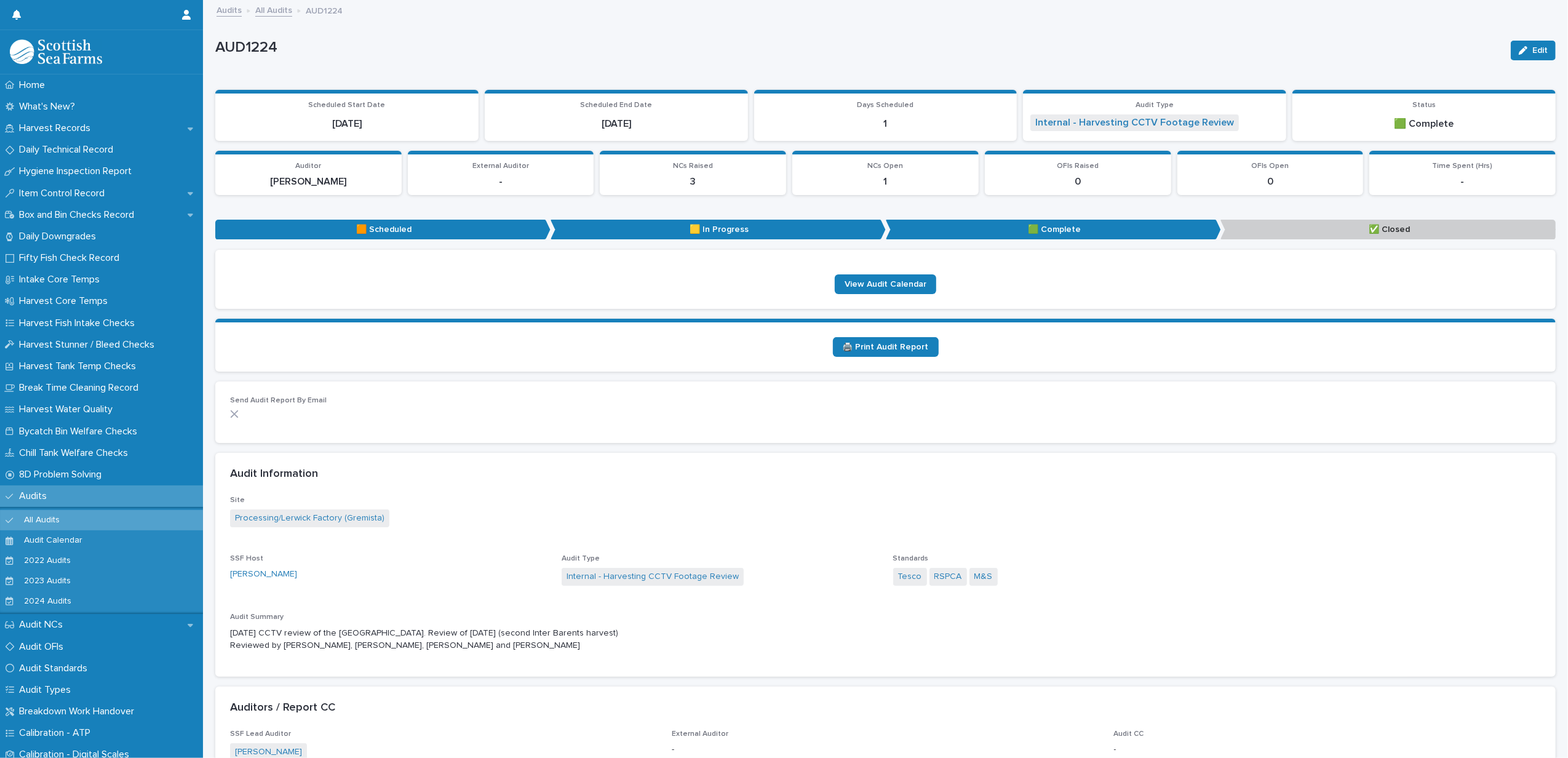
click at [284, 8] on link "All Audits" at bounding box center [273, 9] width 37 height 14
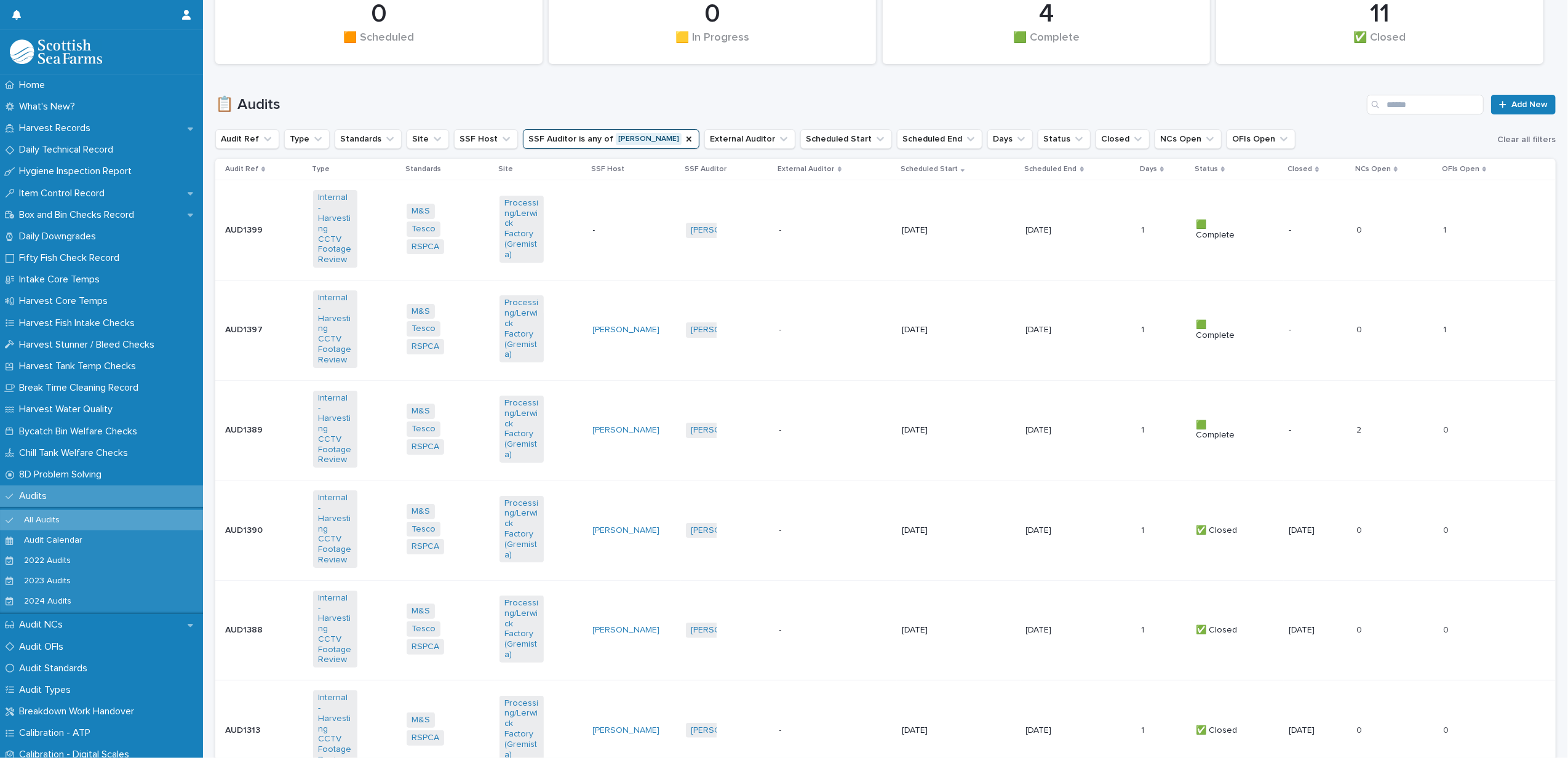
scroll to position [328, 0]
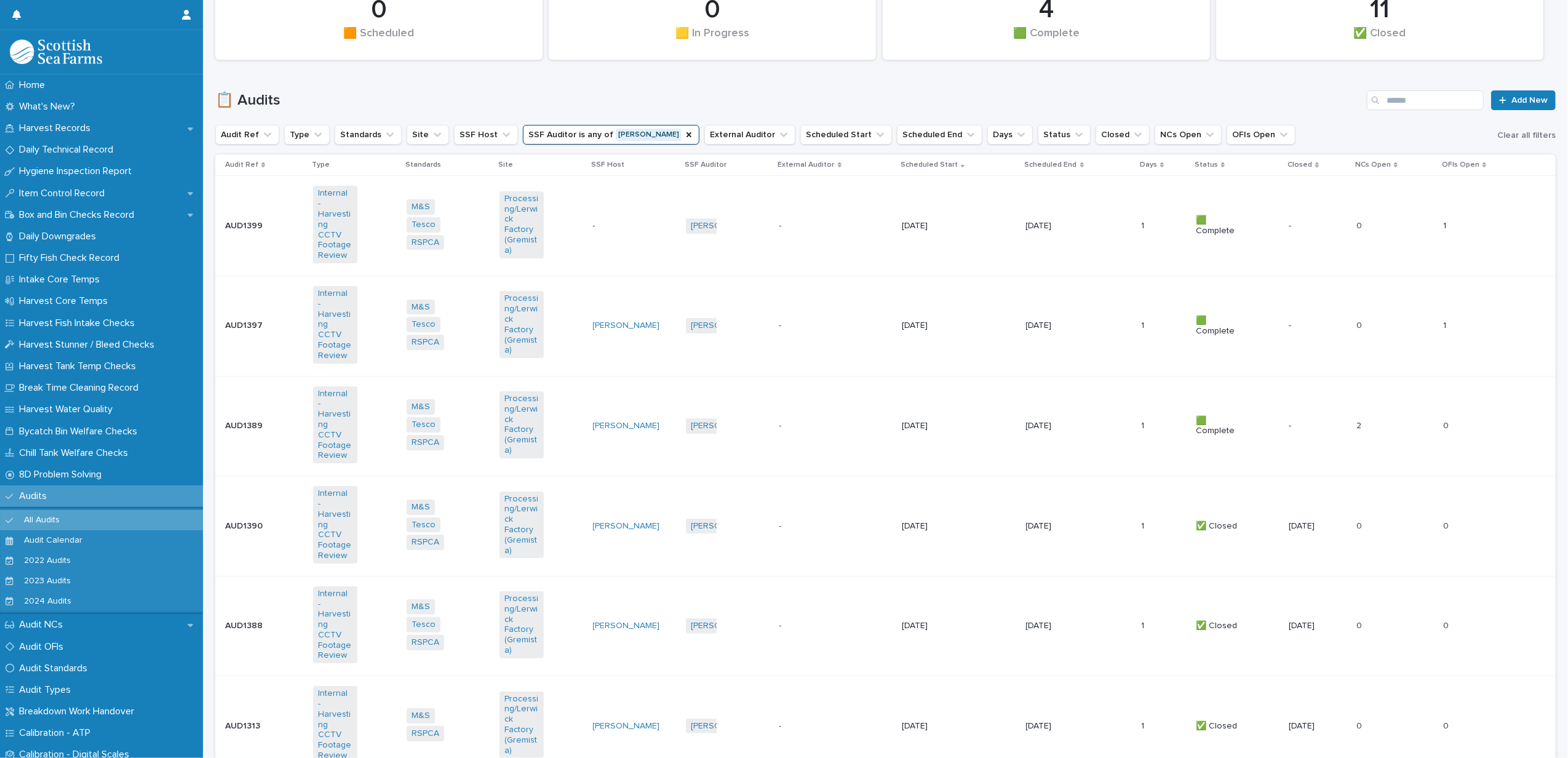
click at [790, 376] on td "- -" at bounding box center [836, 427] width 123 height 101
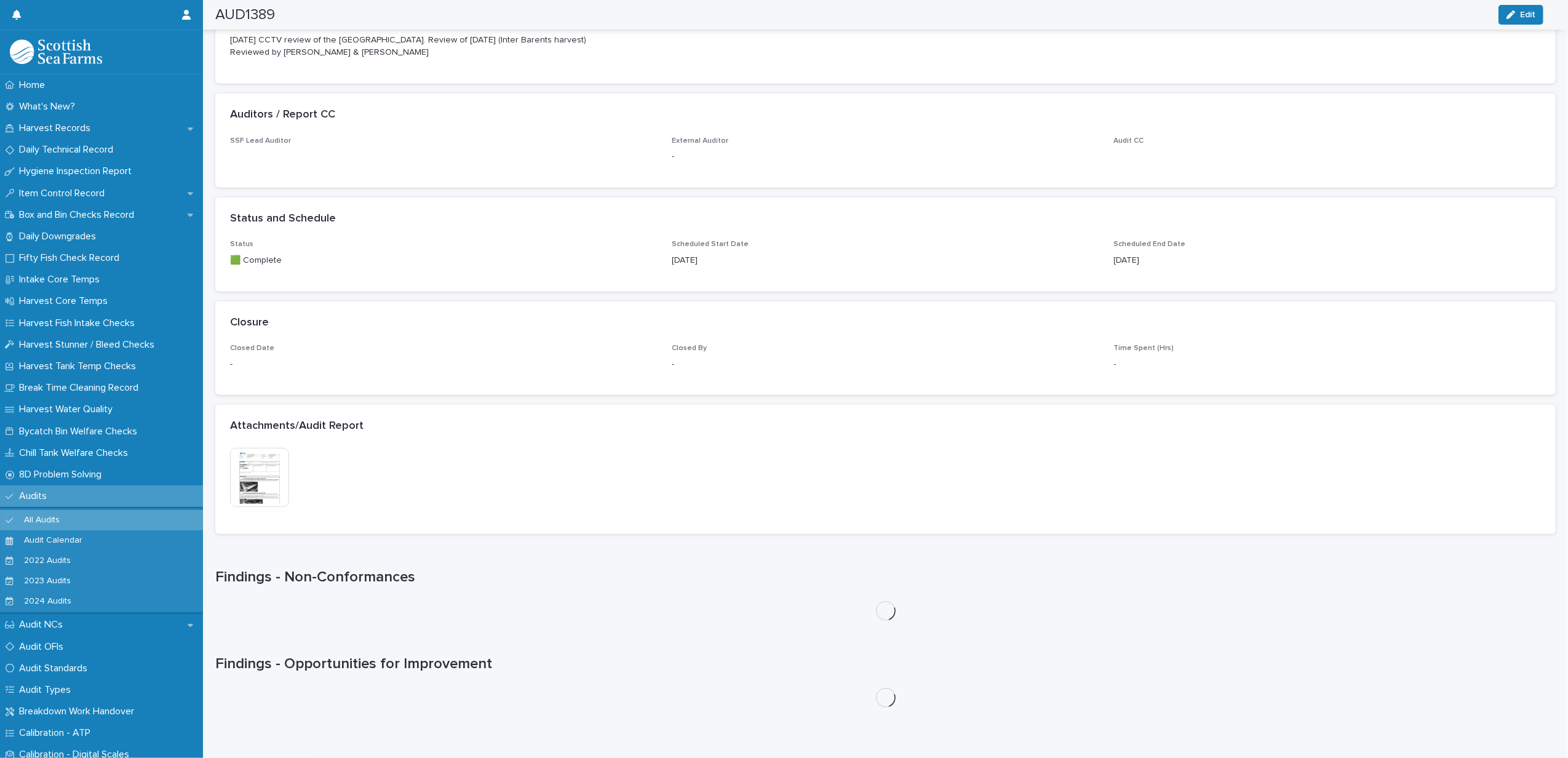
scroll to position [776, 0]
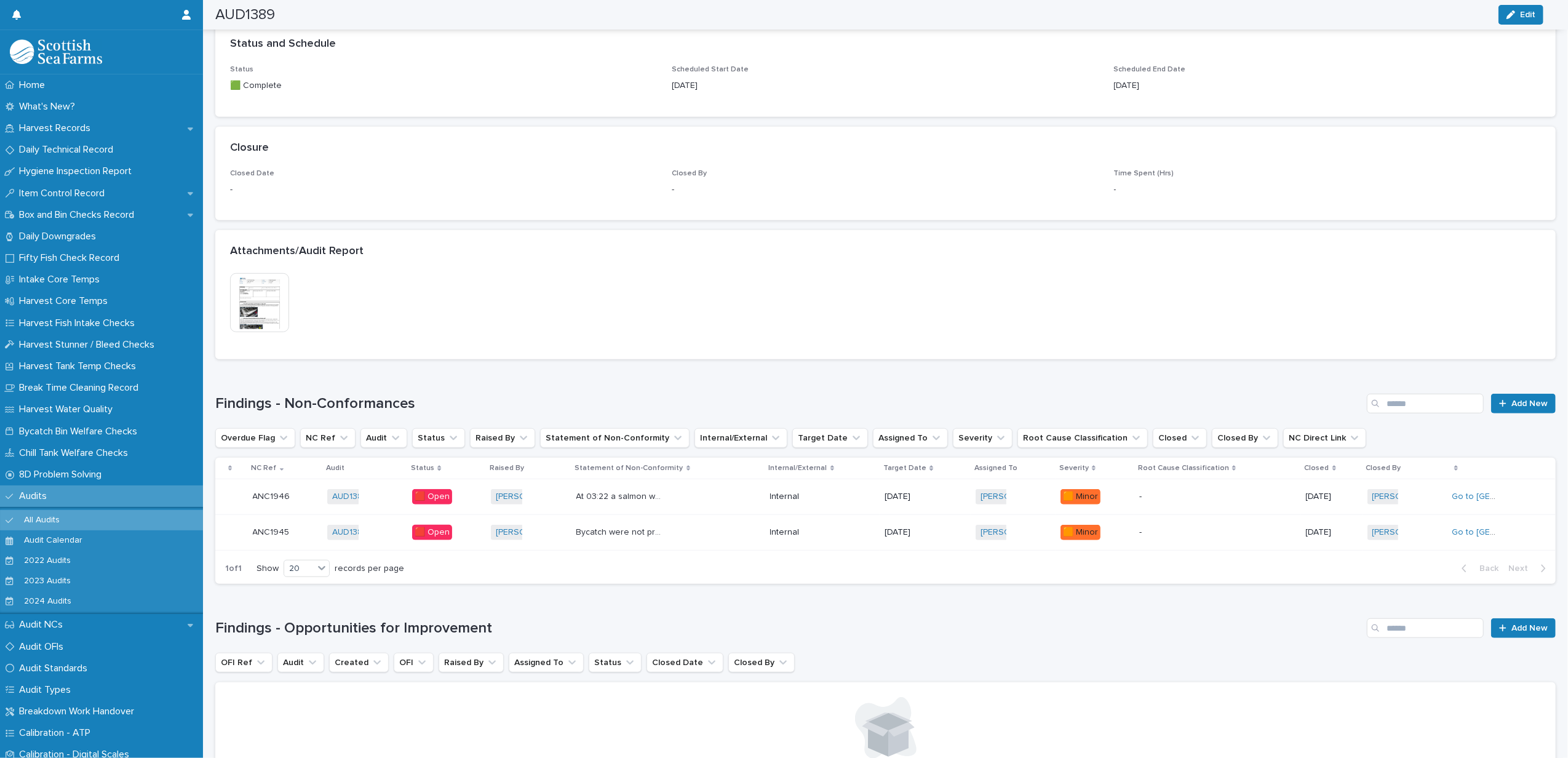
click at [819, 536] on div "Internal" at bounding box center [823, 533] width 105 height 21
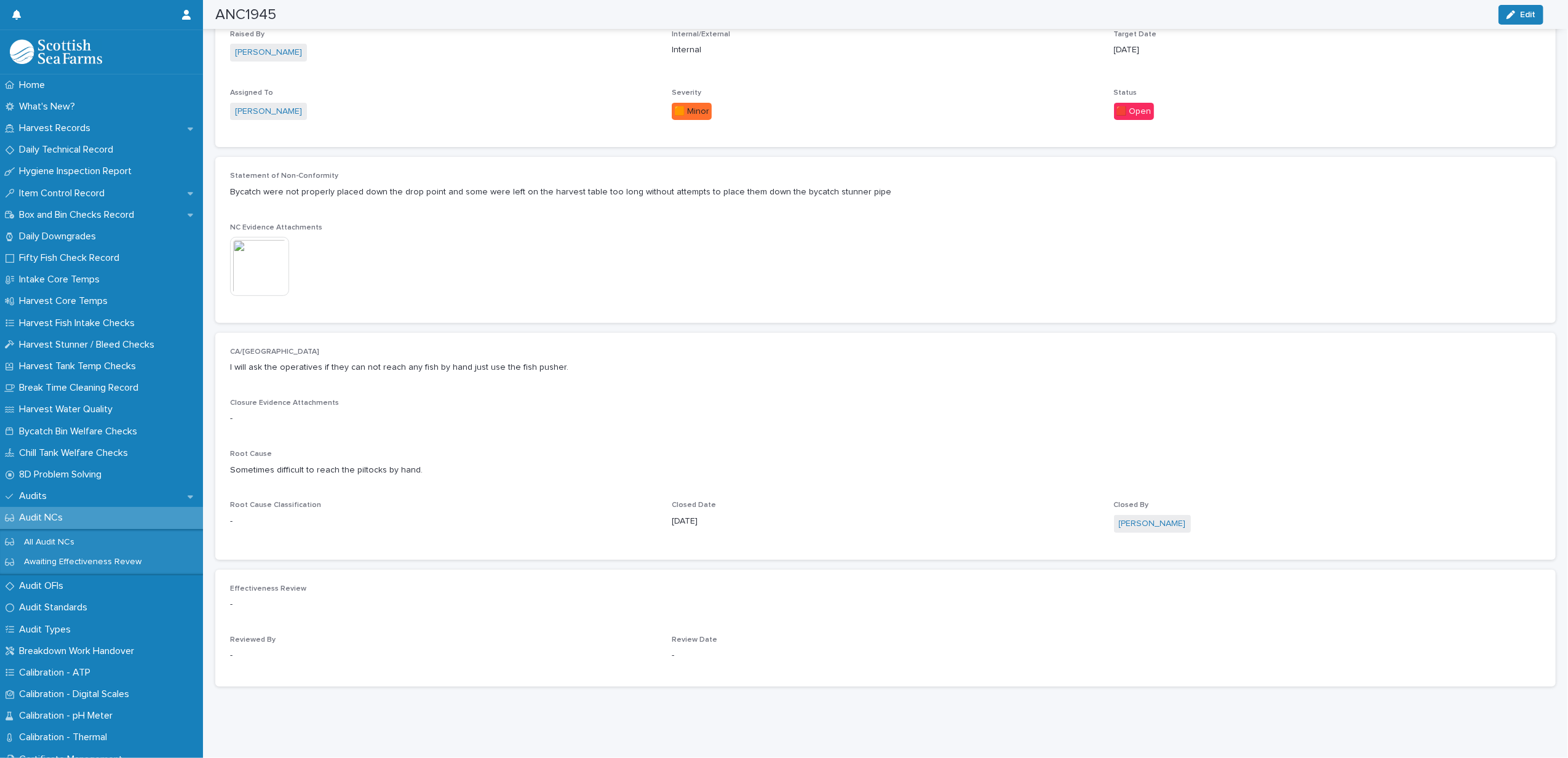
scroll to position [331, 0]
click at [1503, 14] on button "Edit" at bounding box center [1521, 14] width 45 height 20
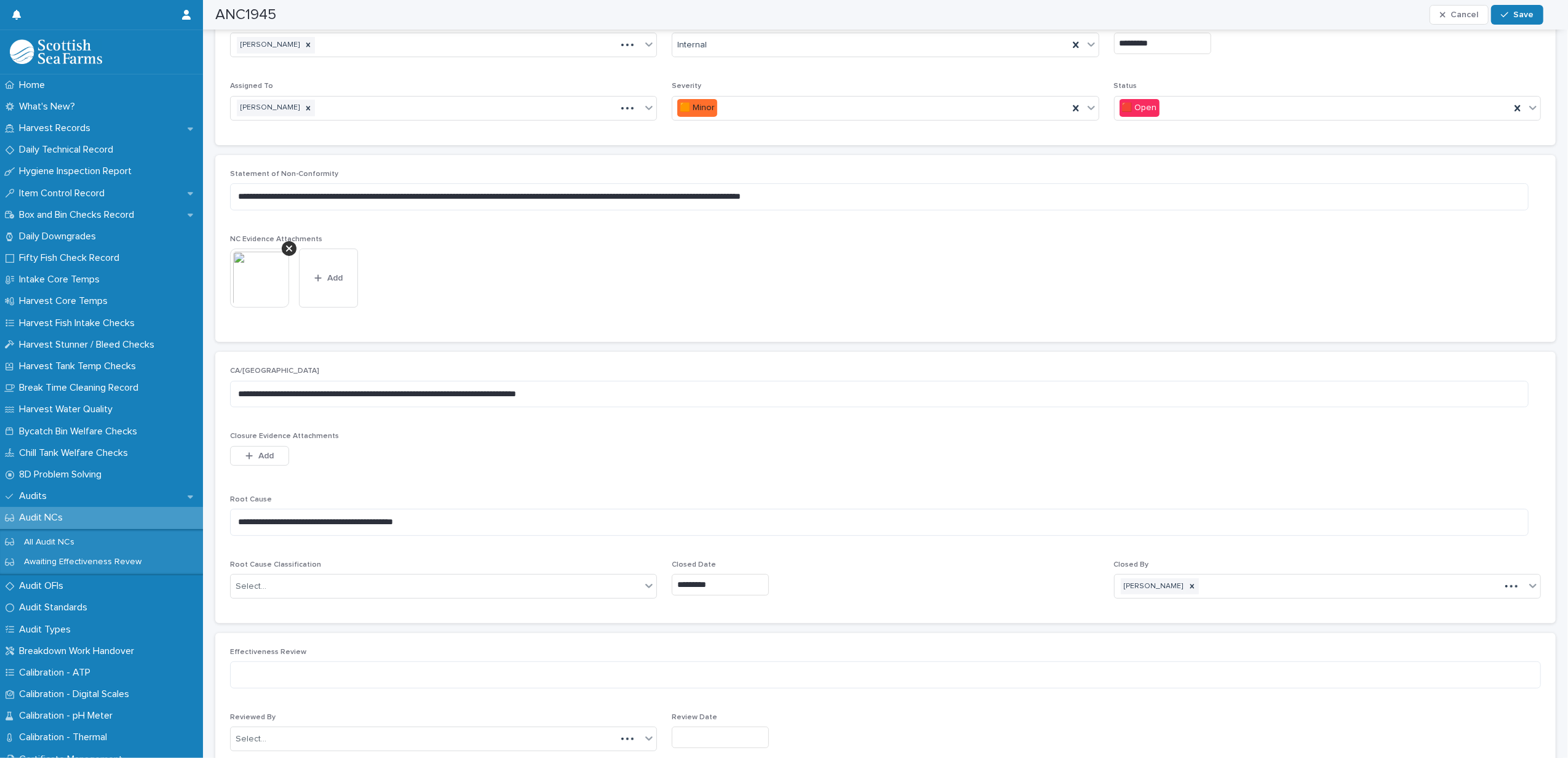
scroll to position [382, 0]
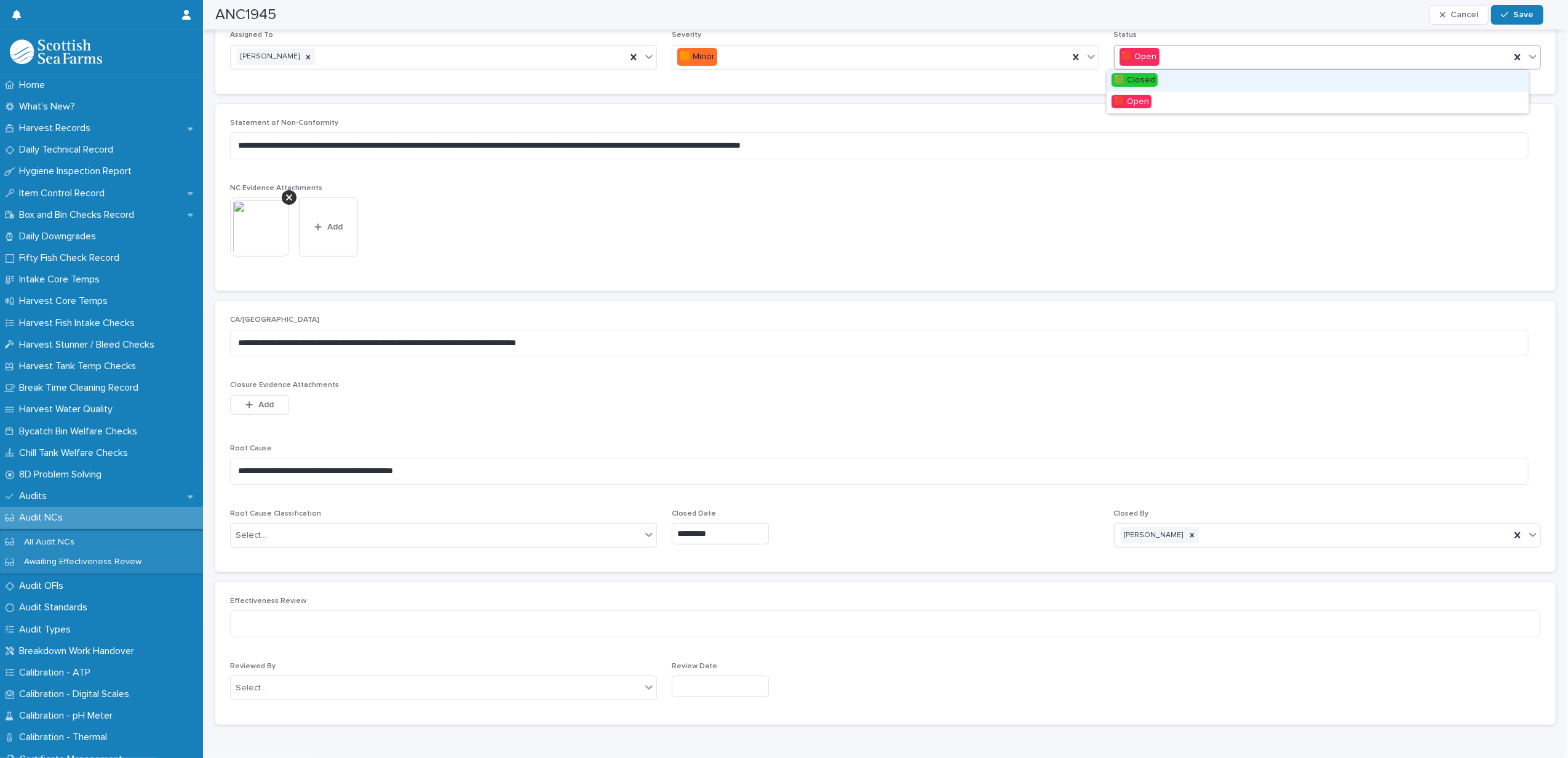
click at [1151, 79] on span "🟩 Closed" at bounding box center [1135, 80] width 46 height 14
click at [412, 529] on div "Select..." at bounding box center [436, 536] width 410 height 21
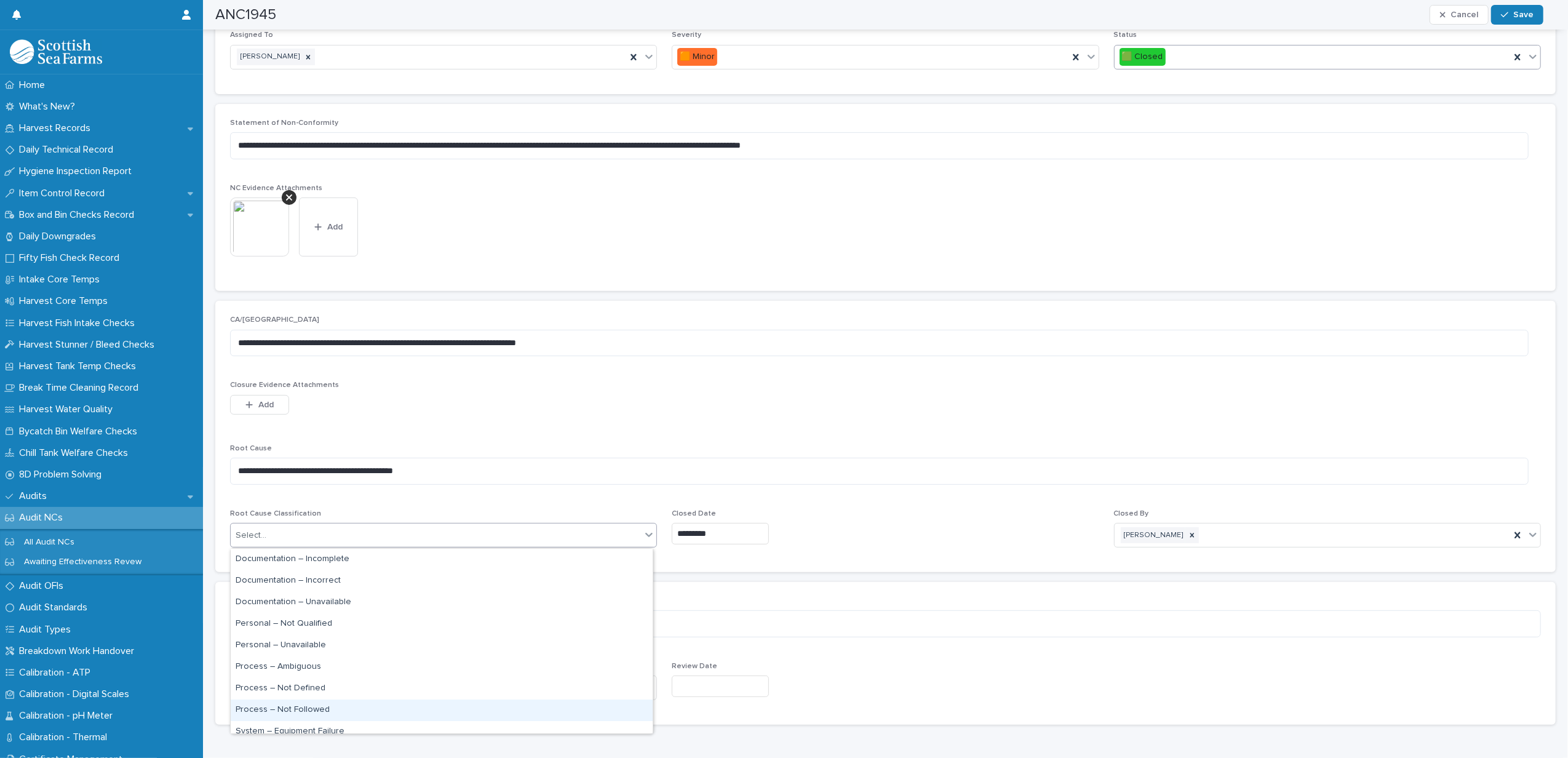
click at [306, 708] on div "Process – Not Followed" at bounding box center [442, 711] width 422 height 21
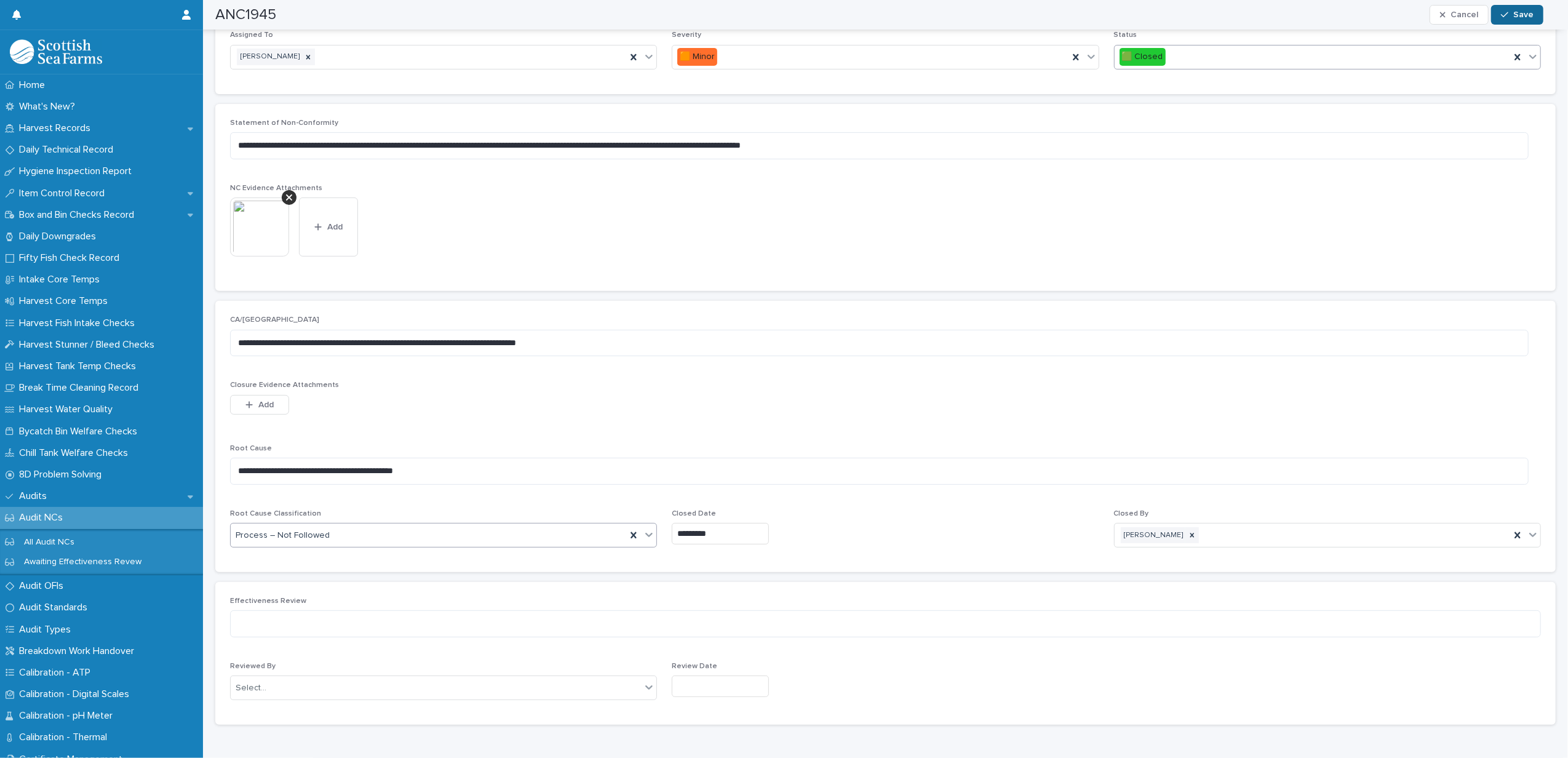
click at [1522, 18] on span "Save" at bounding box center [1524, 14] width 21 height 8
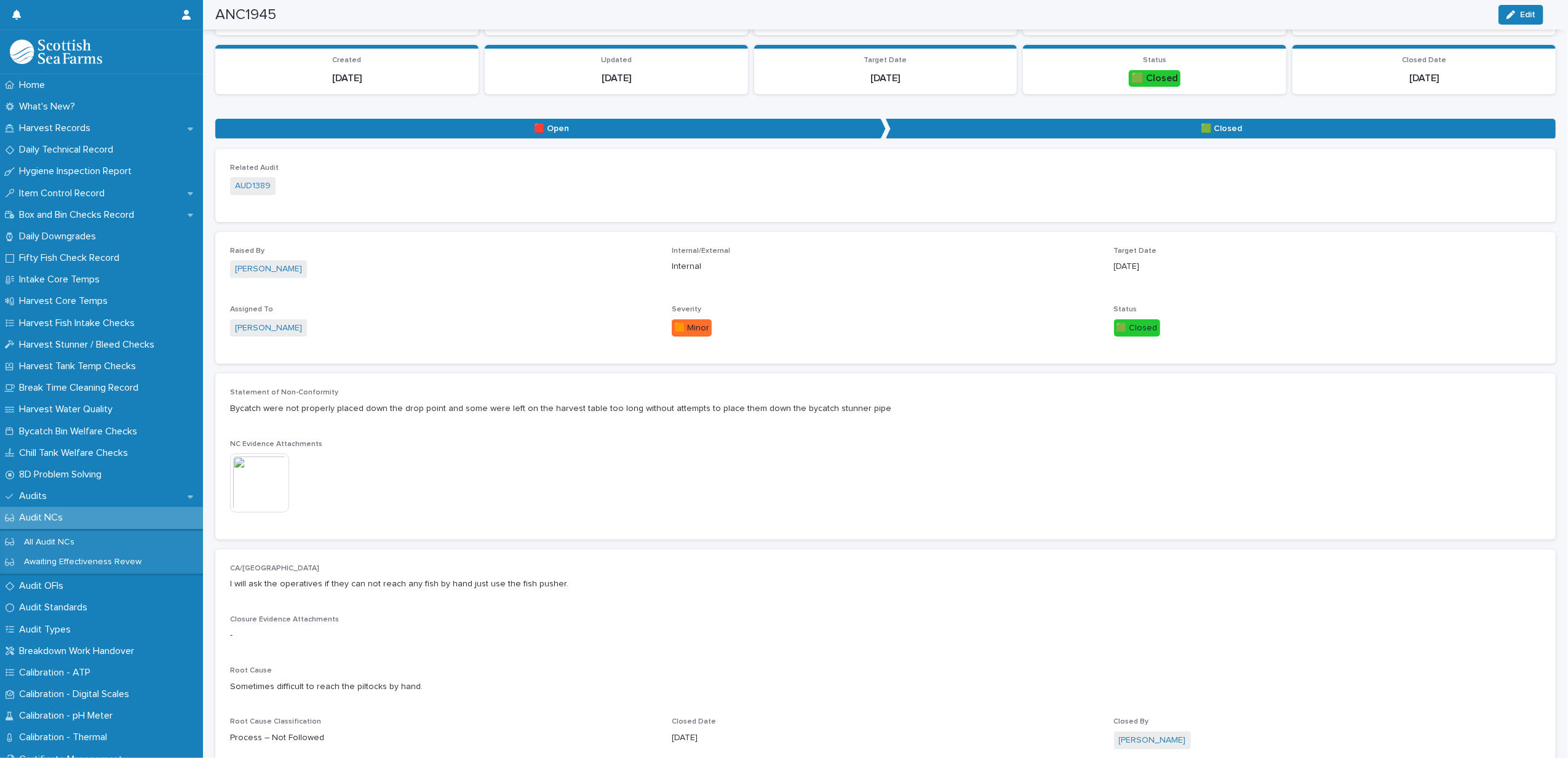
scroll to position [0, 0]
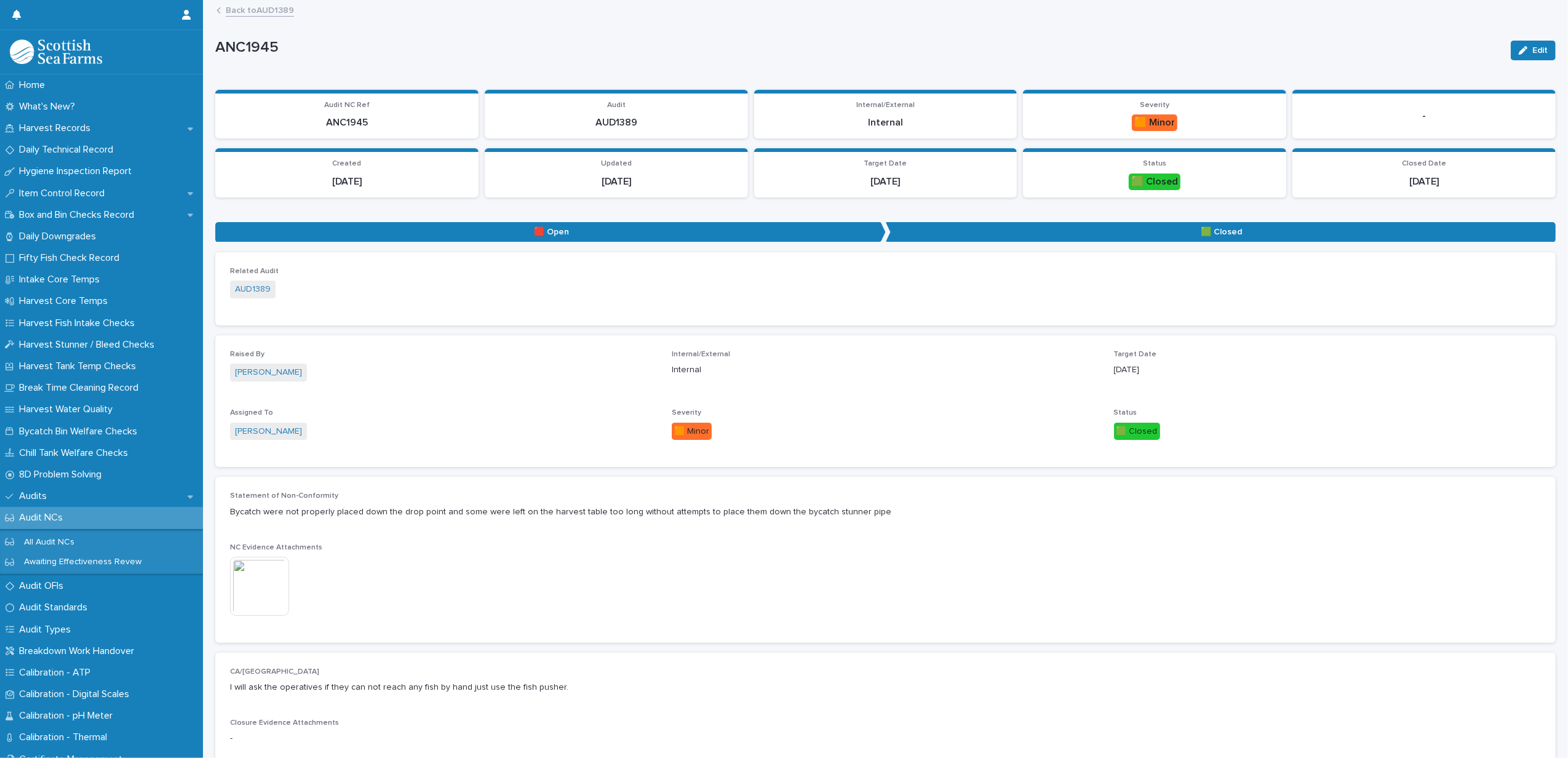
click at [246, 11] on link "Back to AUD1389" at bounding box center [260, 9] width 69 height 14
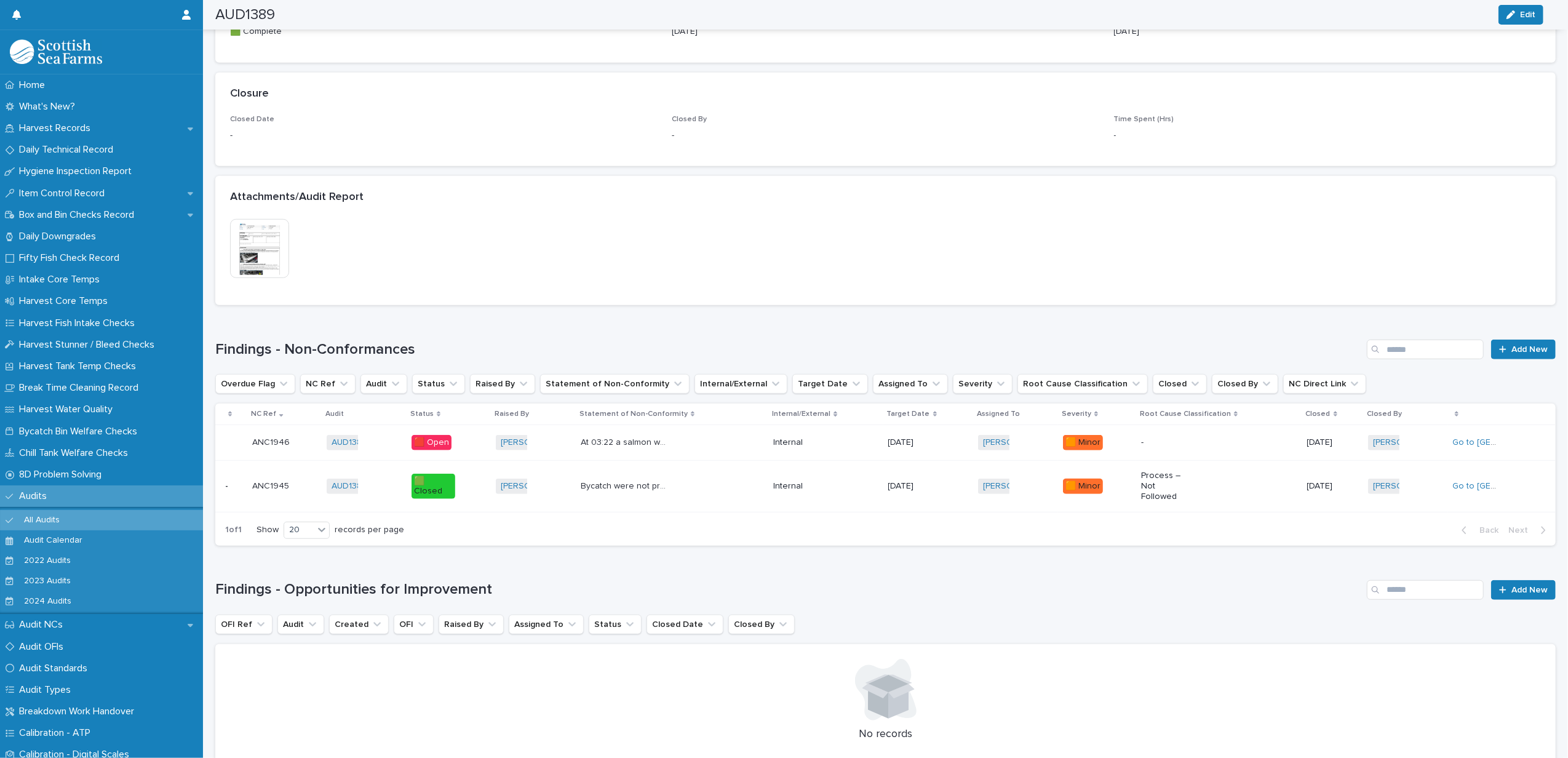
scroll to position [902, 0]
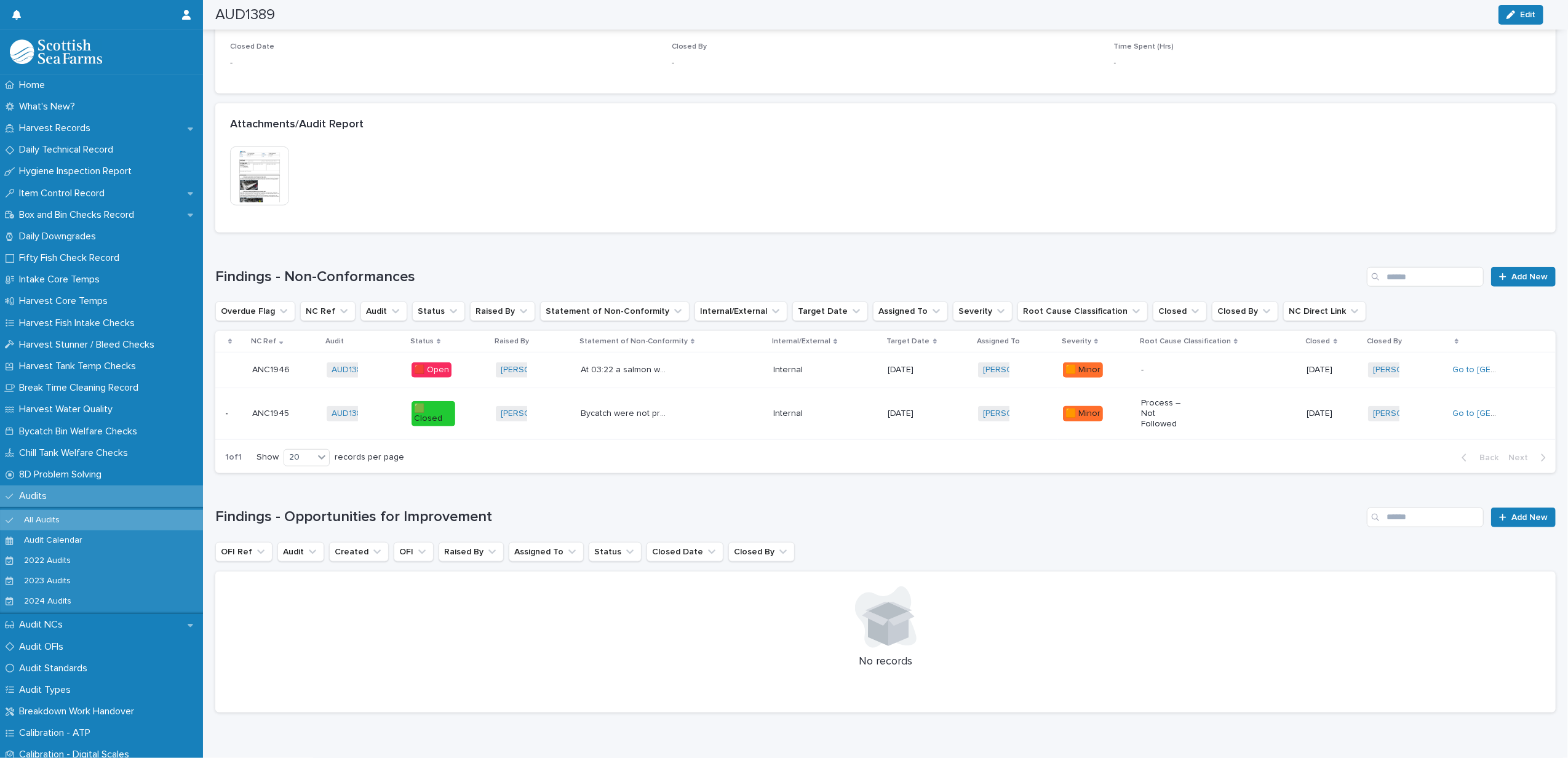
click at [719, 372] on div "At 03:22 a salmon was observed on the table for 32 seconds before being put thr…" at bounding box center [672, 370] width 183 height 21
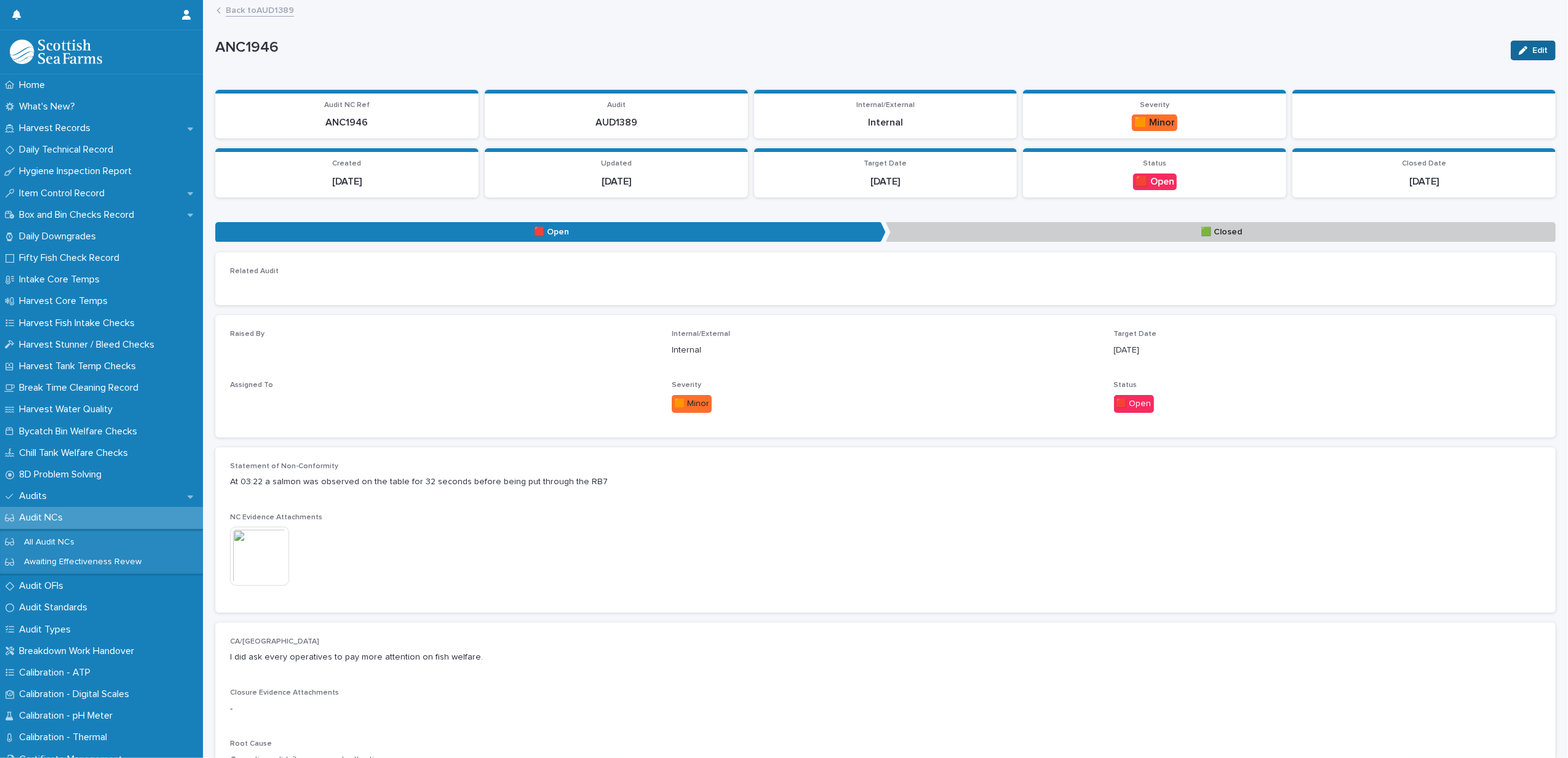
click at [1522, 55] on button "Edit" at bounding box center [1533, 50] width 45 height 20
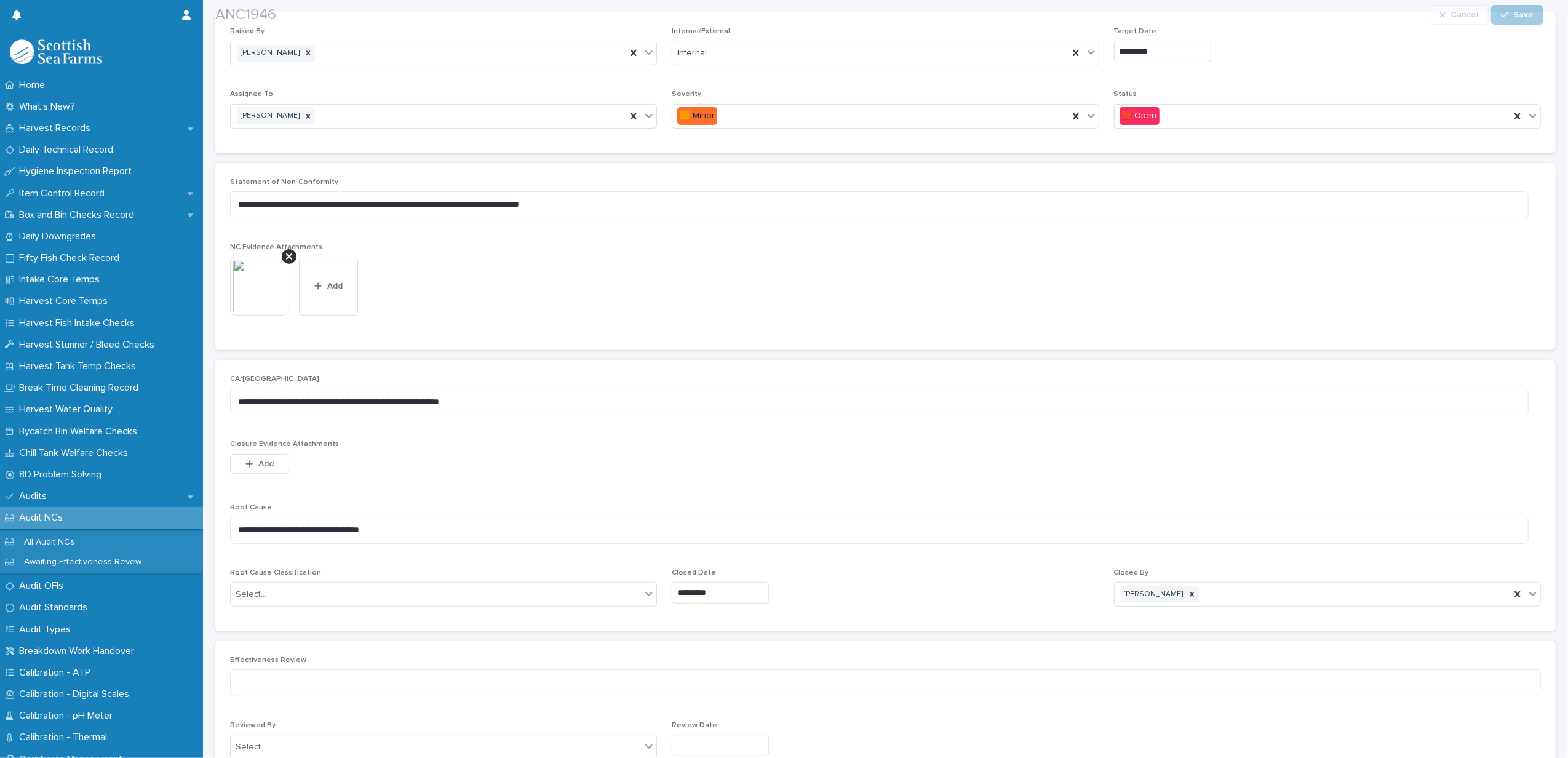
scroll to position [328, 0]
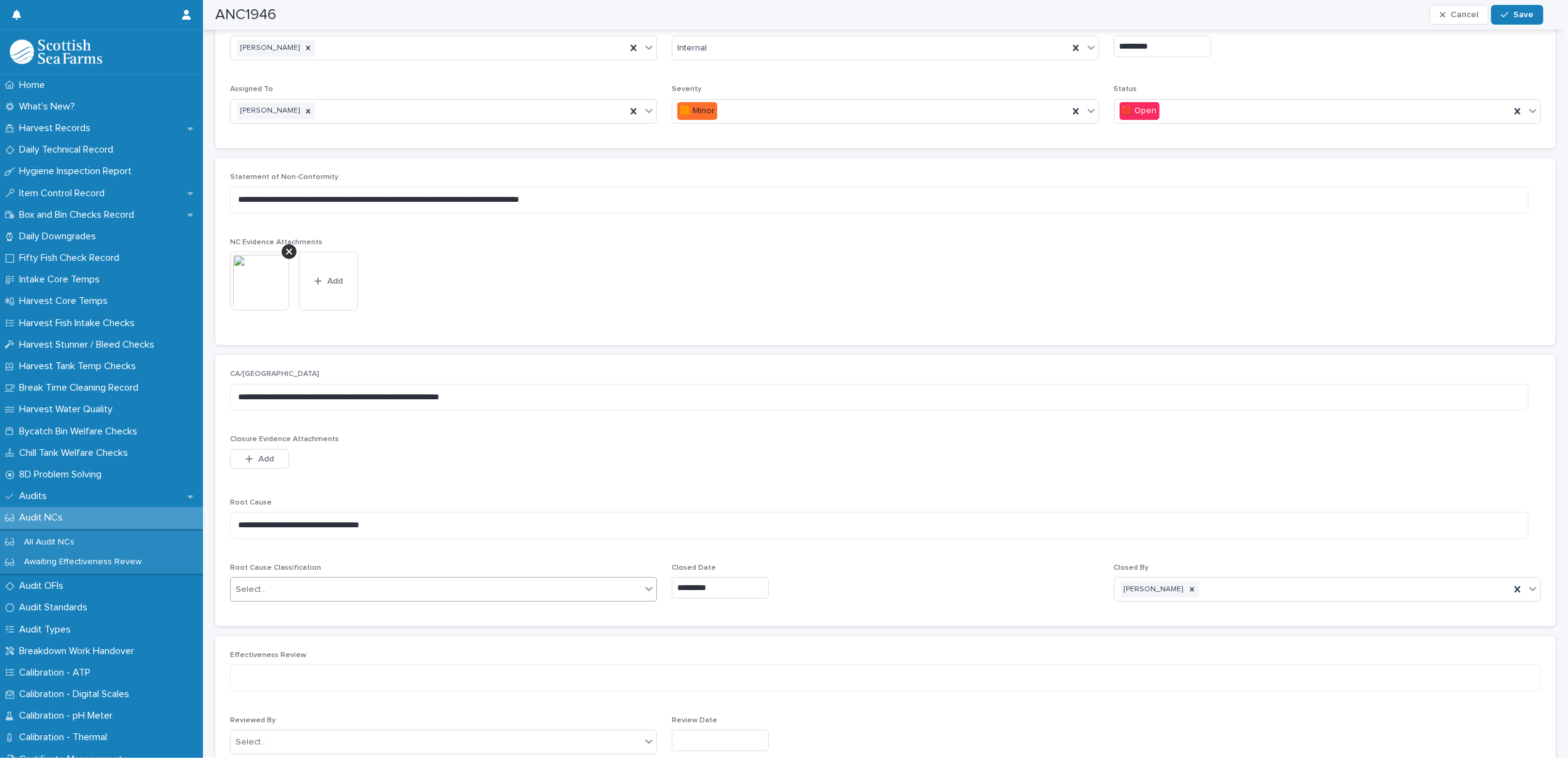
click at [360, 585] on div "Select..." at bounding box center [436, 590] width 410 height 21
click at [306, 687] on div "Process – Not Followed" at bounding box center [442, 683] width 422 height 21
click at [1196, 109] on div "🟥 Open" at bounding box center [1312, 111] width 395 height 21
click at [1150, 131] on span "🟩 Closed" at bounding box center [1135, 134] width 46 height 14
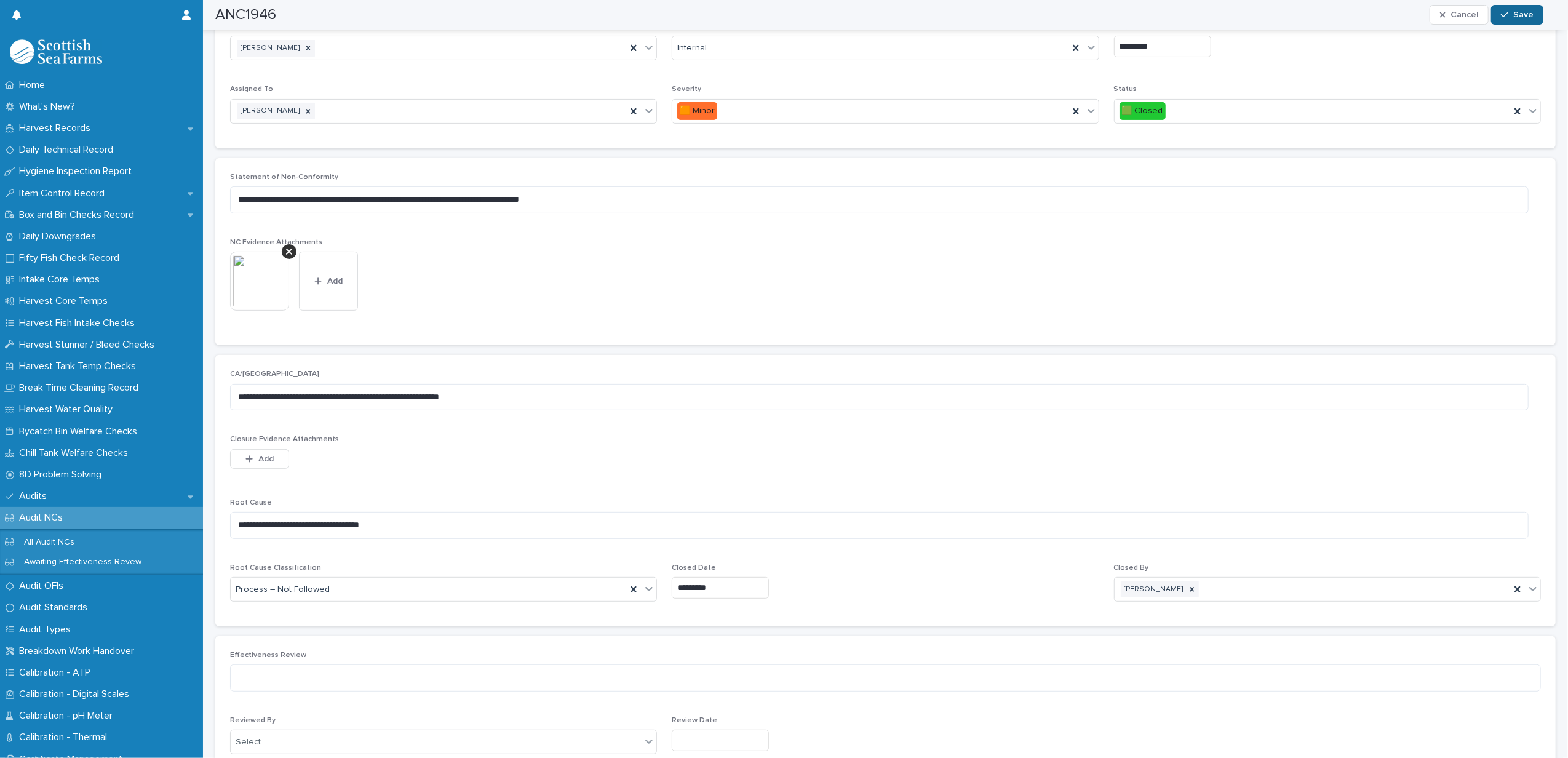
click at [1515, 21] on button "Save" at bounding box center [1517, 14] width 53 height 20
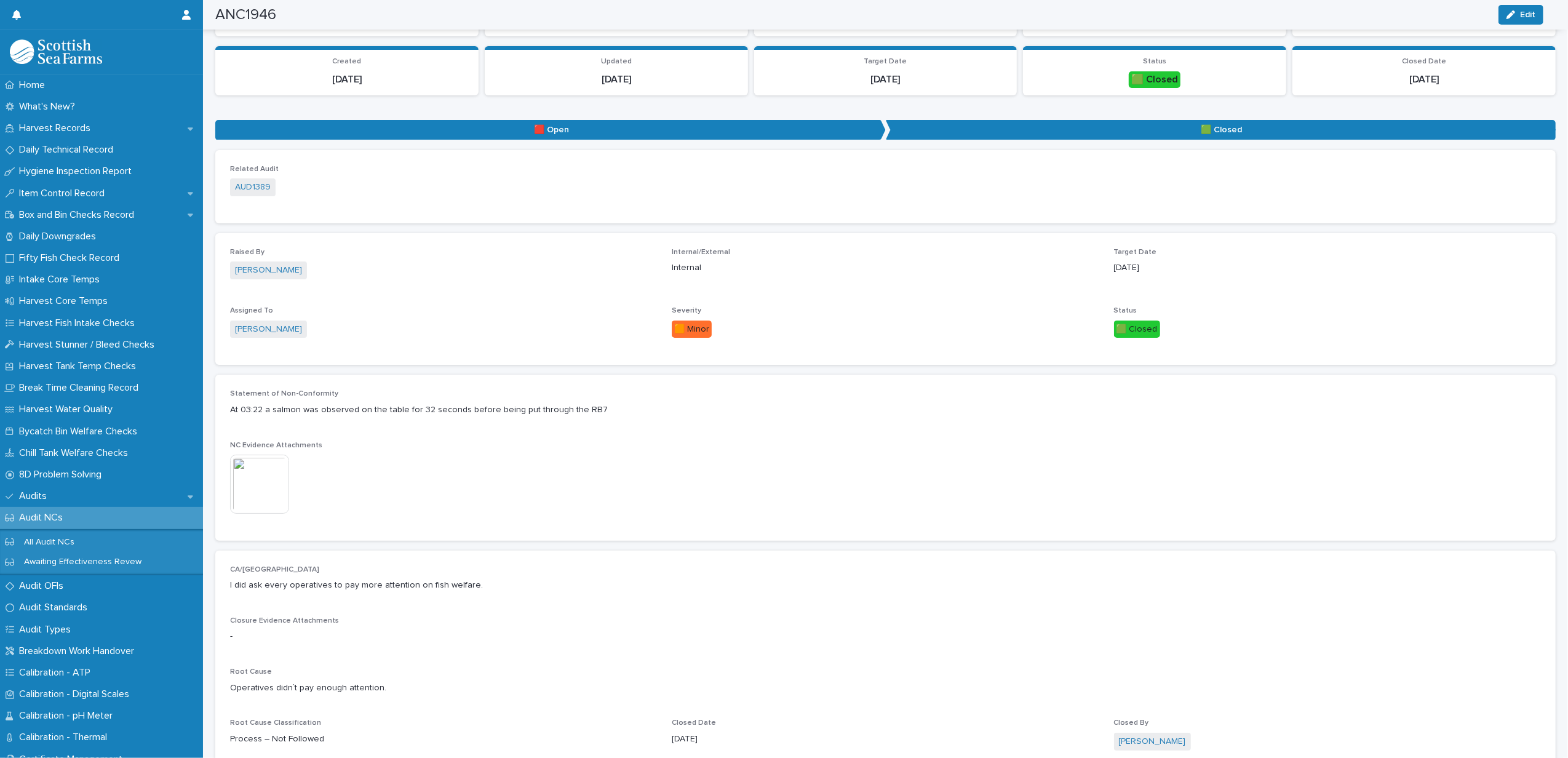
scroll to position [0, 0]
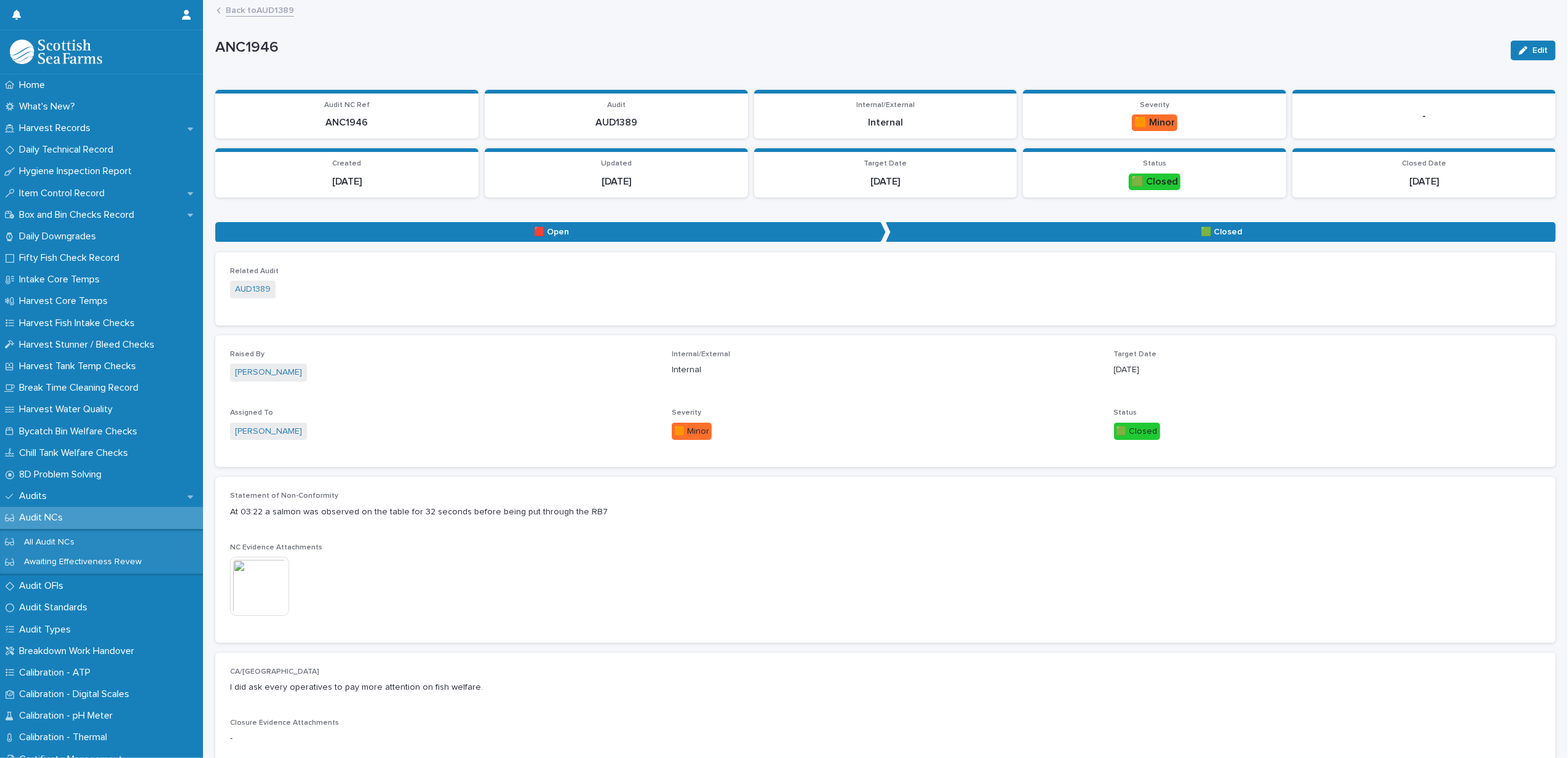
click at [273, 11] on link "Back to AUD1389" at bounding box center [260, 9] width 69 height 14
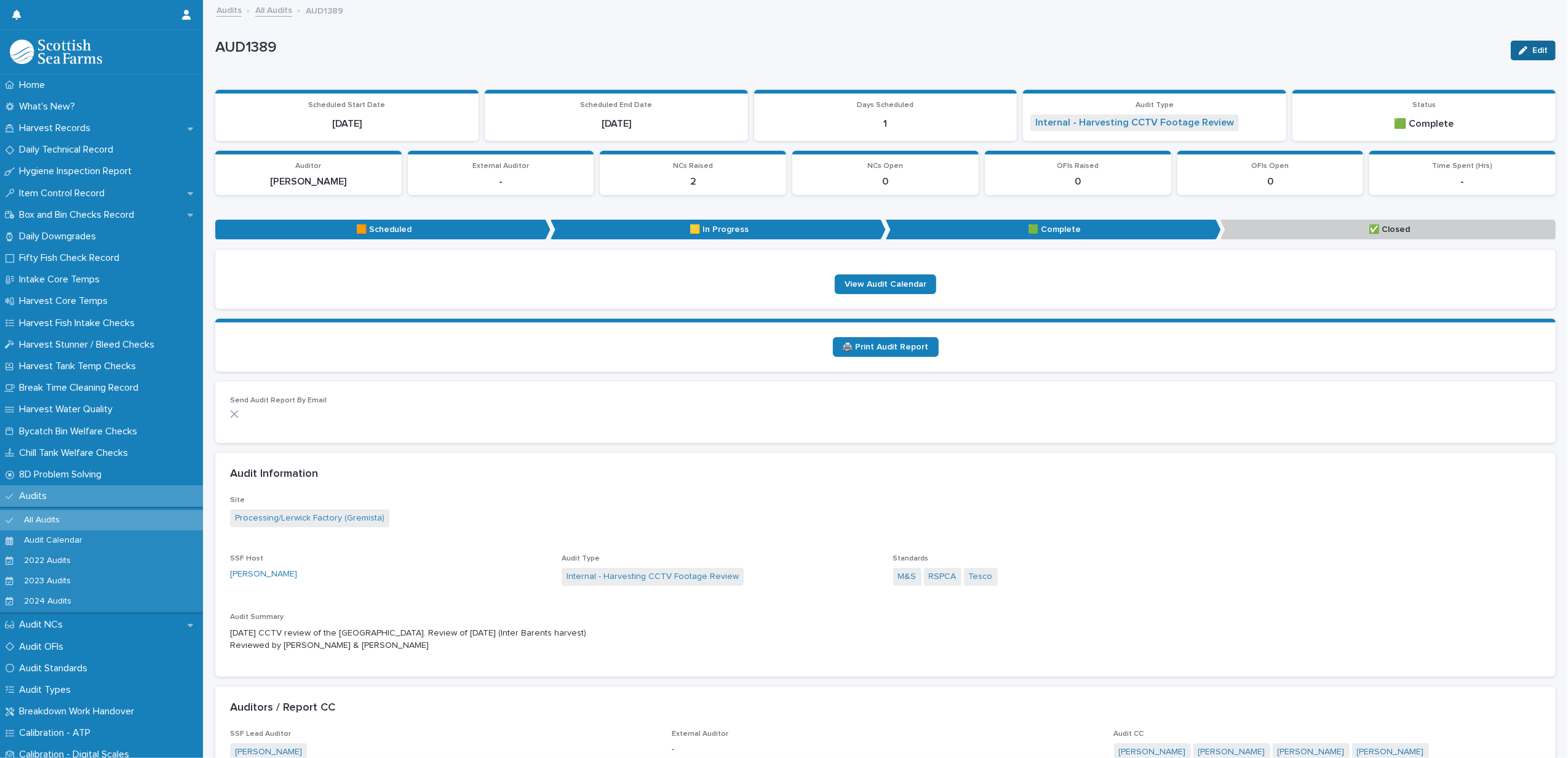
click at [1525, 45] on button "Edit" at bounding box center [1533, 50] width 45 height 20
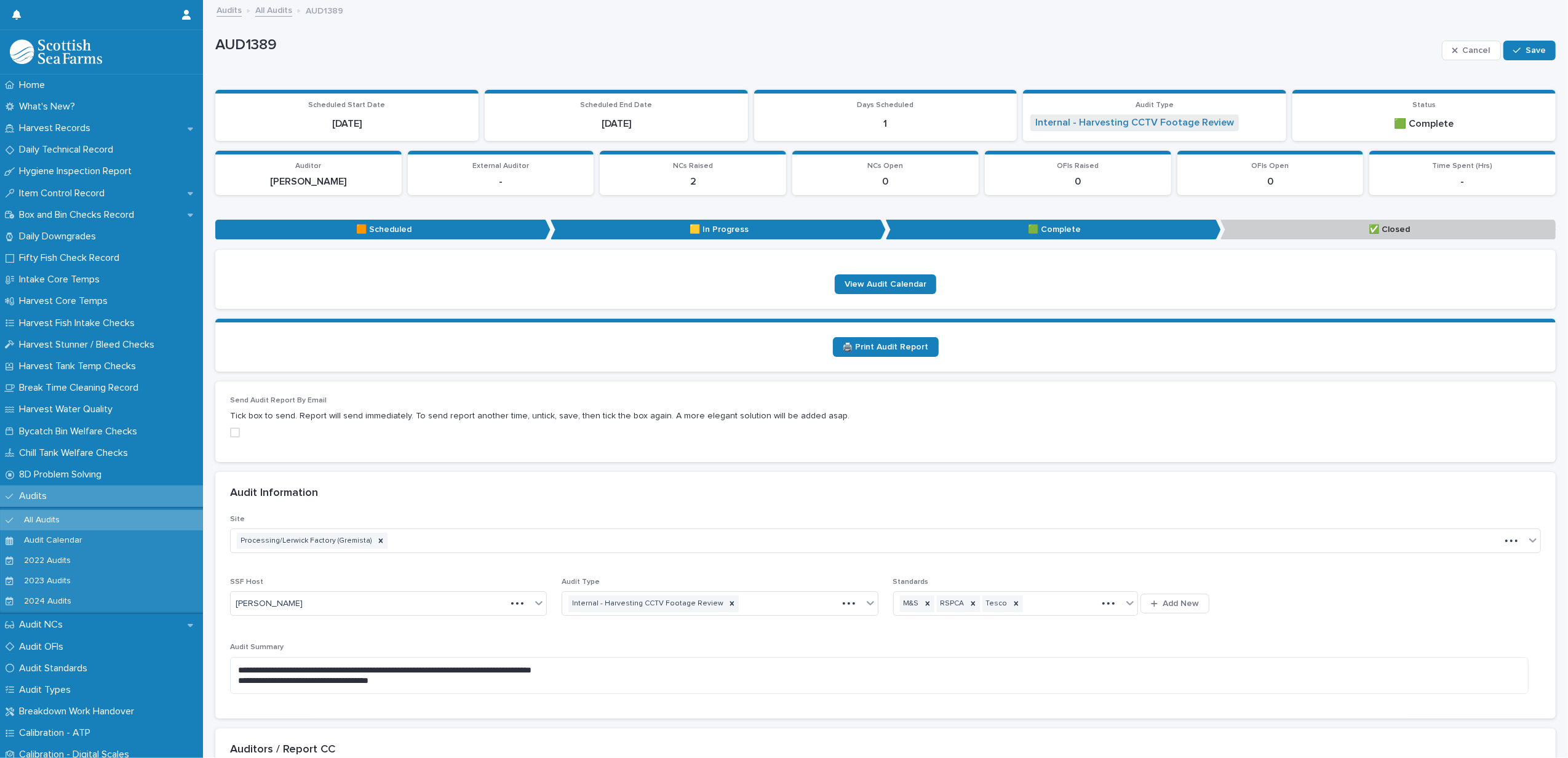
click at [1376, 228] on p "✅ Closed" at bounding box center [1388, 229] width 335 height 21
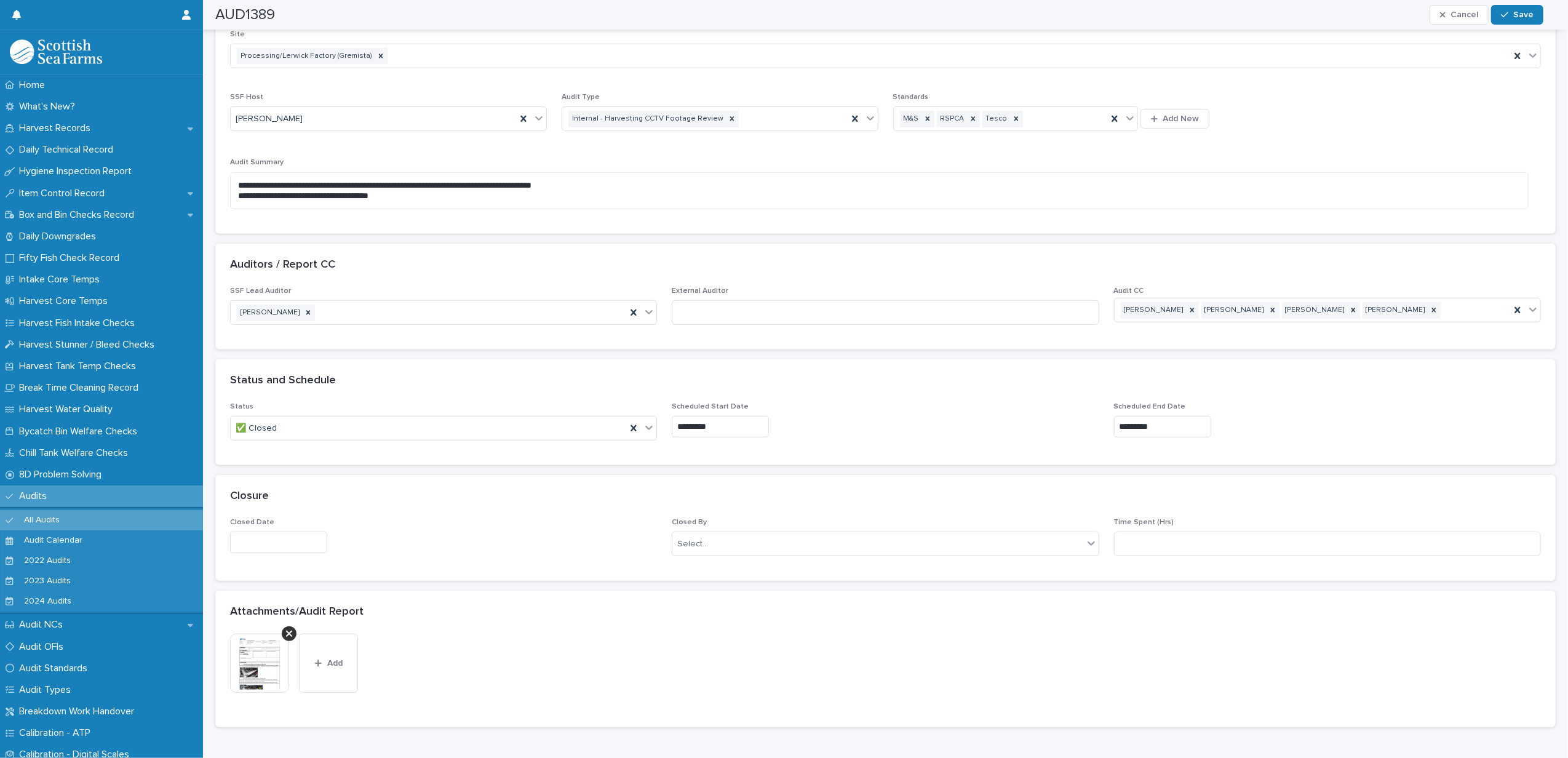
scroll to position [492, 0]
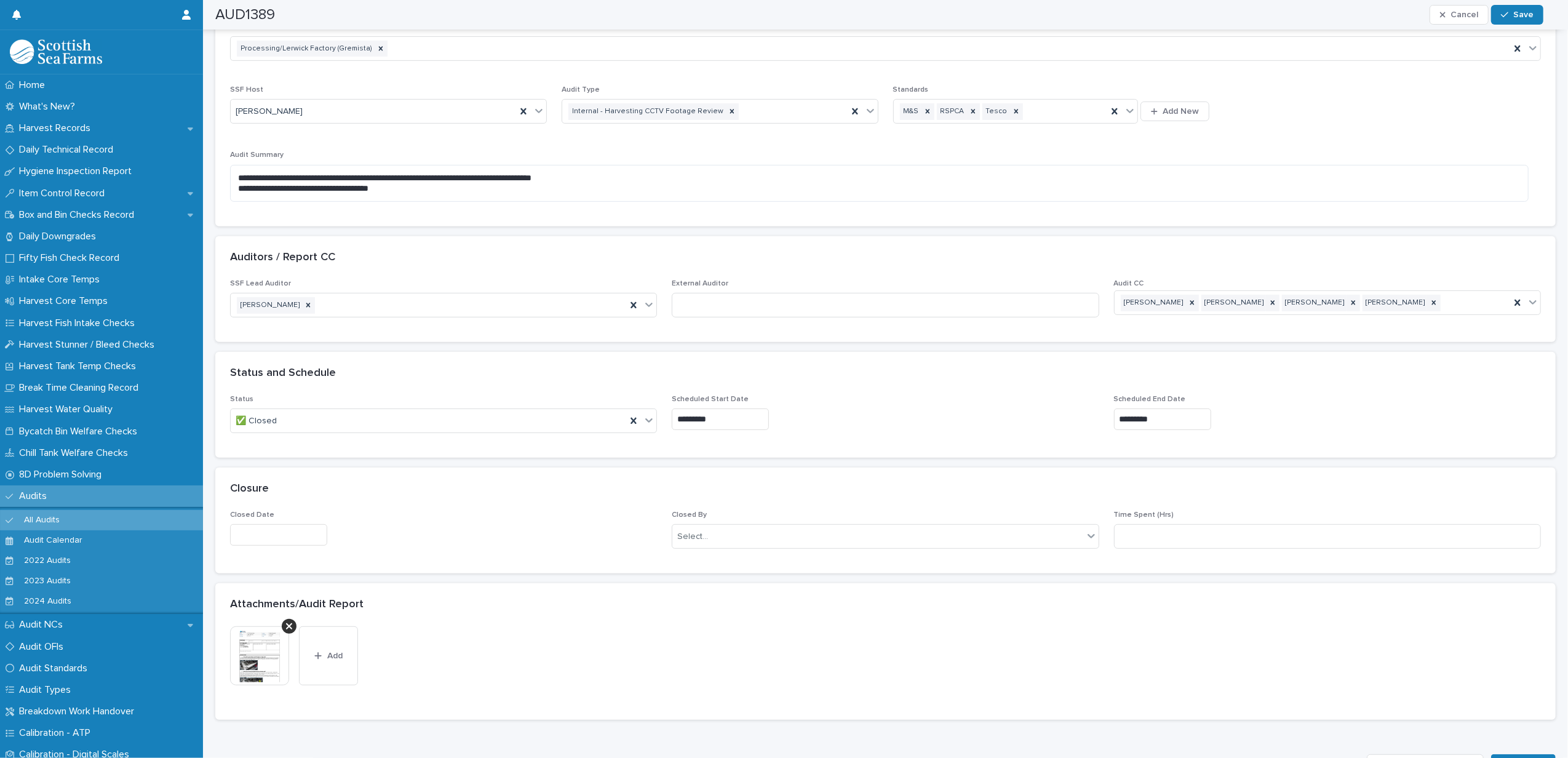
click at [267, 533] on input "text" at bounding box center [279, 535] width 97 height 21
click at [230, 453] on div "19" at bounding box center [232, 456] width 17 height 17
type input "*********"
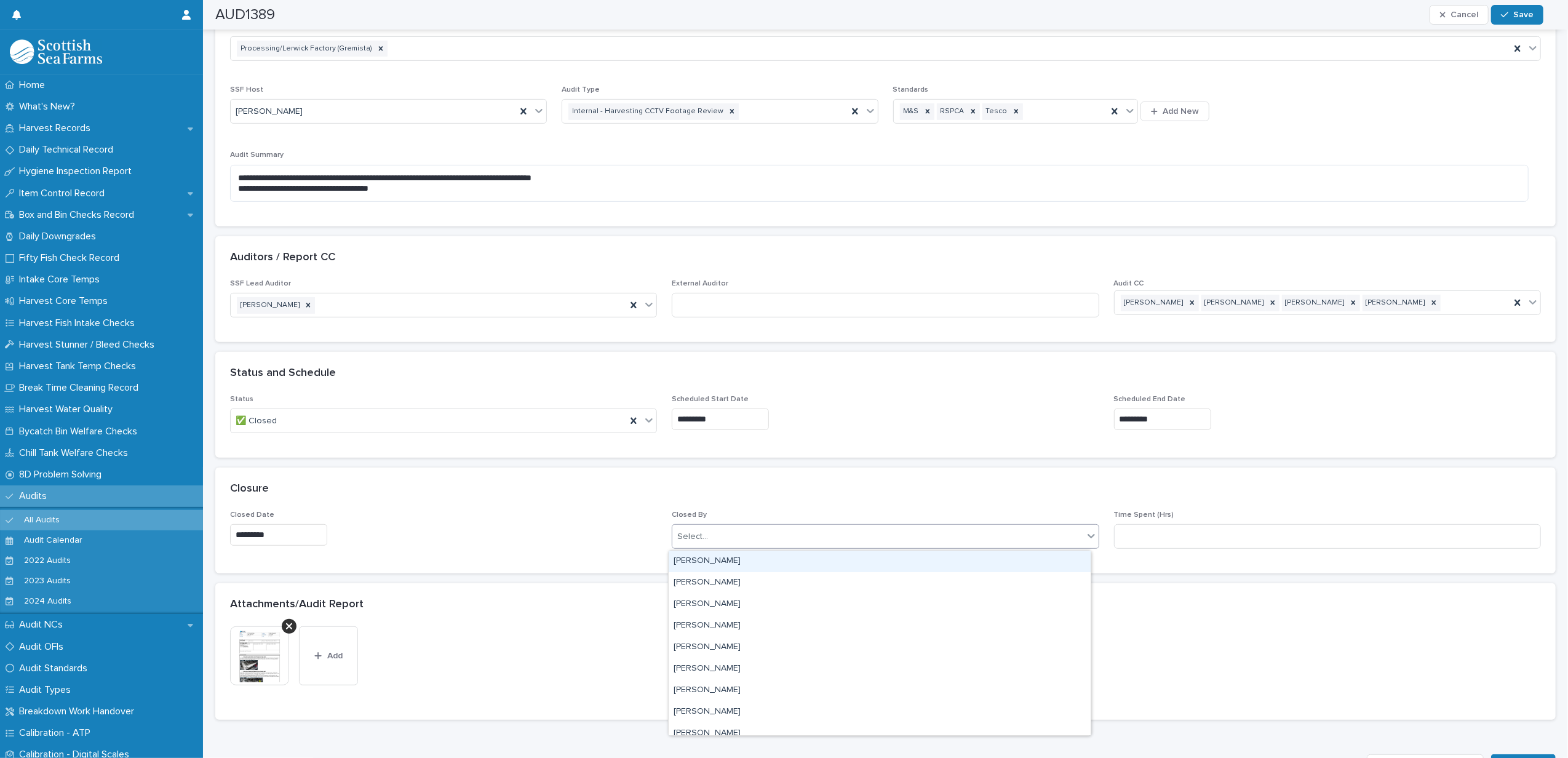
click at [735, 547] on div "Select..." at bounding box center [877, 537] width 410 height 21
type input "******"
click at [732, 553] on div "[PERSON_NAME]" at bounding box center [880, 561] width 422 height 21
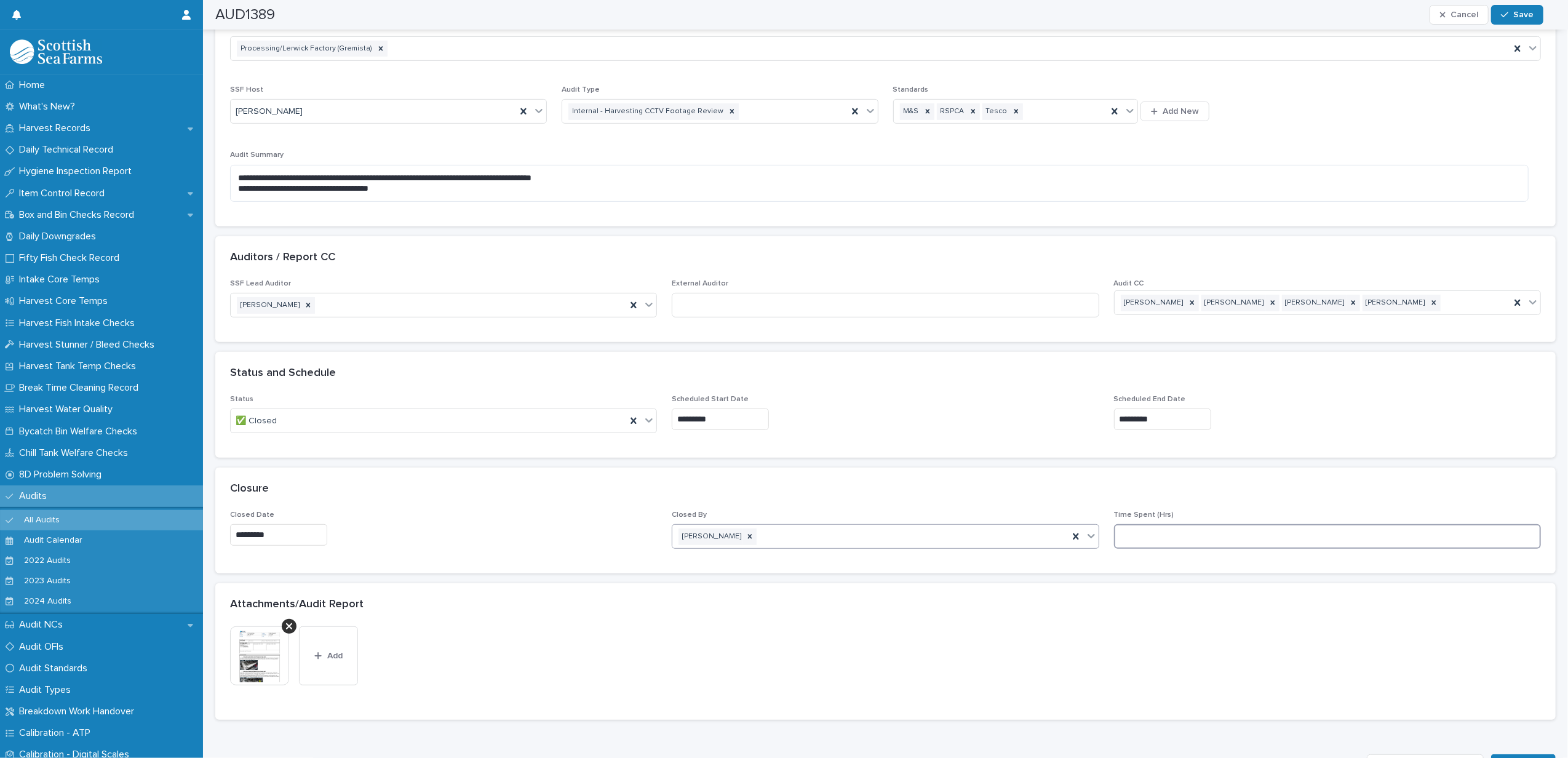
click at [1132, 530] on input at bounding box center [1327, 536] width 427 height 24
type input "*"
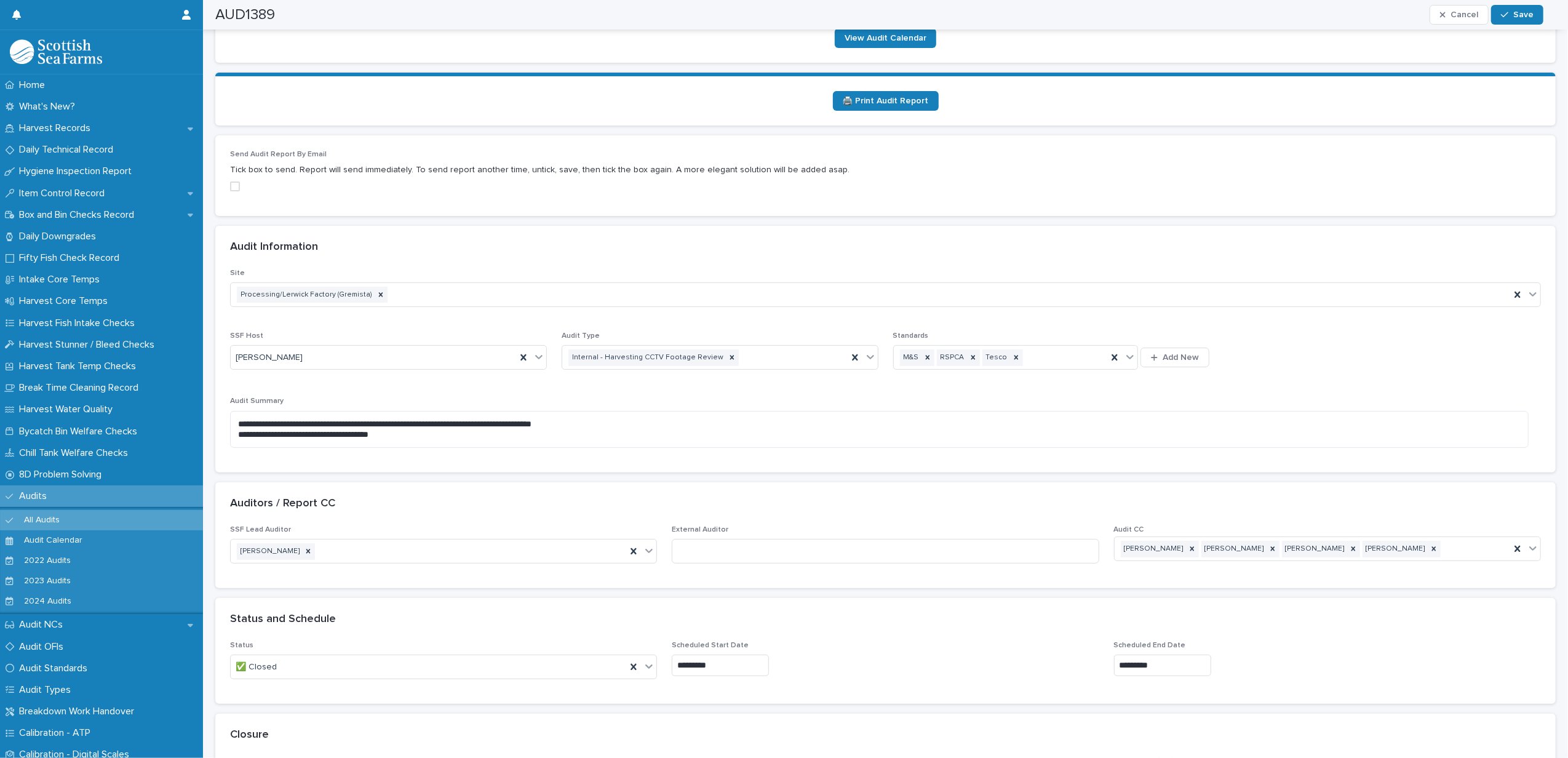
scroll to position [0, 0]
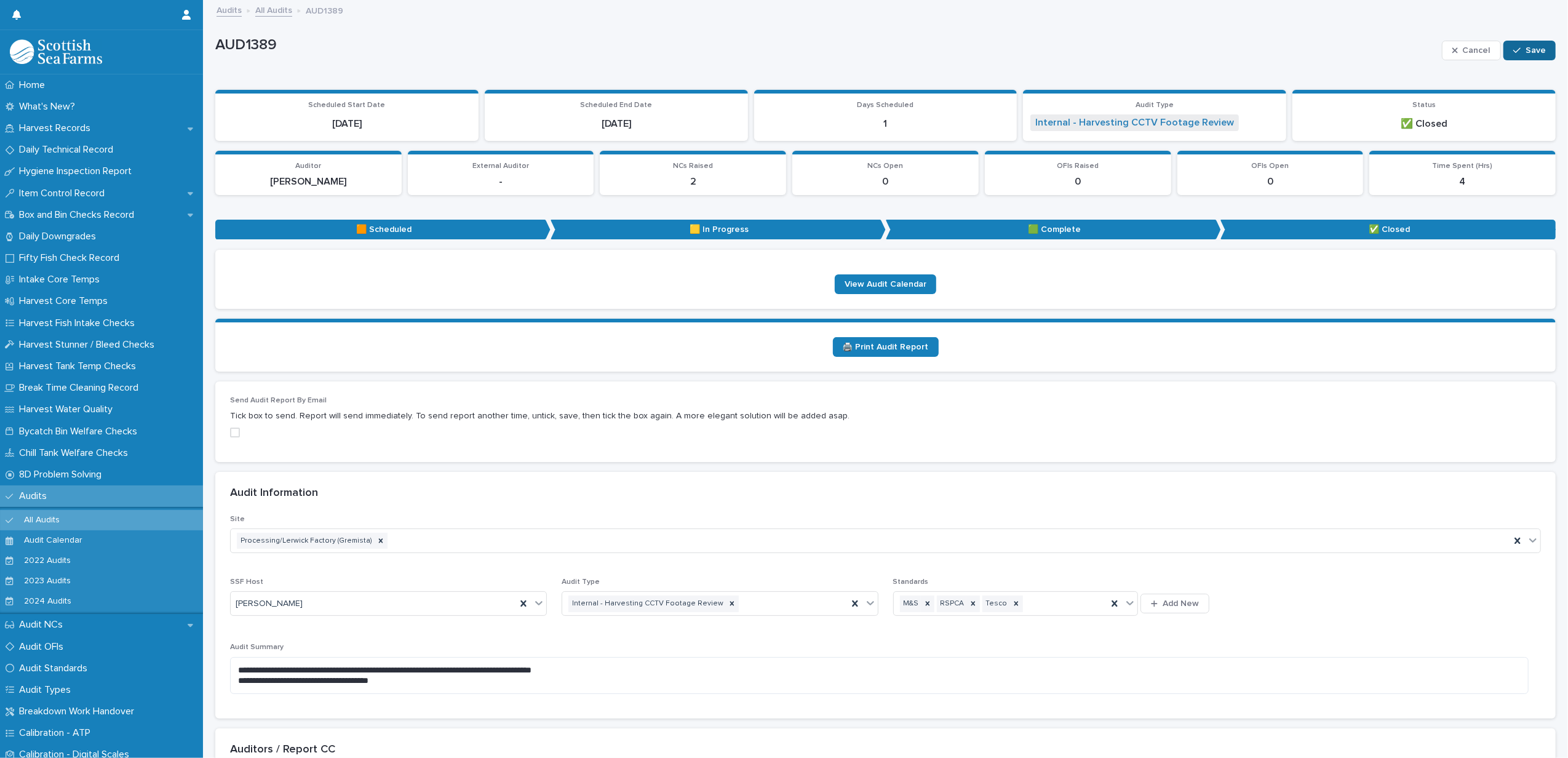
type input "*"
click at [1514, 54] on icon "button" at bounding box center [1518, 50] width 8 height 8
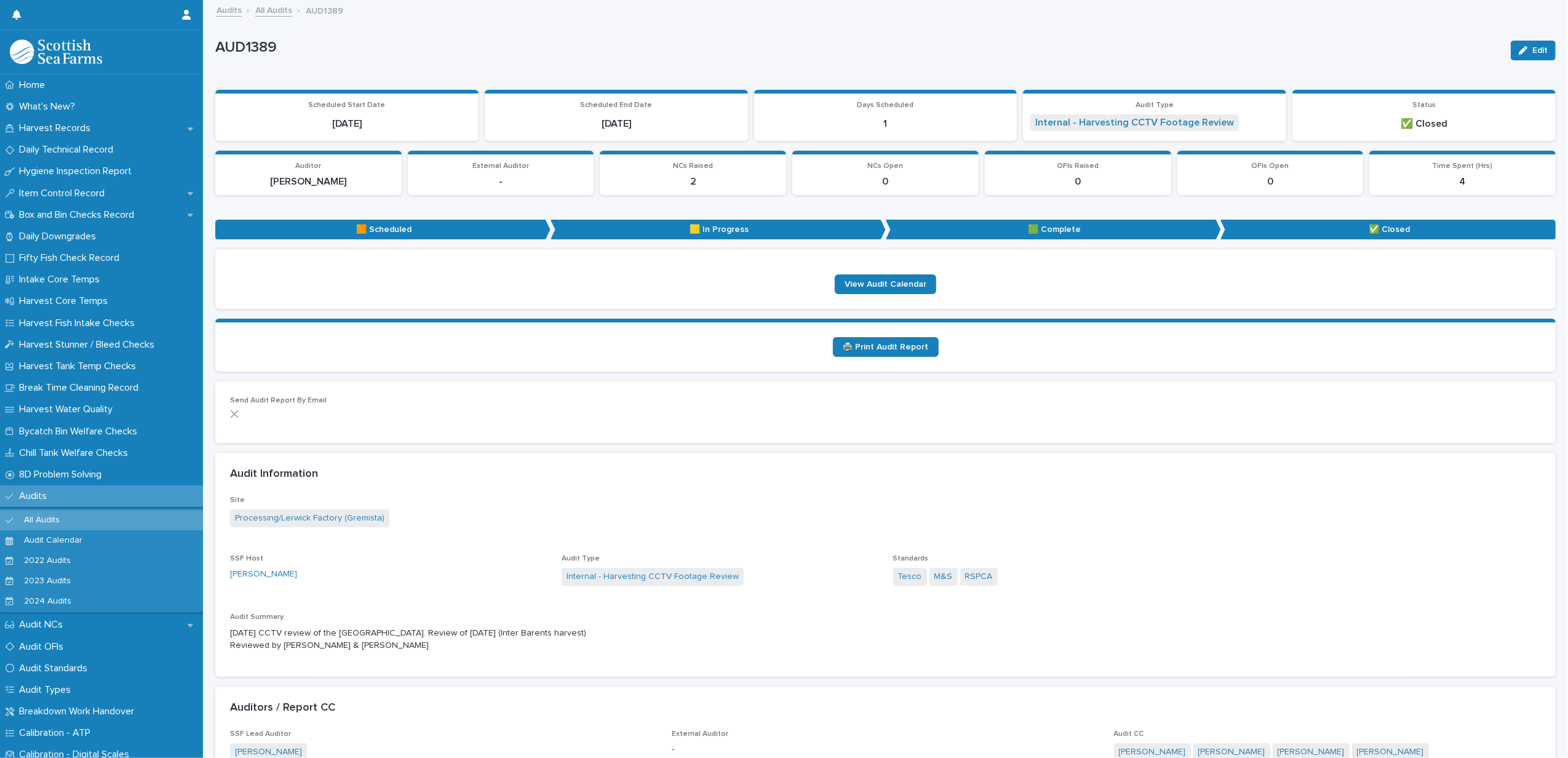
click at [276, 12] on link "All Audits" at bounding box center [273, 9] width 37 height 14
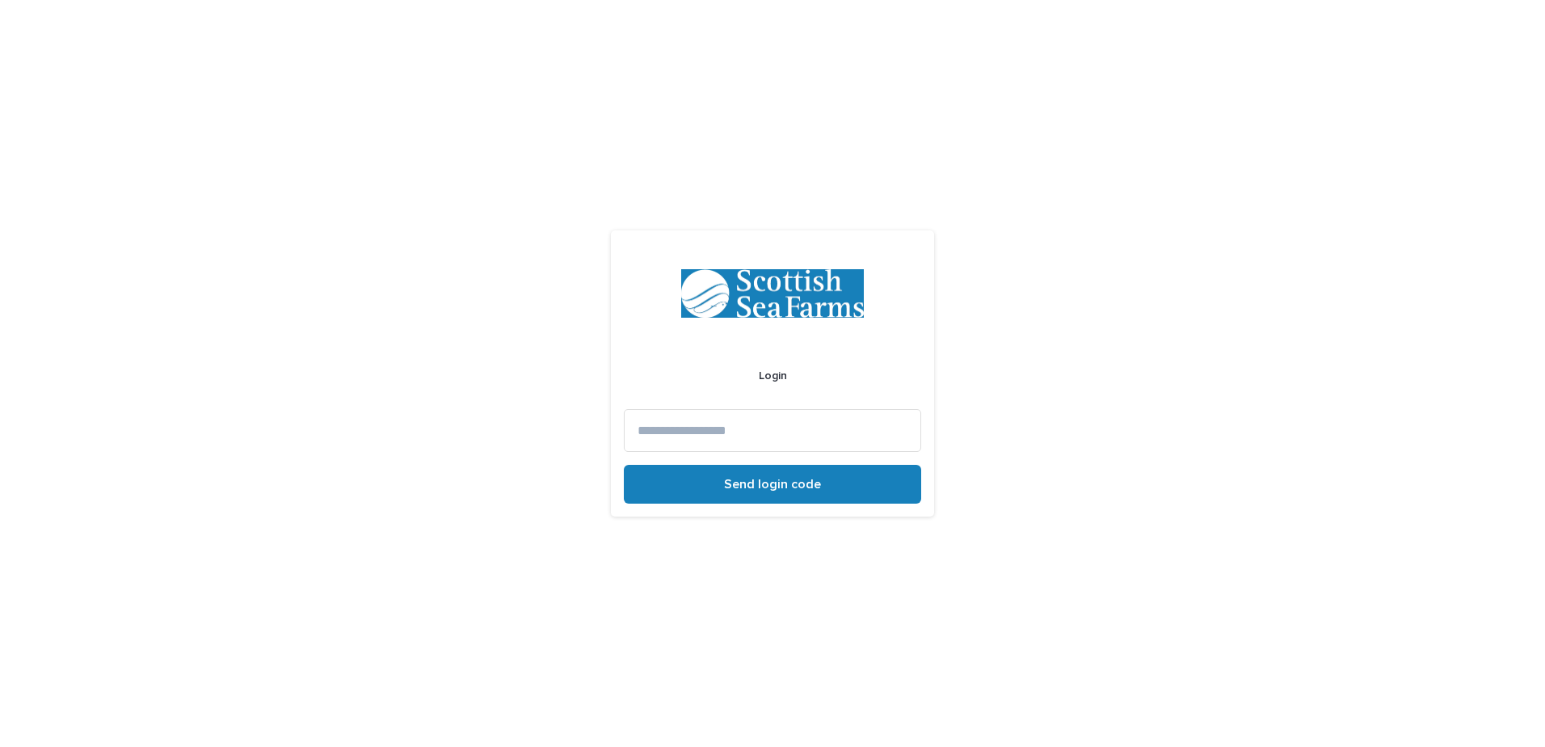
type input "**********"
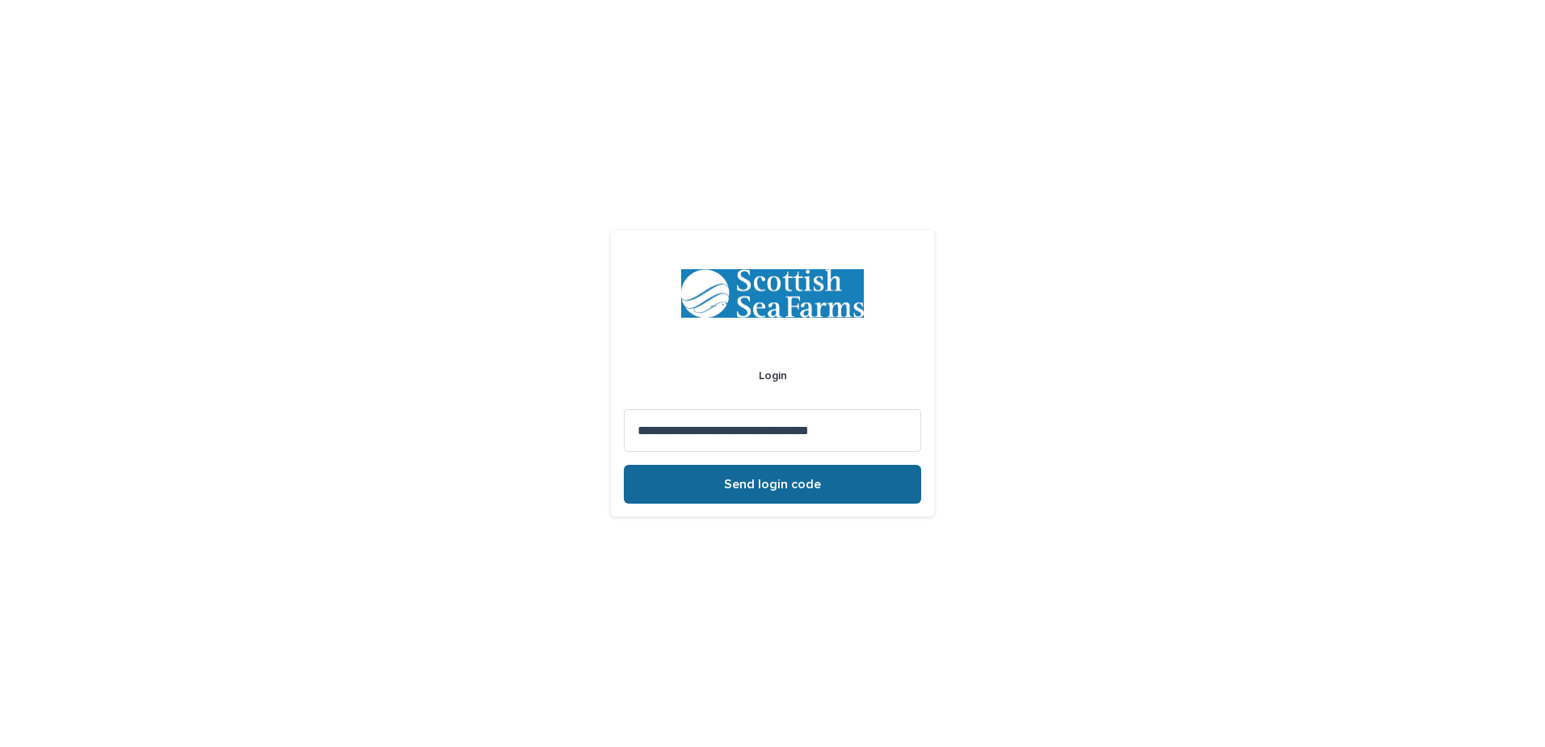
click at [739, 482] on span "Send login code" at bounding box center [772, 483] width 97 height 13
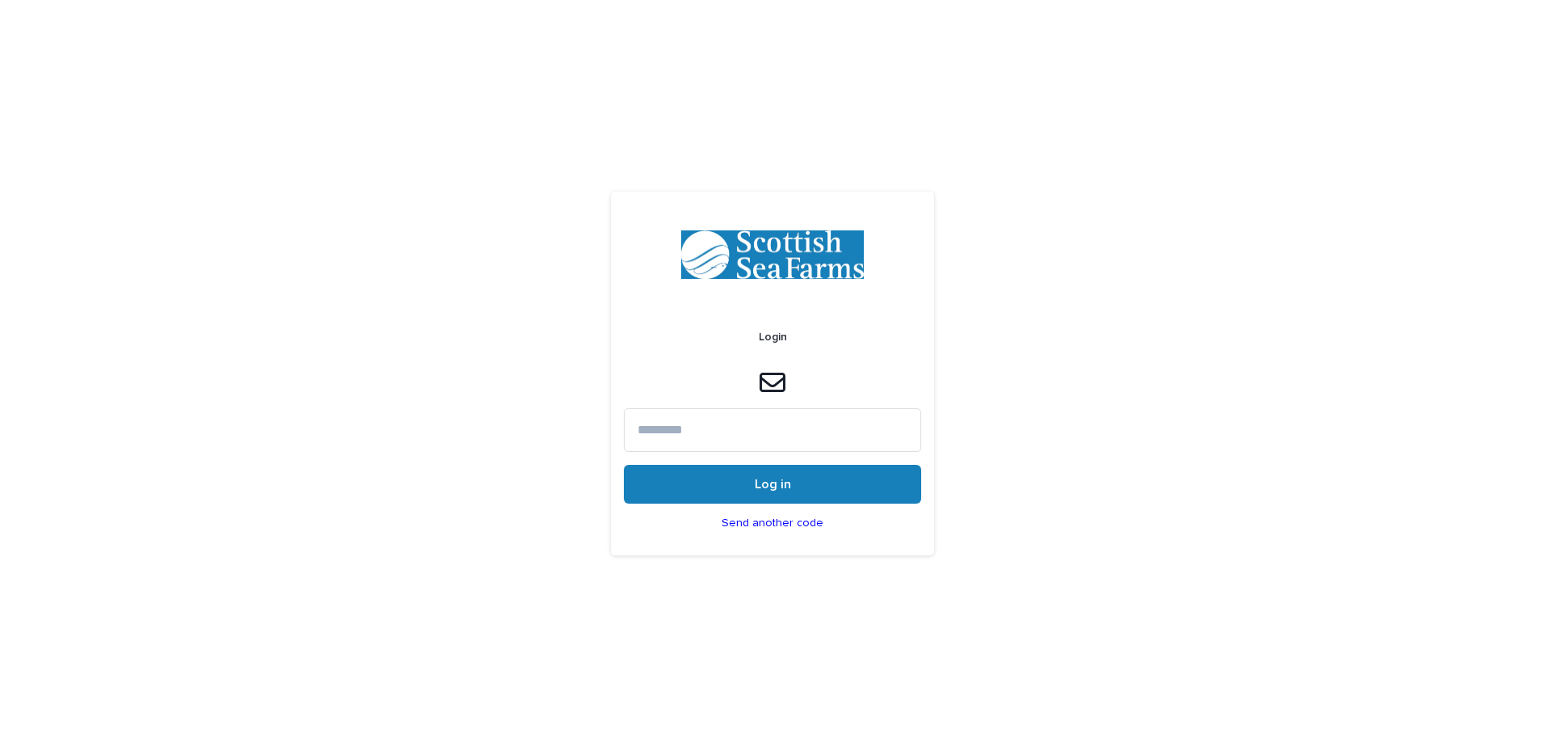
click at [829, 445] on input at bounding box center [772, 429] width 297 height 43
paste input "******"
click at [721, 469] on button "Log in" at bounding box center [772, 484] width 297 height 39
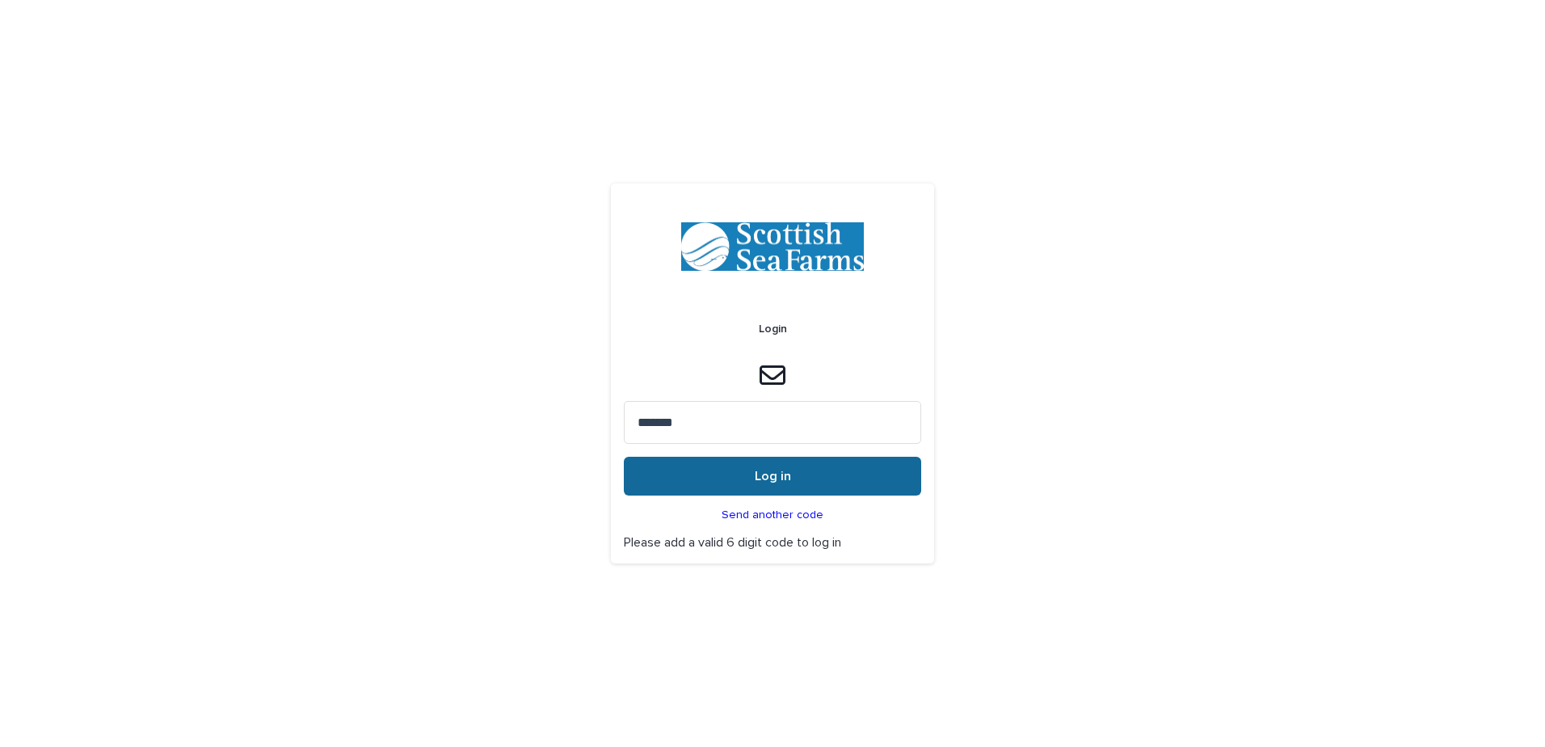
click at [768, 472] on span "Log in" at bounding box center [773, 475] width 36 height 13
click at [755, 437] on input "******" at bounding box center [772, 422] width 297 height 43
type input "******"
click at [624, 456] on button "Log in" at bounding box center [772, 475] width 297 height 39
